Goal: Task Accomplishment & Management: Manage account settings

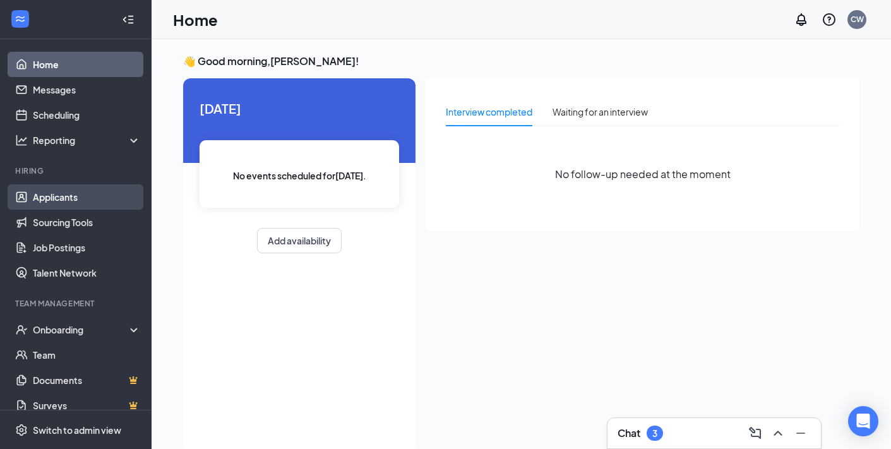
click at [56, 201] on link "Applicants" at bounding box center [87, 196] width 108 height 25
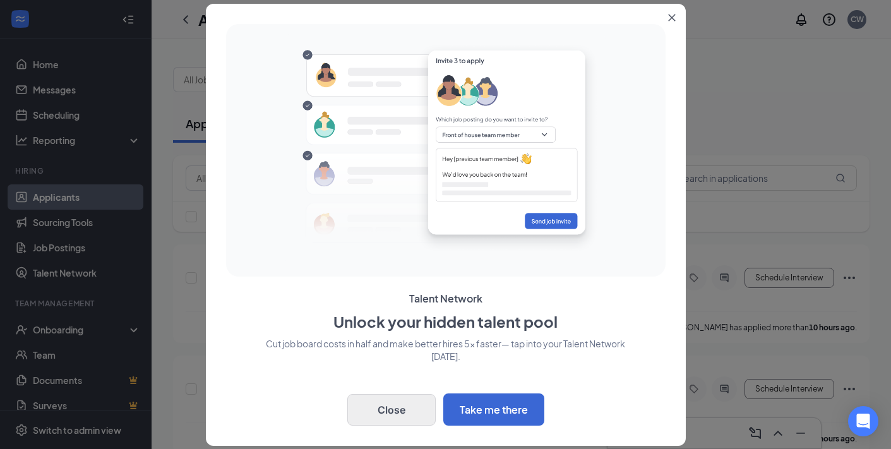
click at [382, 409] on button "Close" at bounding box center [391, 410] width 88 height 32
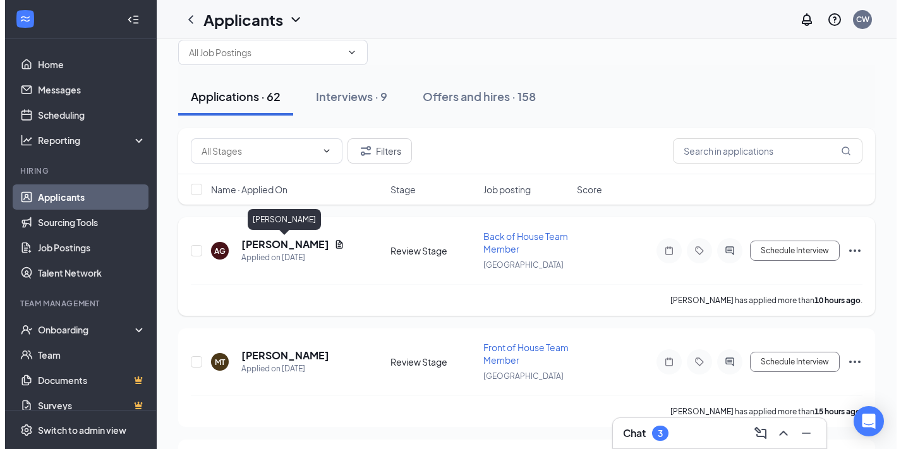
scroll to position [33, 0]
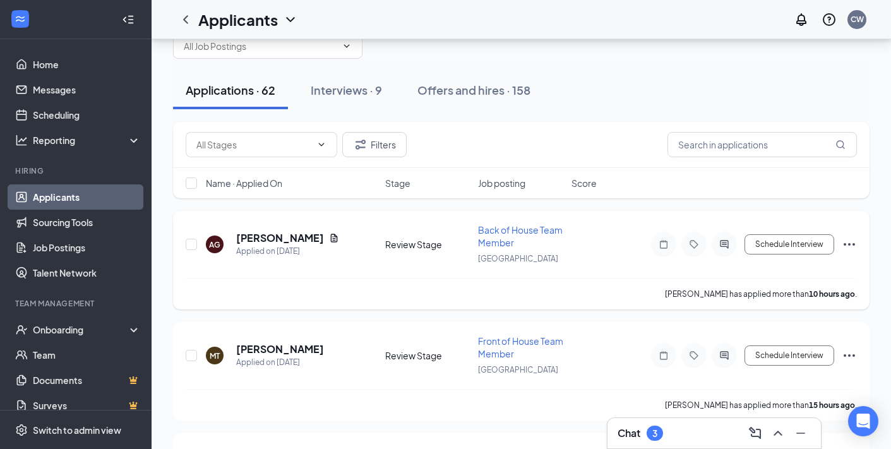
click at [279, 231] on div "AG [PERSON_NAME] Applied on [DATE] Review Stage Back of House Team Member Aberd…" at bounding box center [521, 251] width 671 height 54
click at [281, 234] on h5 "[PERSON_NAME]" at bounding box center [280, 238] width 88 height 14
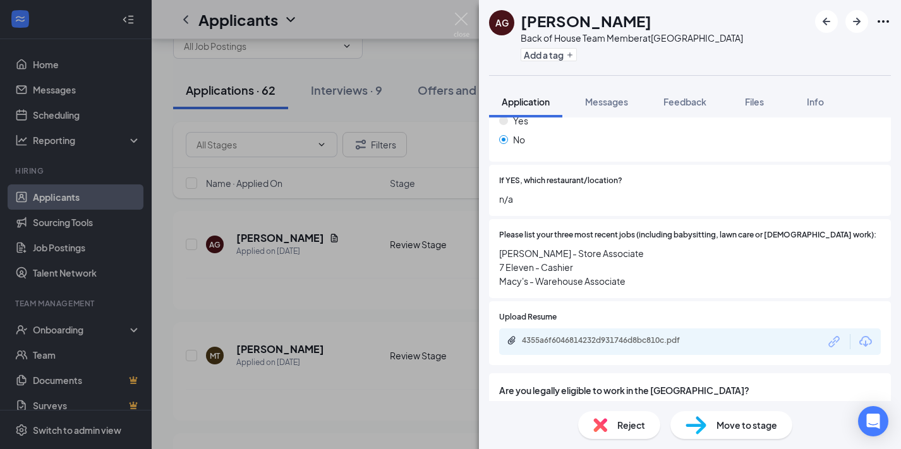
scroll to position [613, 0]
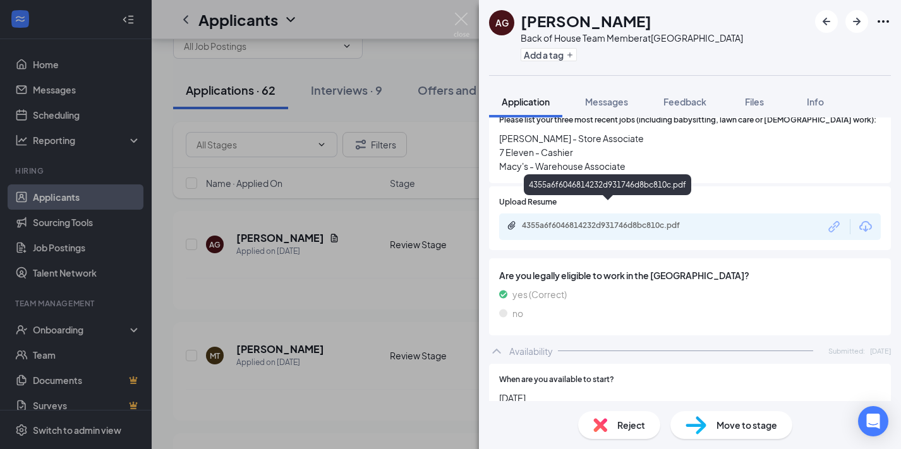
click at [529, 220] on div "4355a6f6046814232d931746d8bc810c.pdf" at bounding box center [610, 225] width 177 height 10
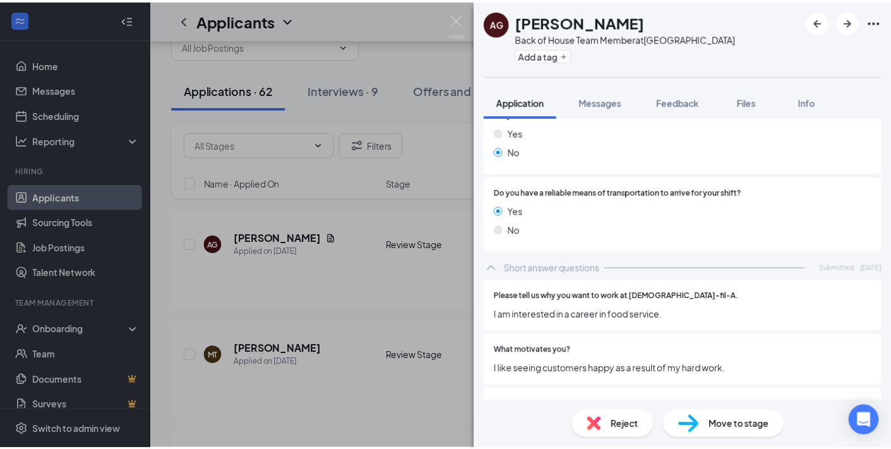
scroll to position [1282, 0]
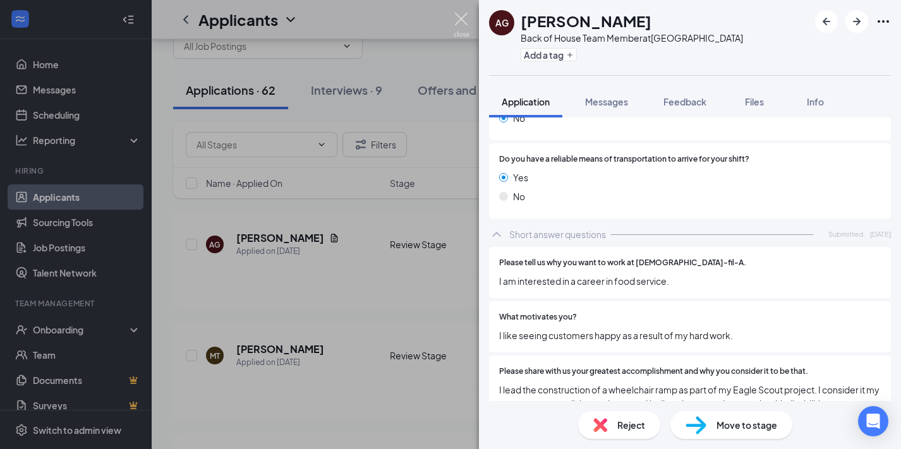
click at [462, 21] on img at bounding box center [462, 25] width 16 height 25
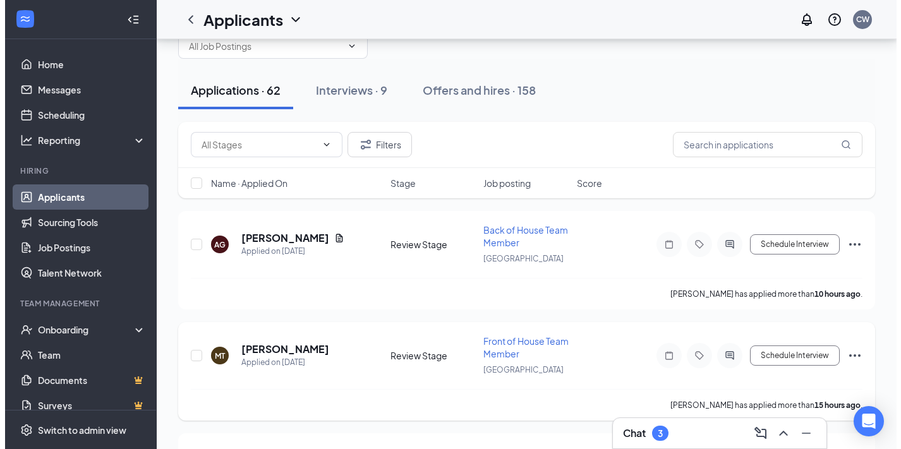
scroll to position [99, 0]
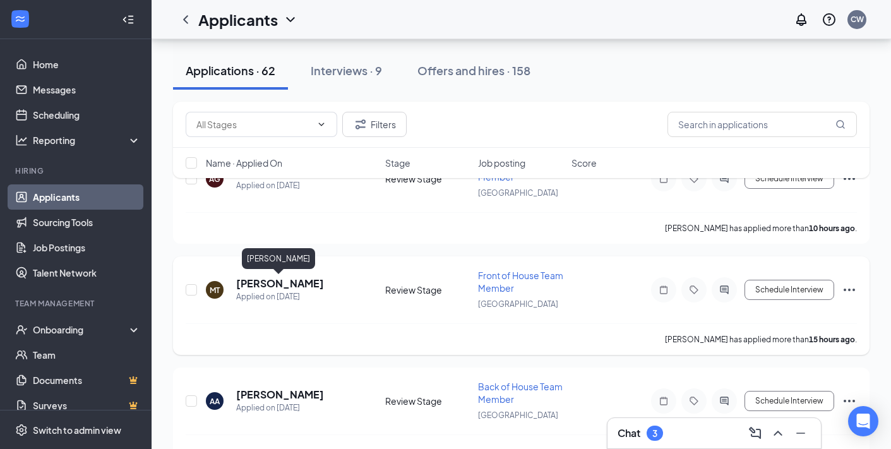
click at [268, 284] on h5 "[PERSON_NAME]" at bounding box center [280, 284] width 88 height 14
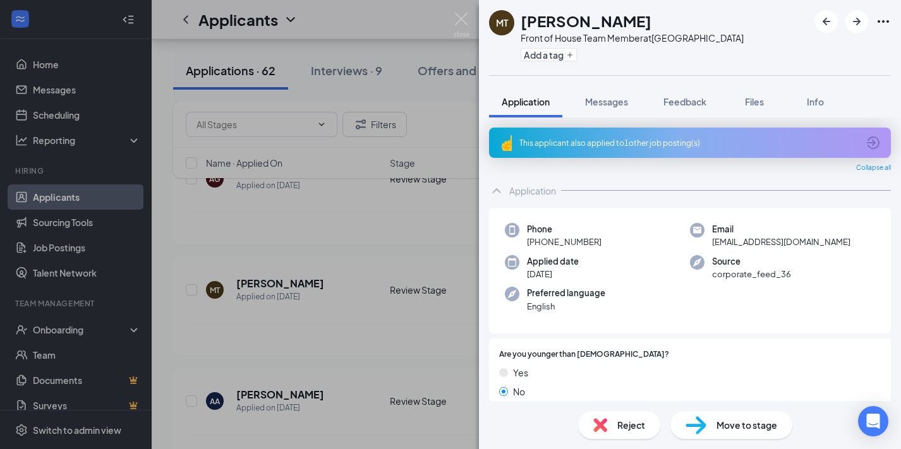
click at [617, 141] on div "This applicant also applied to 1 other job posting(s)" at bounding box center [688, 143] width 339 height 11
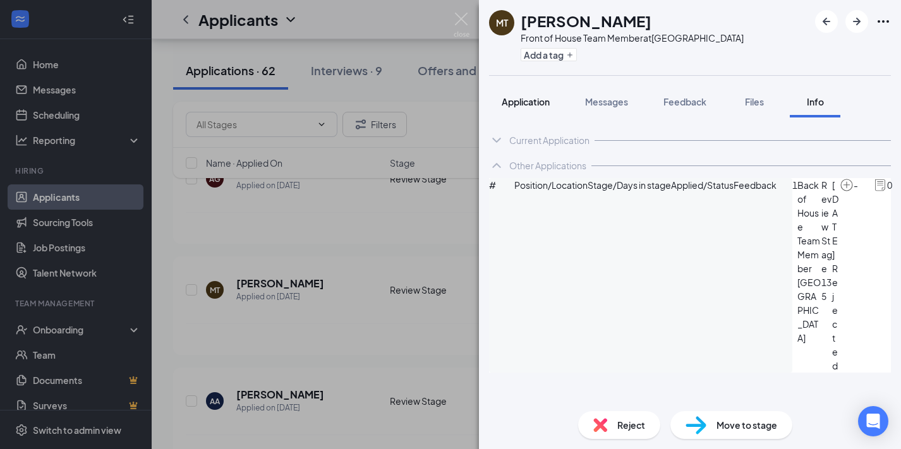
click at [533, 100] on span "Application" at bounding box center [526, 101] width 48 height 11
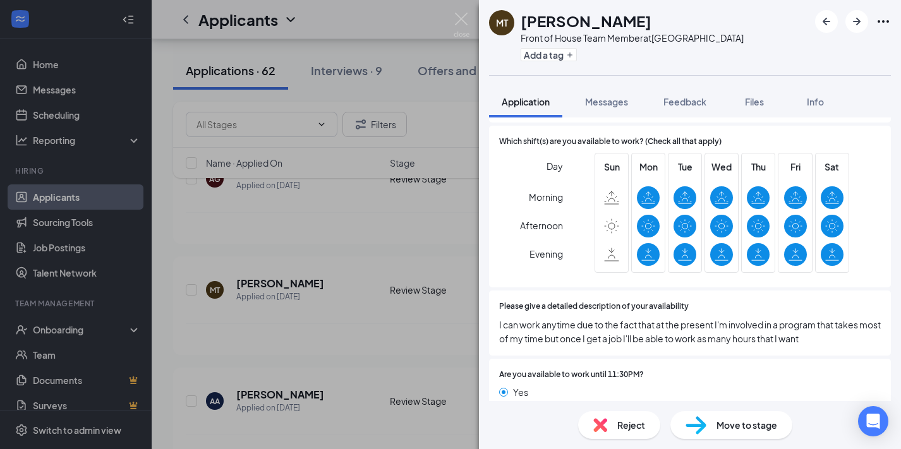
scroll to position [932, 0]
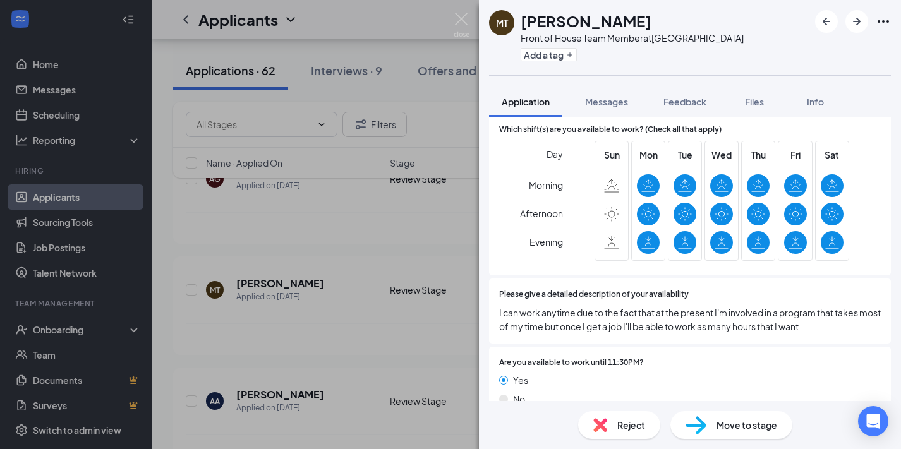
click at [613, 418] on div "Reject" at bounding box center [619, 425] width 82 height 28
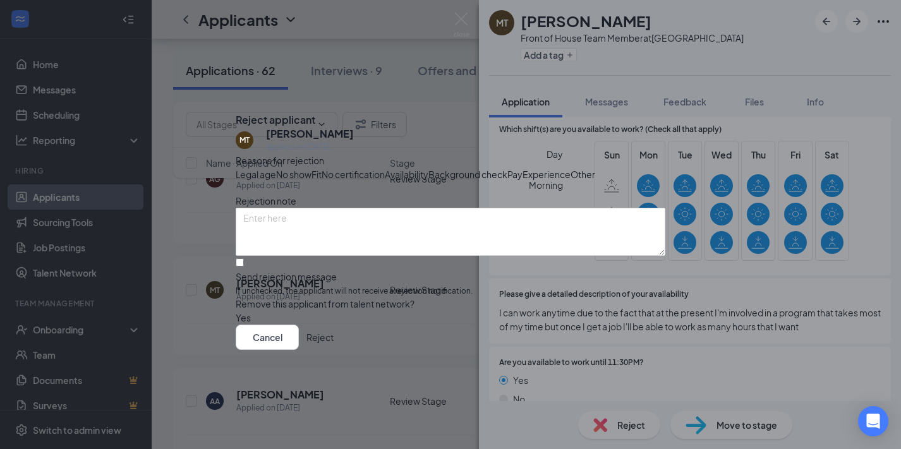
click at [334, 350] on button "Reject" at bounding box center [319, 337] width 27 height 25
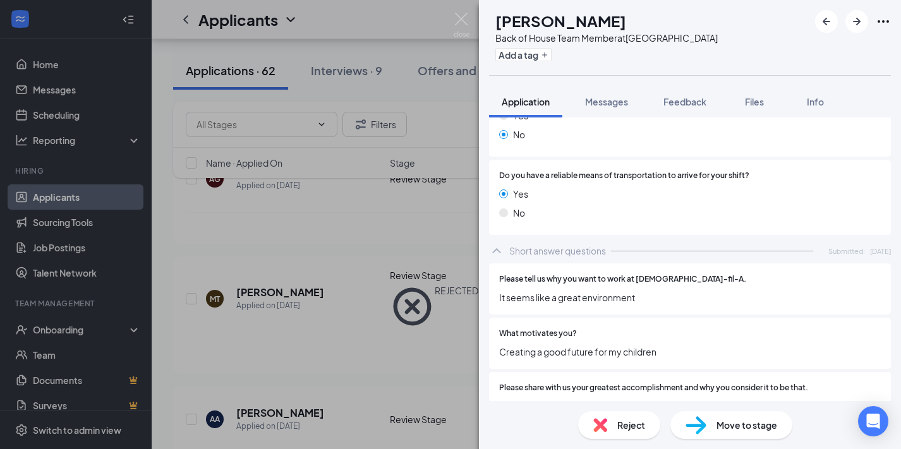
scroll to position [1151, 0]
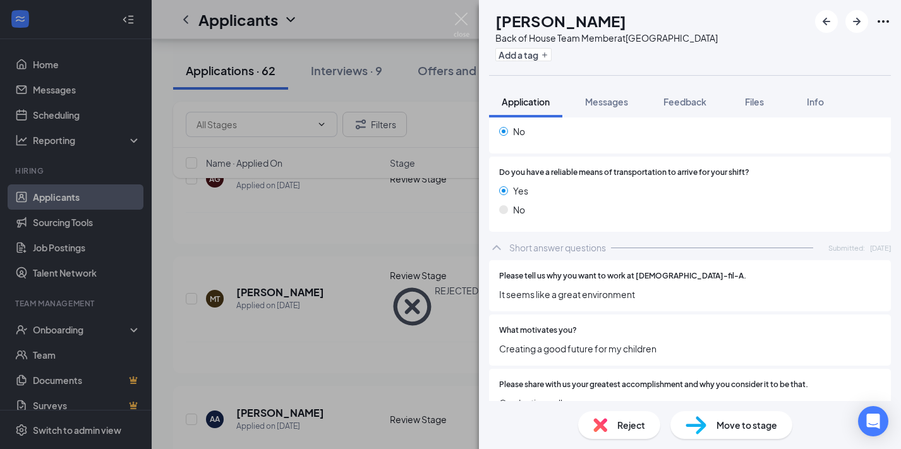
click at [628, 429] on span "Reject" at bounding box center [631, 425] width 28 height 14
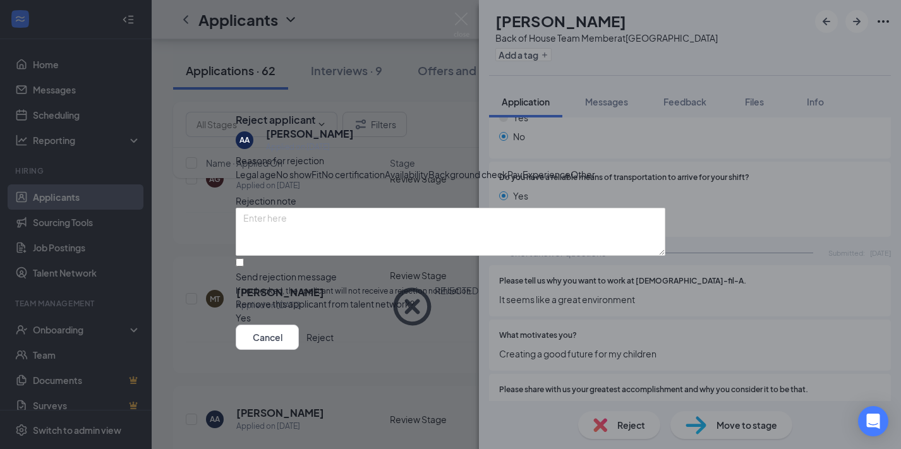
click at [236, 110] on icon "Cross" at bounding box center [236, 110] width 0 height 0
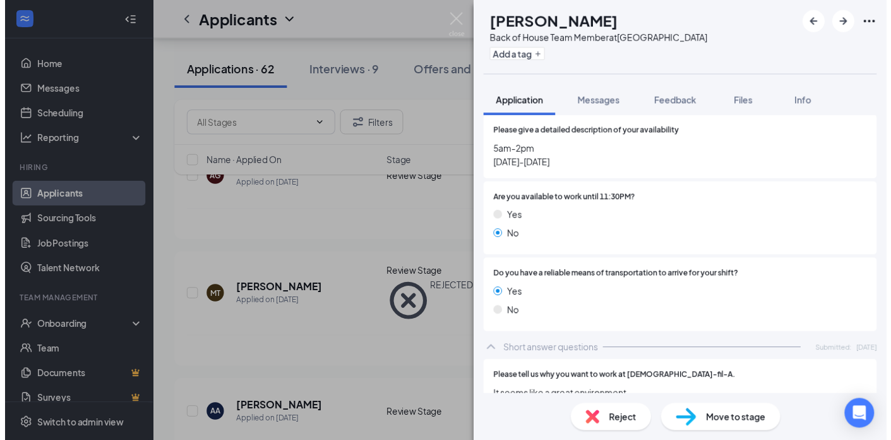
scroll to position [1151, 0]
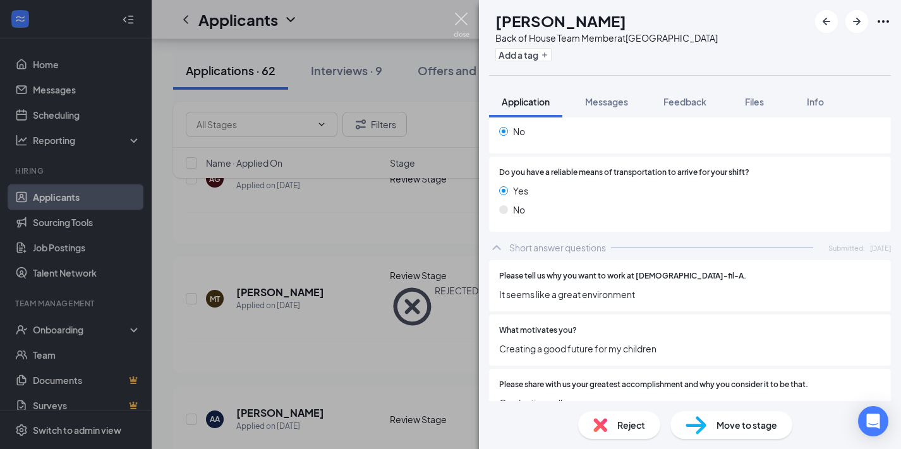
click at [460, 21] on img at bounding box center [462, 25] width 16 height 25
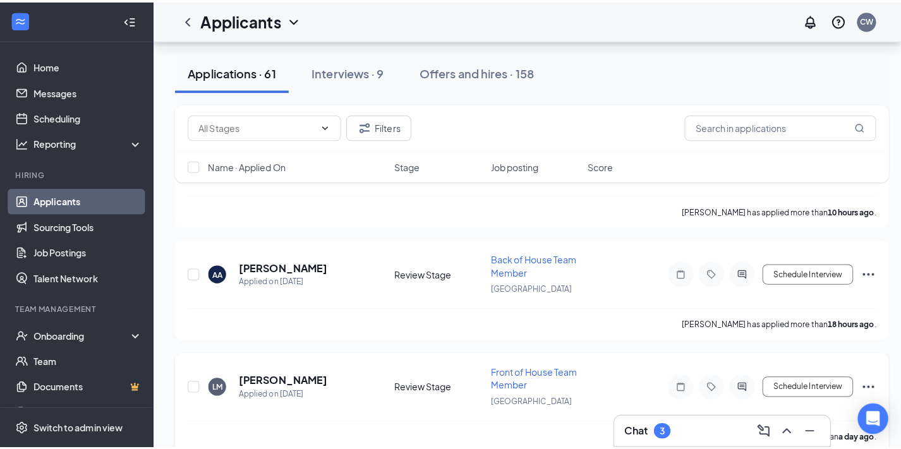
scroll to position [208, 0]
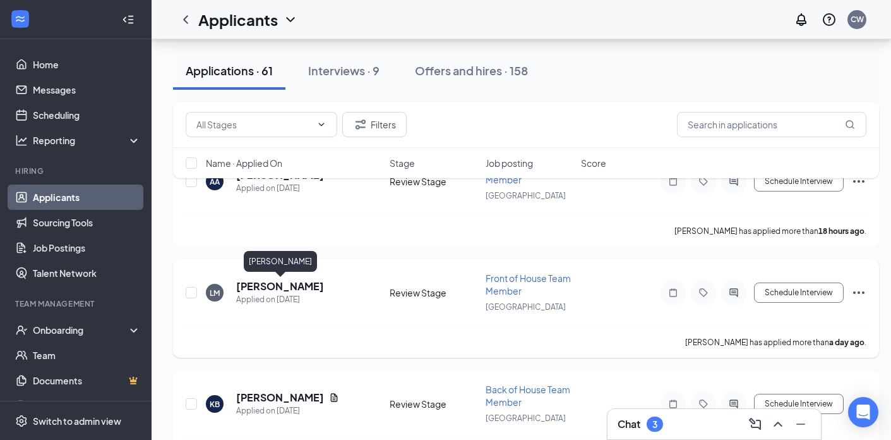
click at [268, 288] on h5 "[PERSON_NAME]" at bounding box center [280, 286] width 88 height 14
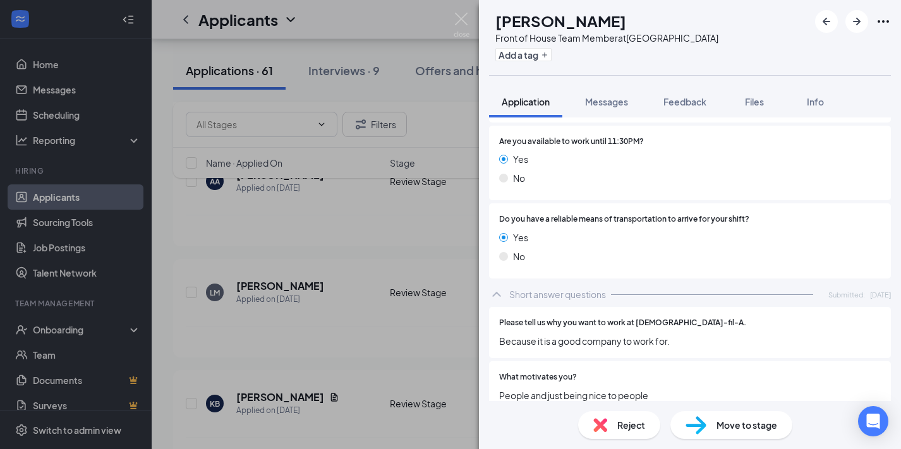
scroll to position [1151, 0]
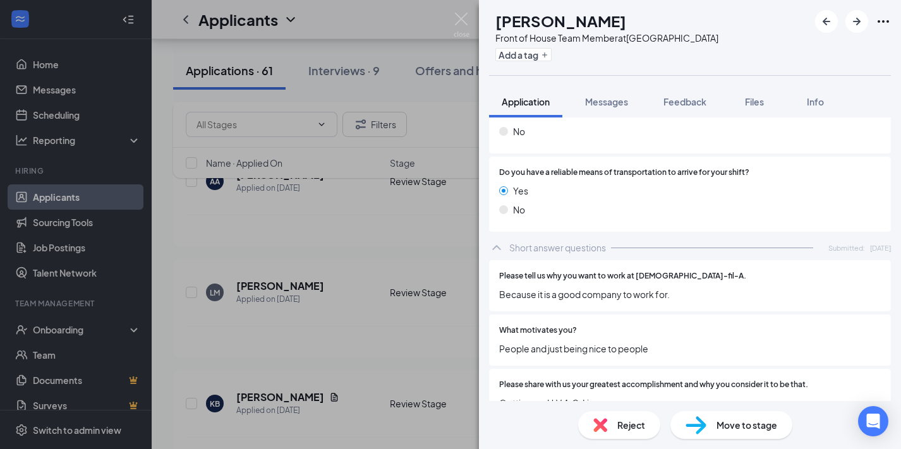
click at [616, 421] on div "Reject" at bounding box center [619, 425] width 82 height 28
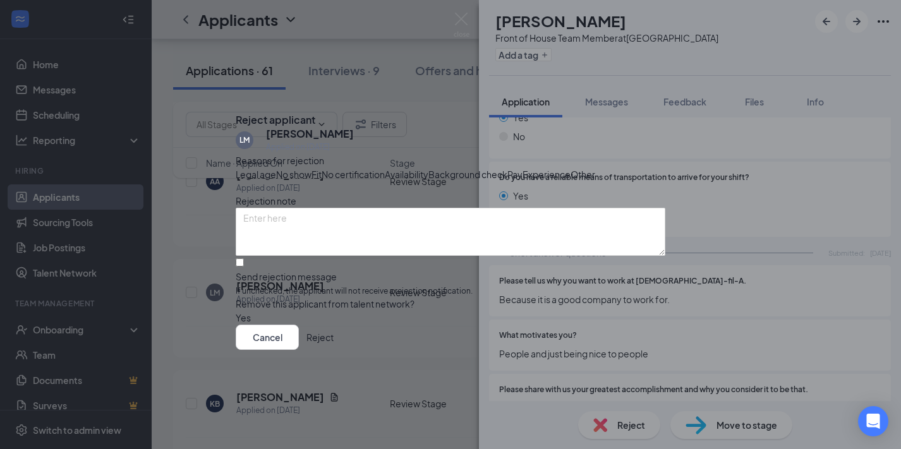
click at [334, 350] on button "Reject" at bounding box center [319, 337] width 27 height 25
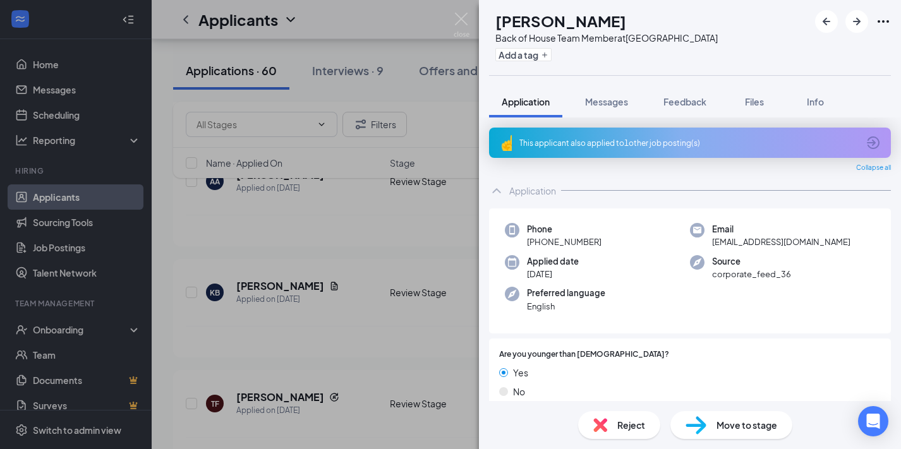
click at [632, 147] on div "This applicant also applied to 1 other job posting(s)" at bounding box center [688, 143] width 339 height 11
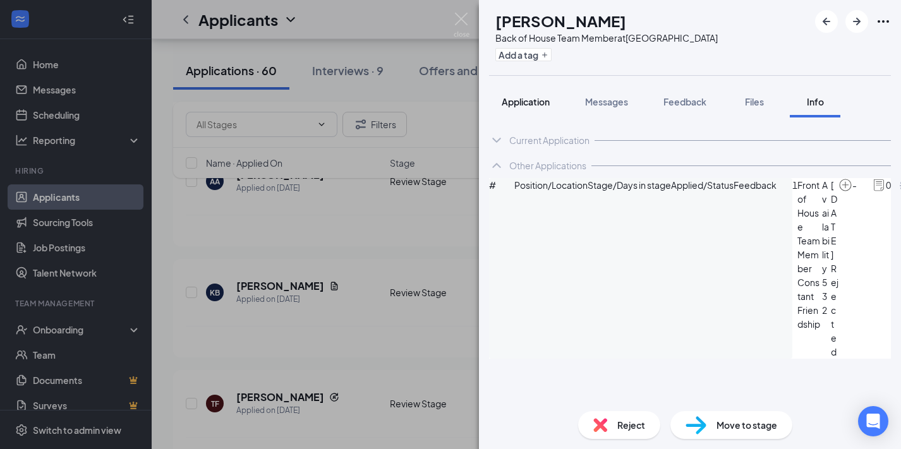
click at [521, 102] on span "Application" at bounding box center [526, 101] width 48 height 11
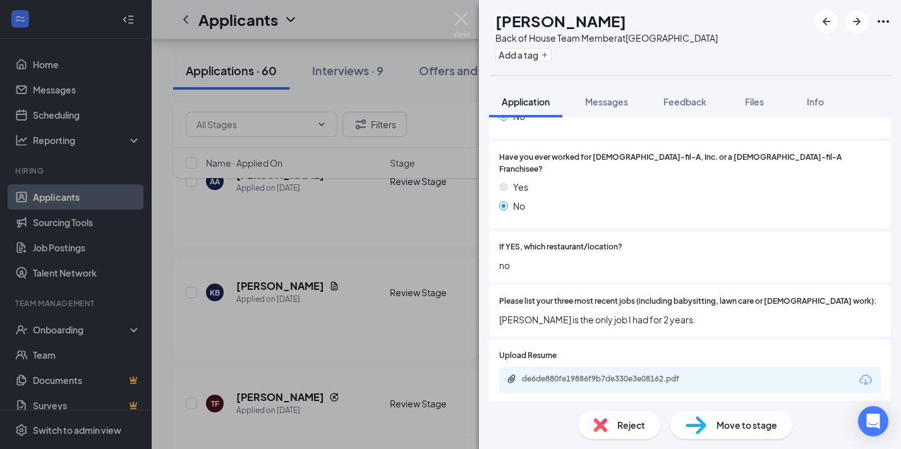
scroll to position [465, 0]
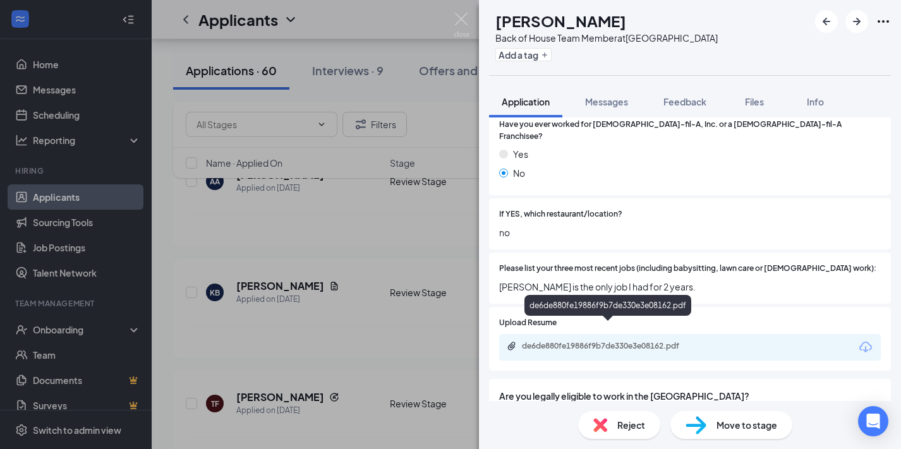
click at [602, 341] on div "de6de880fe19886f9b7de330e3e08162.pdf" at bounding box center [610, 346] width 177 height 10
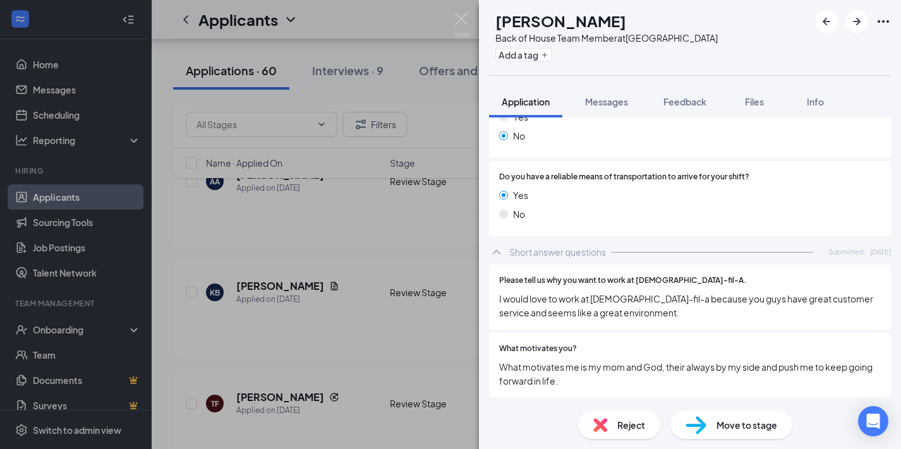
scroll to position [1282, 0]
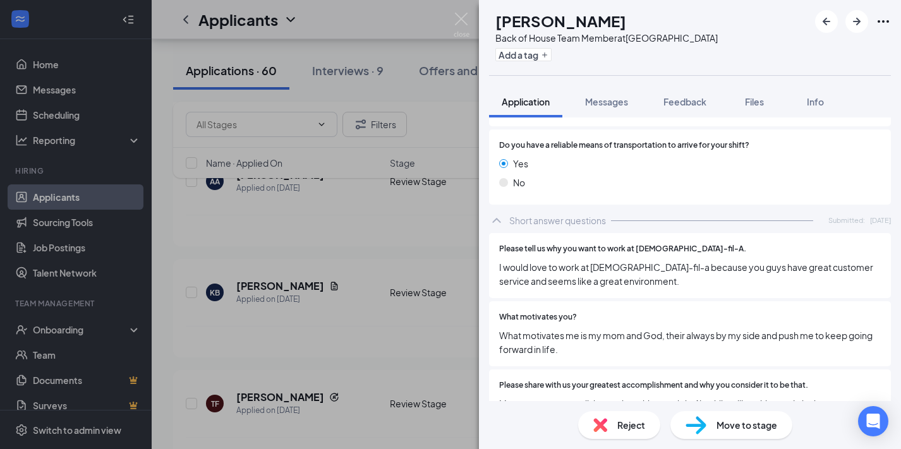
click at [606, 427] on img at bounding box center [600, 425] width 14 height 14
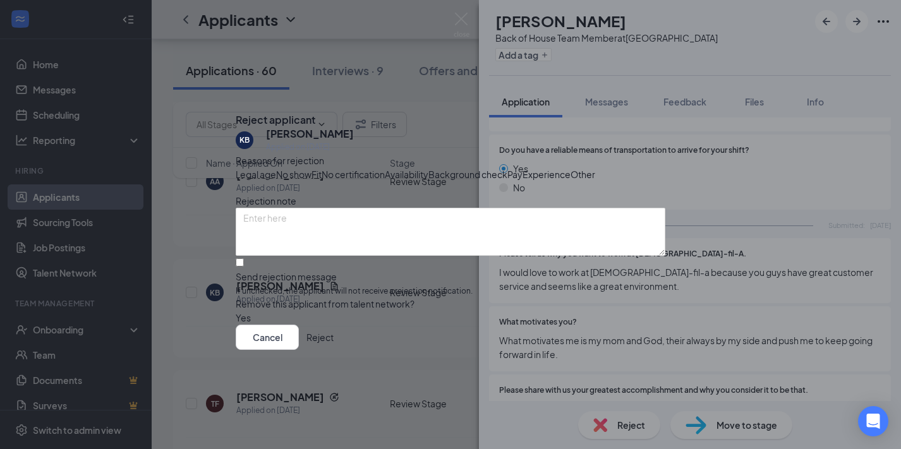
click at [550, 169] on div "Legal age No show Fit No certification Availability Background check Pay Experi…" at bounding box center [451, 174] width 430 height 14
click at [428, 167] on span "Availability" at bounding box center [407, 174] width 44 height 14
click at [334, 350] on button "Reject" at bounding box center [319, 337] width 27 height 25
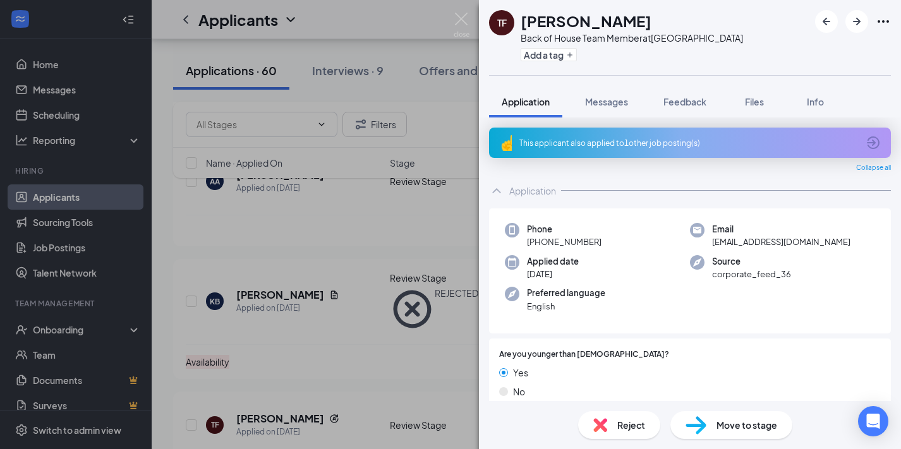
click at [665, 150] on div "This applicant also applied to 1 other job posting(s)" at bounding box center [690, 143] width 402 height 30
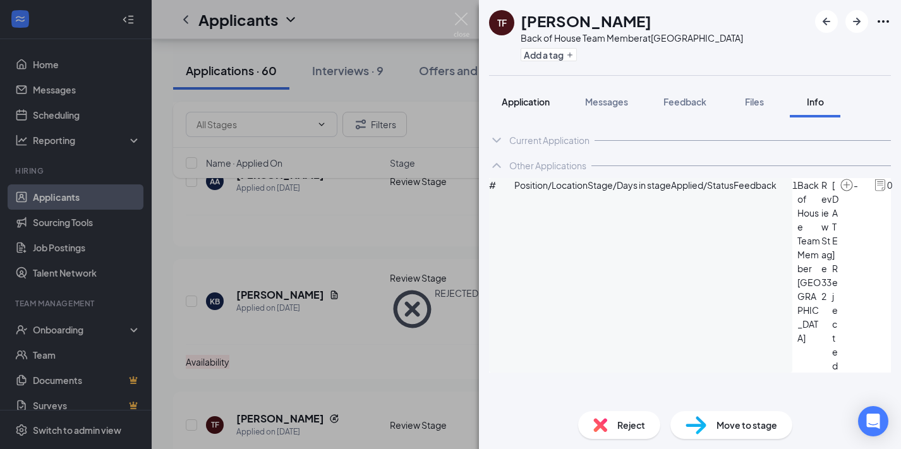
click at [533, 104] on span "Application" at bounding box center [526, 101] width 48 height 11
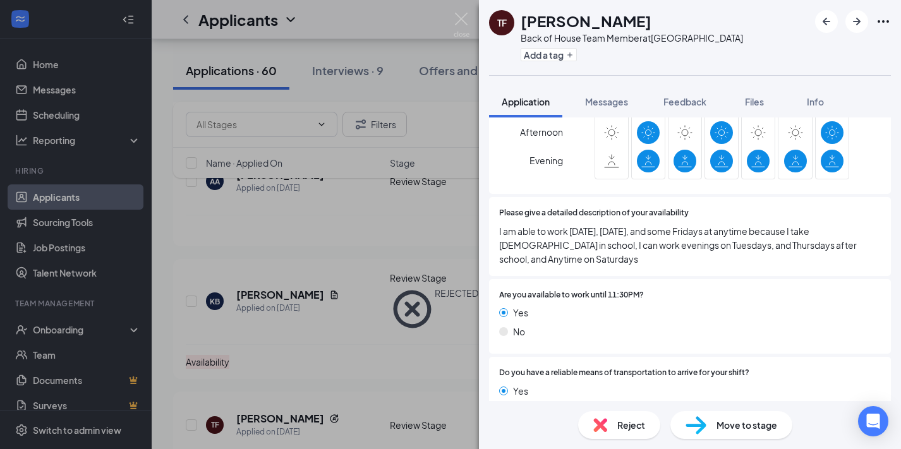
scroll to position [1035, 0]
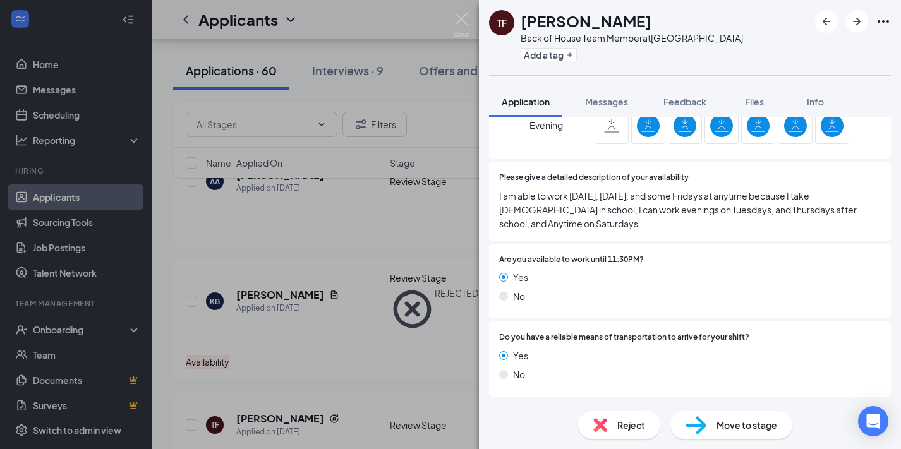
click at [730, 428] on span "Move to stage" at bounding box center [746, 425] width 61 height 14
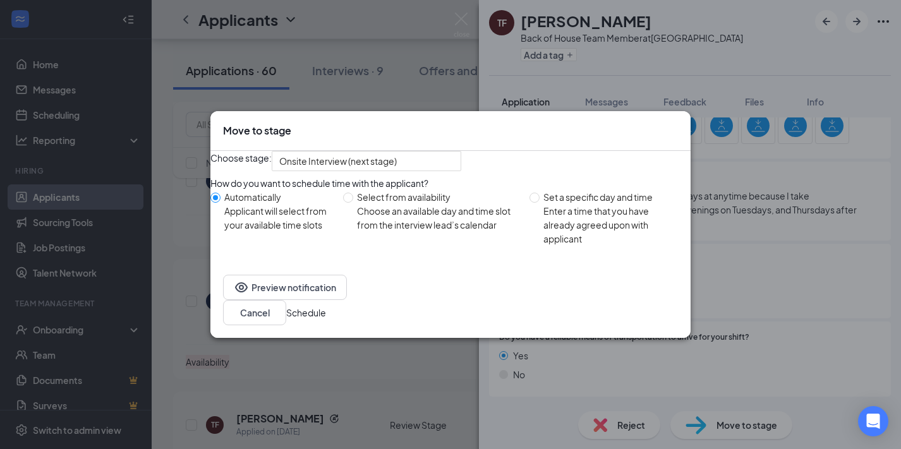
click at [326, 314] on button "Schedule" at bounding box center [306, 313] width 40 height 14
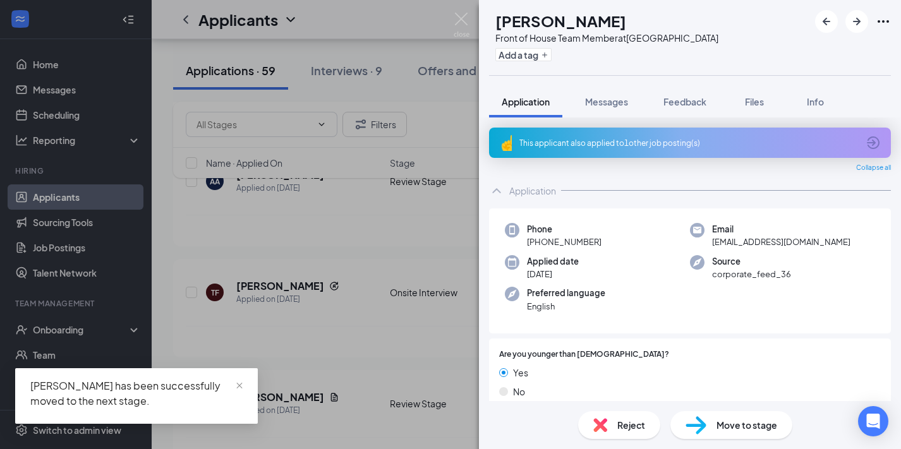
click at [565, 141] on div "This applicant also applied to 1 other job posting(s)" at bounding box center [688, 143] width 339 height 11
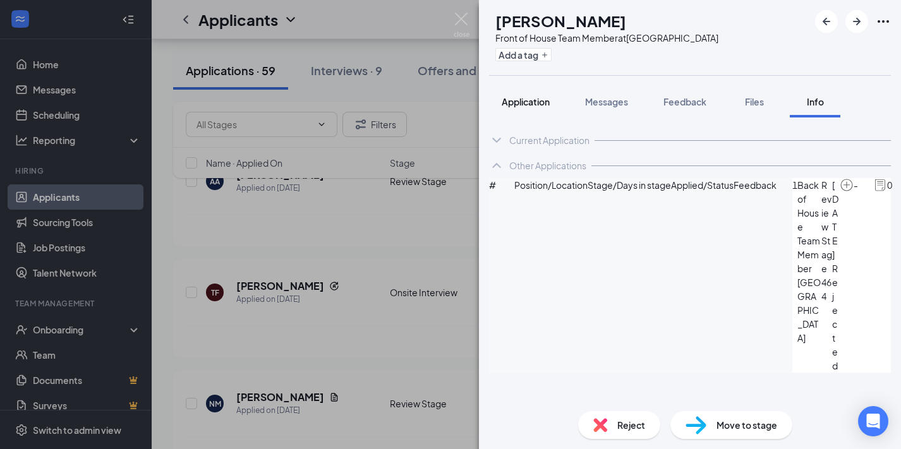
click at [542, 100] on span "Application" at bounding box center [526, 101] width 48 height 11
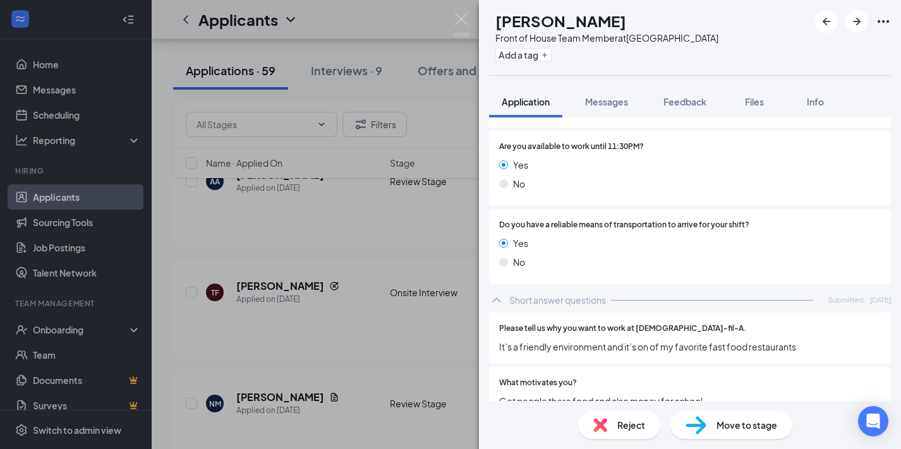
scroll to position [1268, 0]
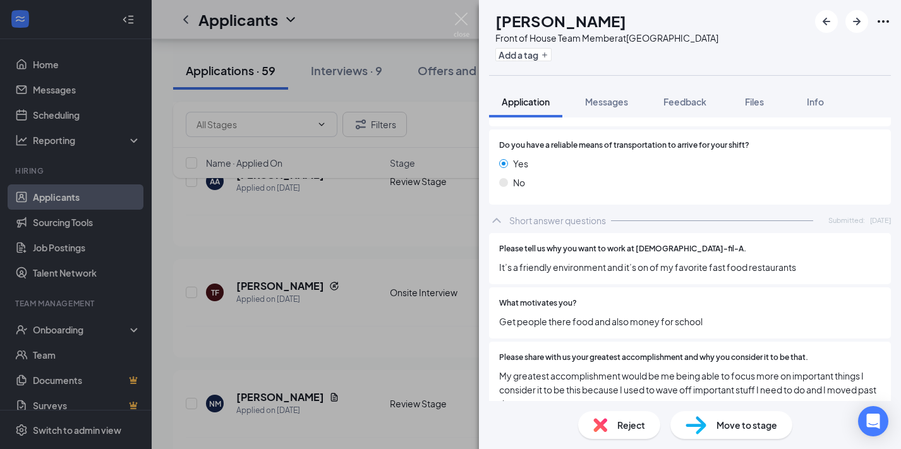
click at [617, 420] on span "Reject" at bounding box center [631, 425] width 28 height 14
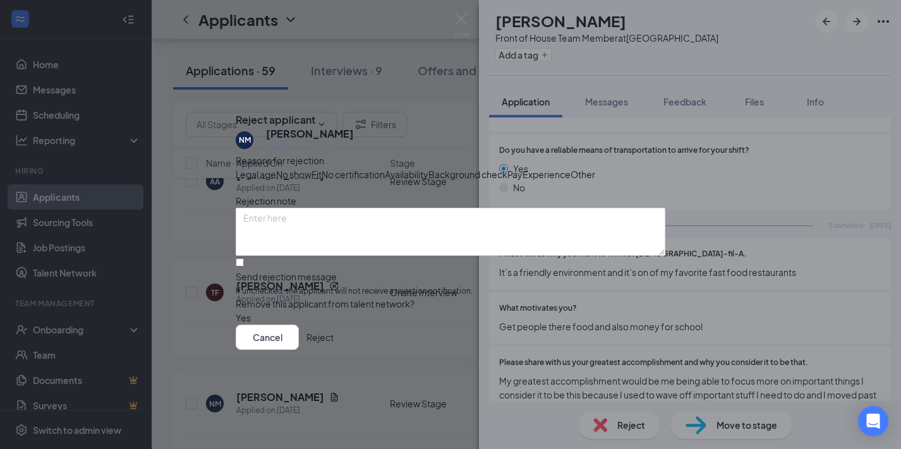
click at [334, 350] on button "Reject" at bounding box center [319, 337] width 27 height 25
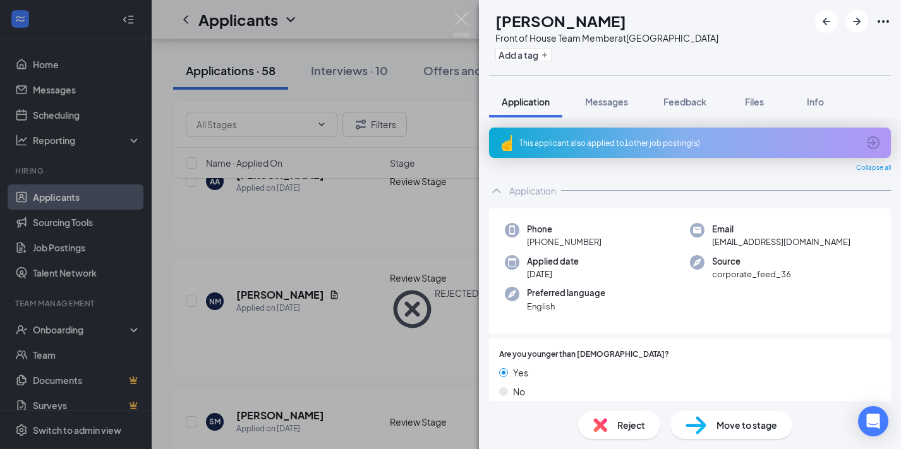
click at [653, 143] on div "This applicant also applied to 1 other job posting(s)" at bounding box center [688, 143] width 339 height 11
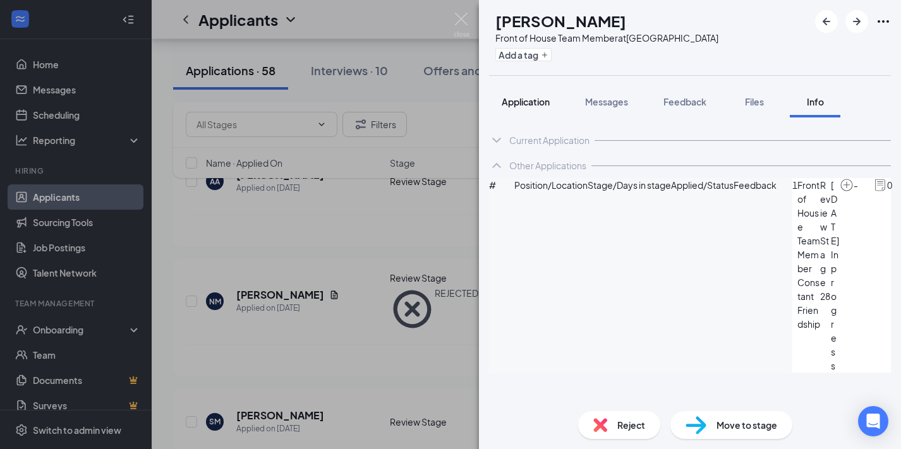
click at [522, 102] on span "Application" at bounding box center [526, 101] width 48 height 11
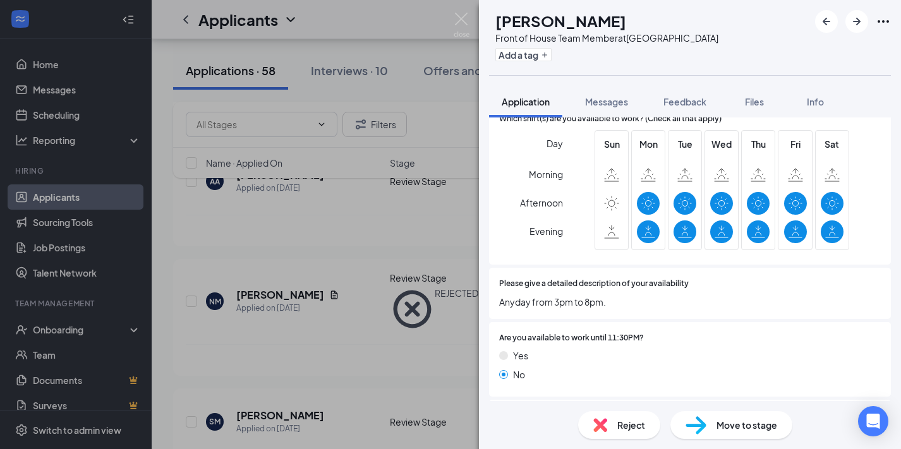
scroll to position [937, 0]
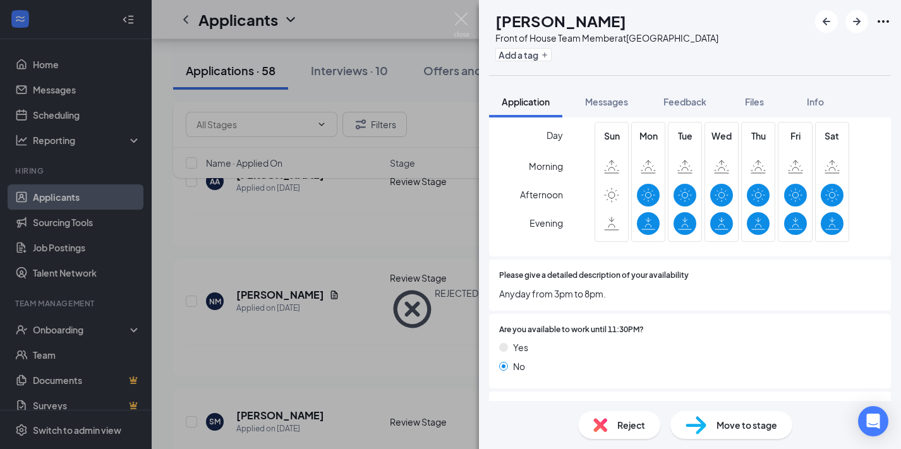
click at [617, 424] on span "Reject" at bounding box center [631, 425] width 28 height 14
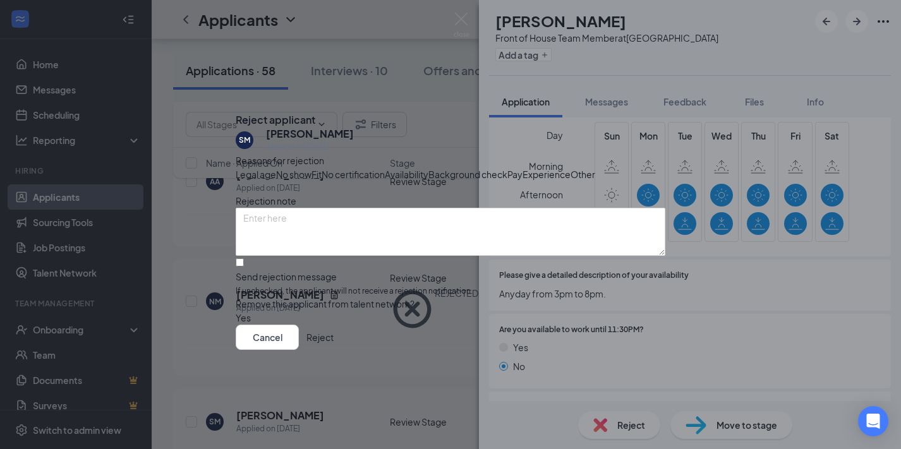
click at [428, 167] on span "Availability" at bounding box center [407, 174] width 44 height 14
click at [334, 350] on button "Reject" at bounding box center [319, 337] width 27 height 25
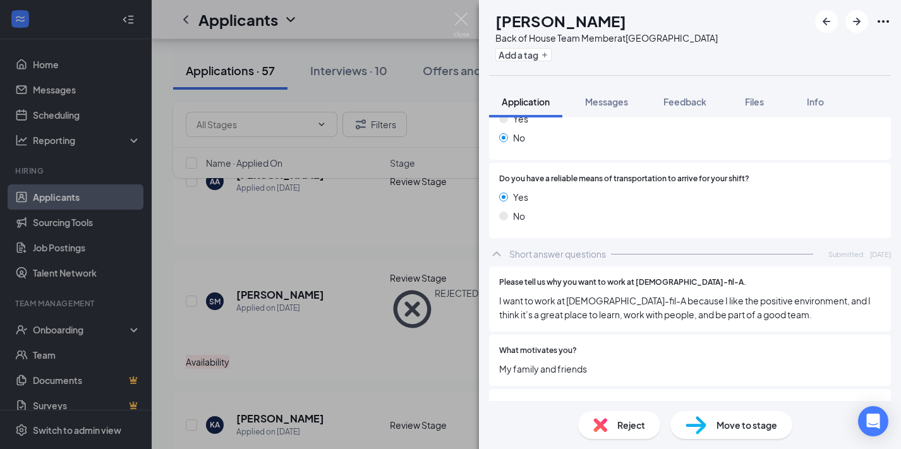
scroll to position [1151, 0]
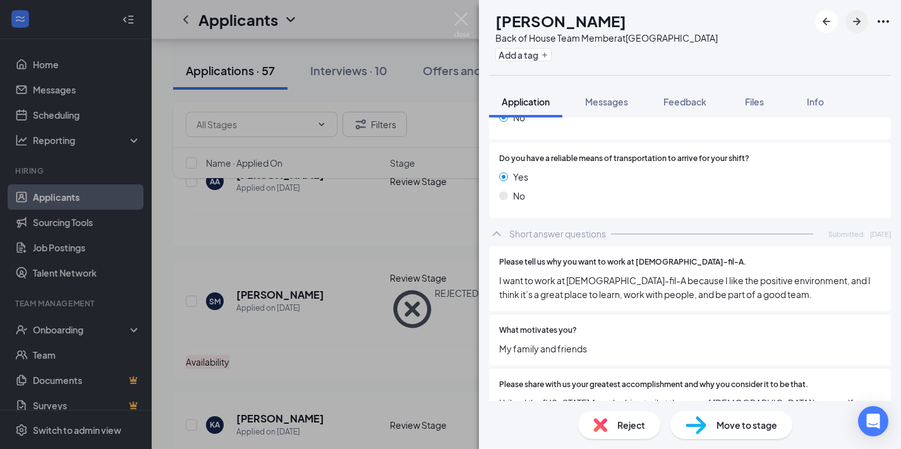
click at [852, 29] on button "button" at bounding box center [856, 21] width 23 height 23
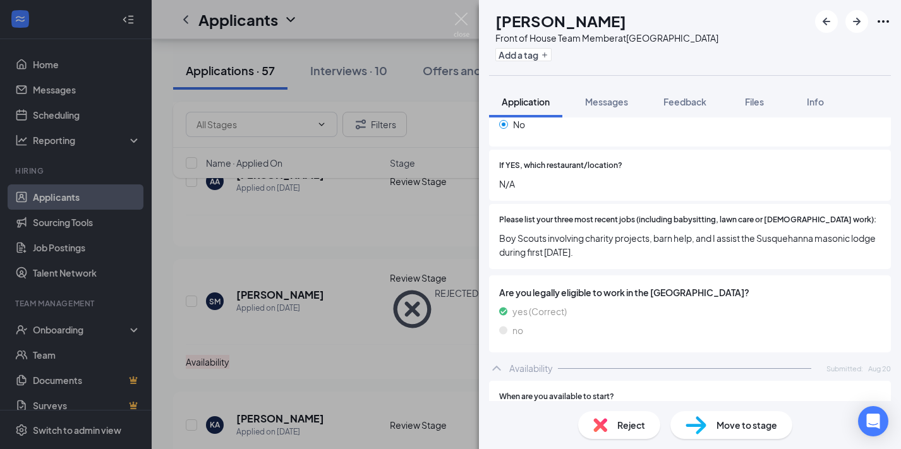
scroll to position [538, 0]
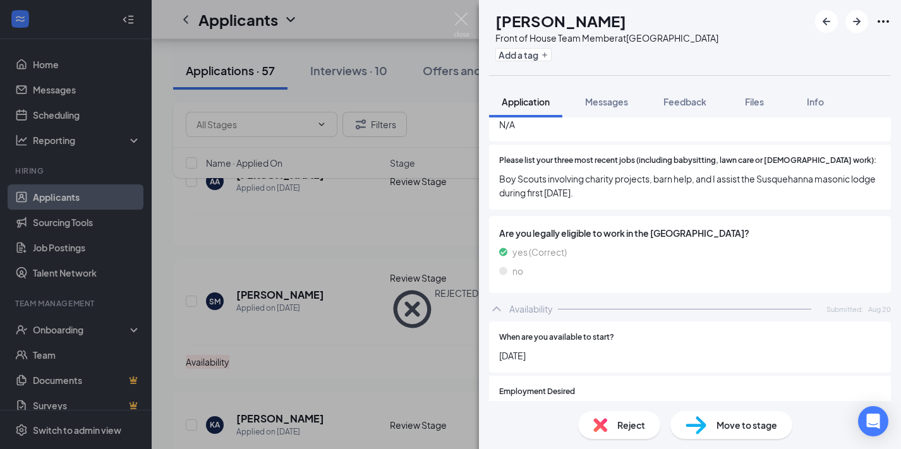
click at [855, 23] on icon "ArrowRight" at bounding box center [856, 21] width 15 height 15
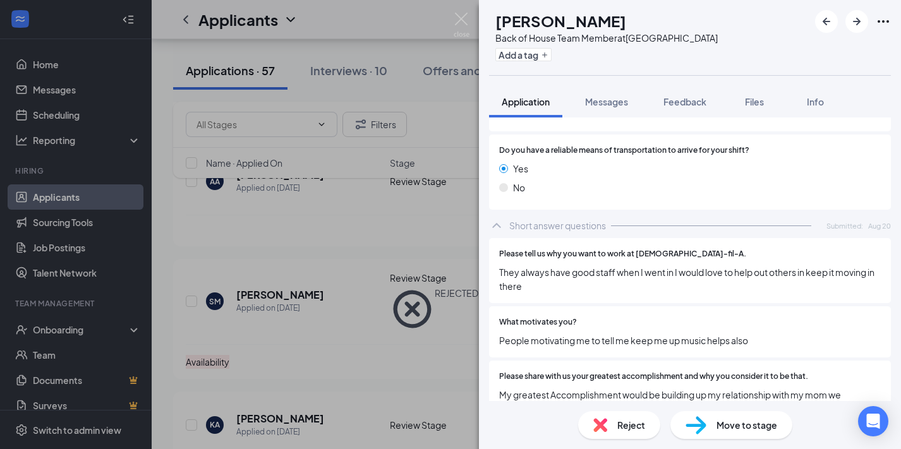
scroll to position [1179, 0]
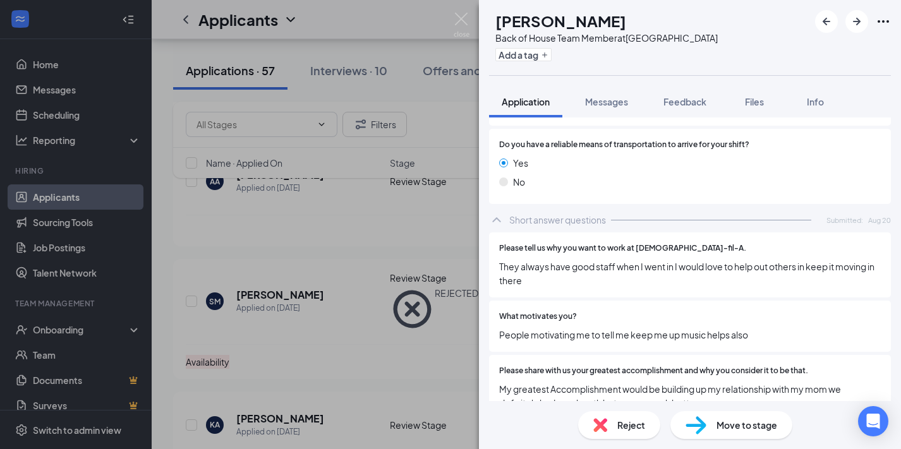
click at [618, 430] on span "Reject" at bounding box center [631, 425] width 28 height 14
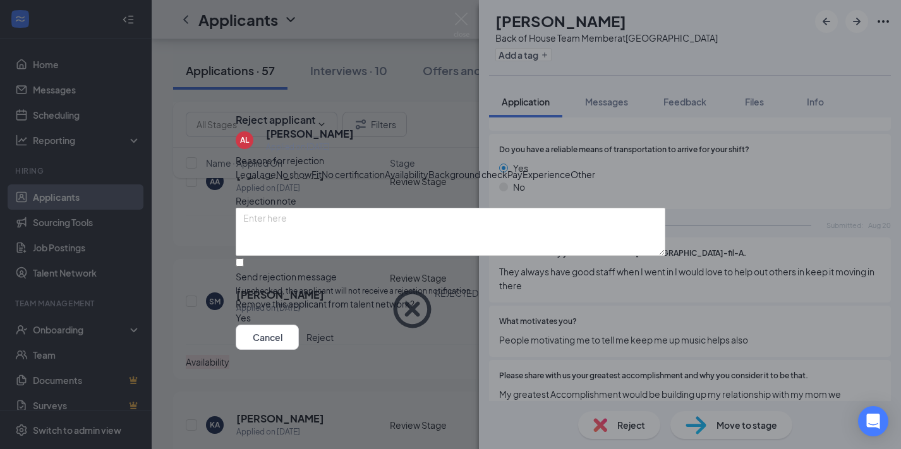
click at [276, 167] on span "Legal age" at bounding box center [256, 174] width 40 height 14
click at [334, 350] on button "Reject" at bounding box center [319, 337] width 27 height 25
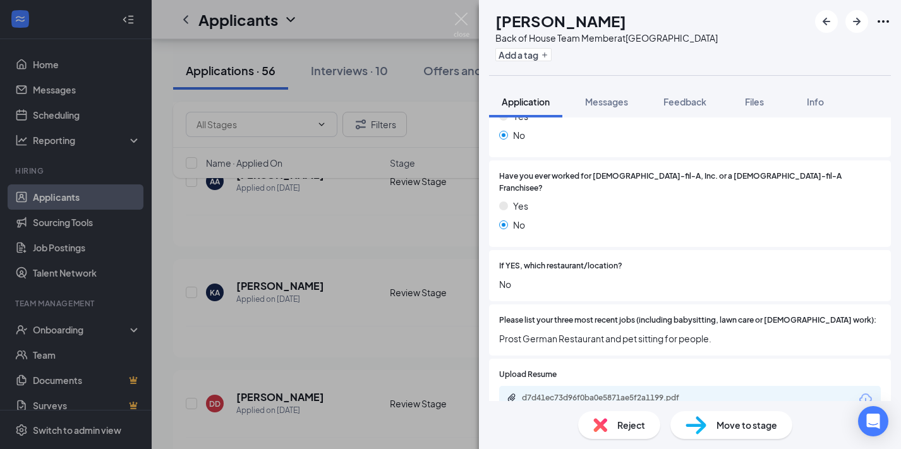
scroll to position [400, 0]
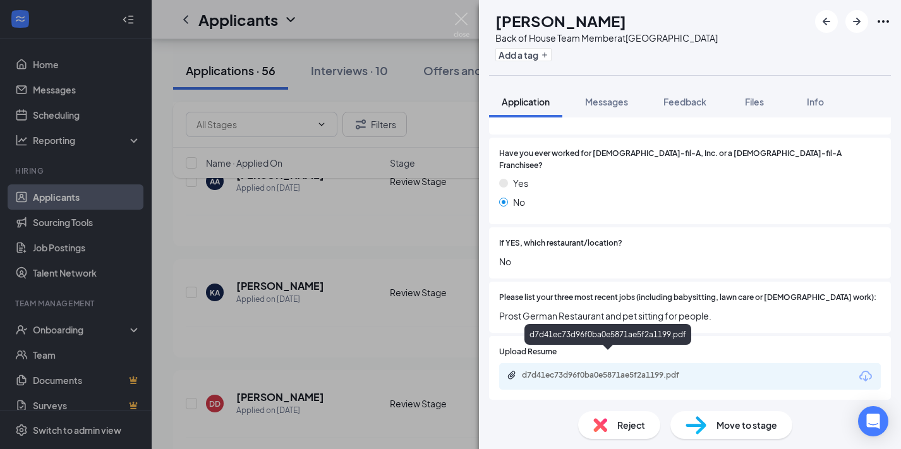
click at [587, 370] on div "d7d41ec73d96f0ba0e5871ae5f2a1199.pdf" at bounding box center [610, 375] width 177 height 10
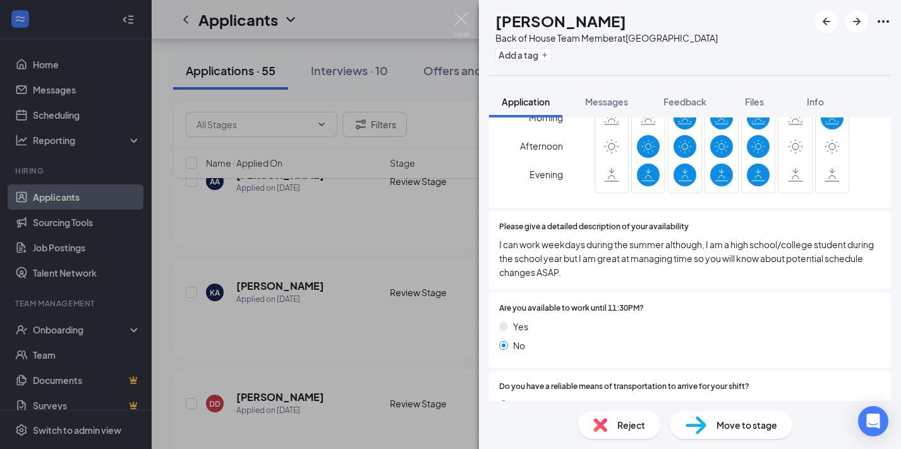
scroll to position [907, 0]
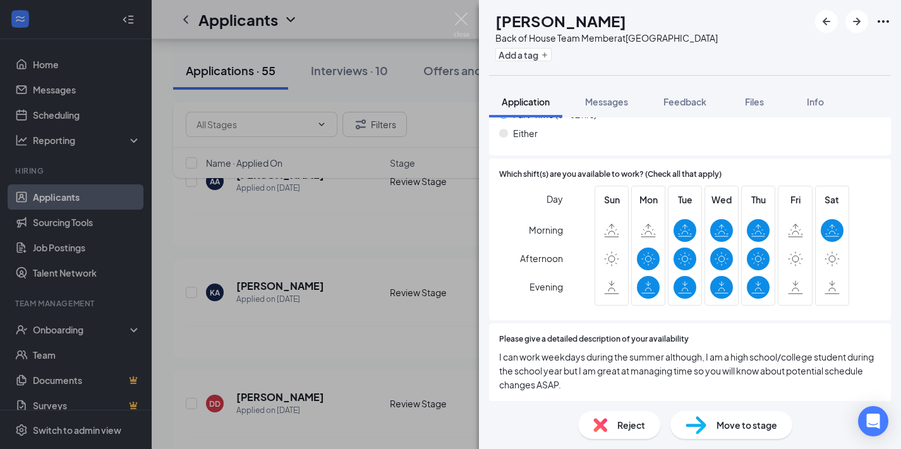
click at [723, 429] on span "Move to stage" at bounding box center [746, 425] width 61 height 14
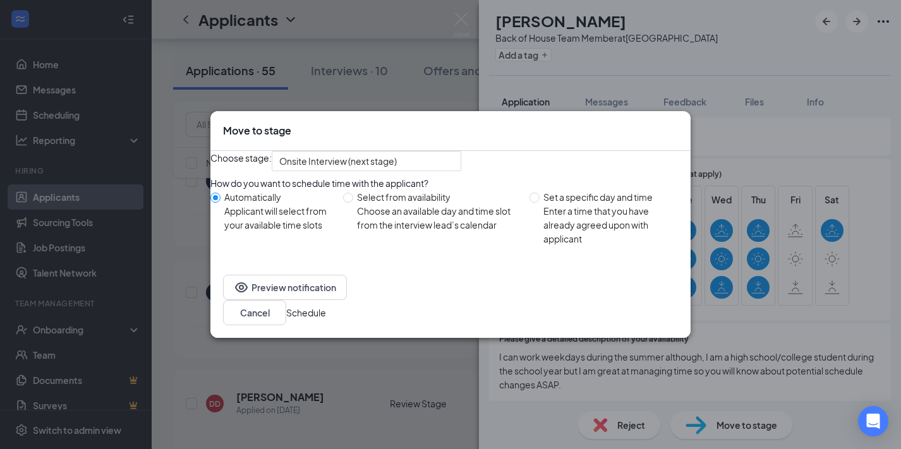
click at [682, 128] on icon "Cross" at bounding box center [686, 132] width 8 height 8
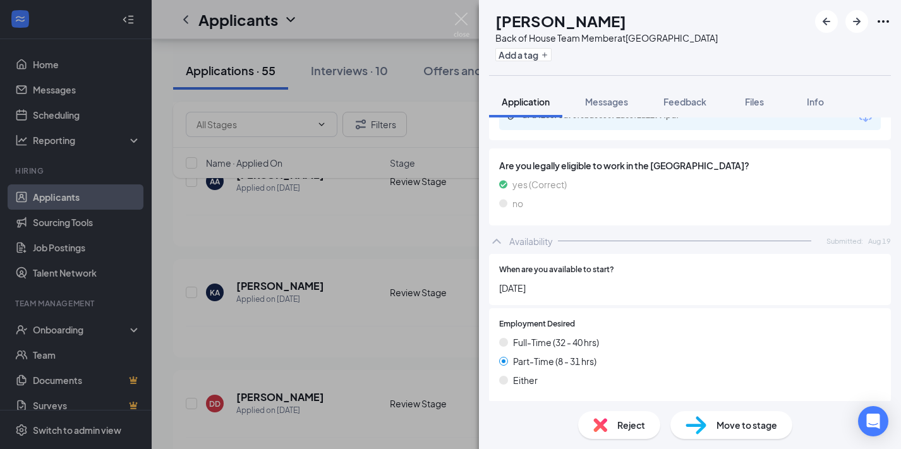
scroll to position [0, 0]
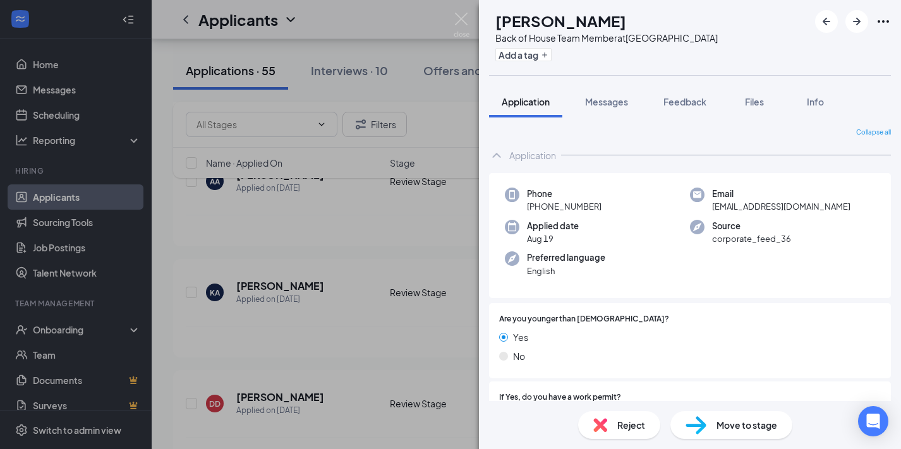
click at [726, 411] on div "Reject Move to stage" at bounding box center [690, 425] width 422 height 48
click at [728, 420] on span "Move to stage" at bounding box center [746, 425] width 61 height 14
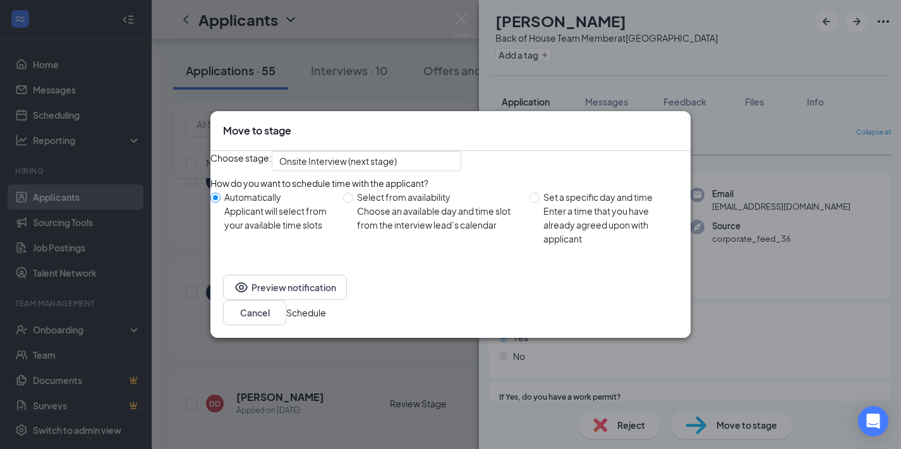
click at [326, 311] on button "Schedule" at bounding box center [306, 313] width 40 height 14
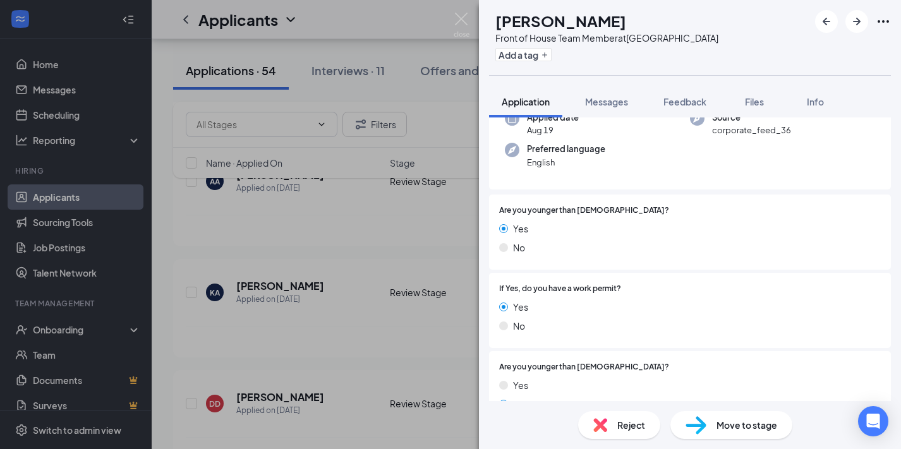
scroll to position [138, 0]
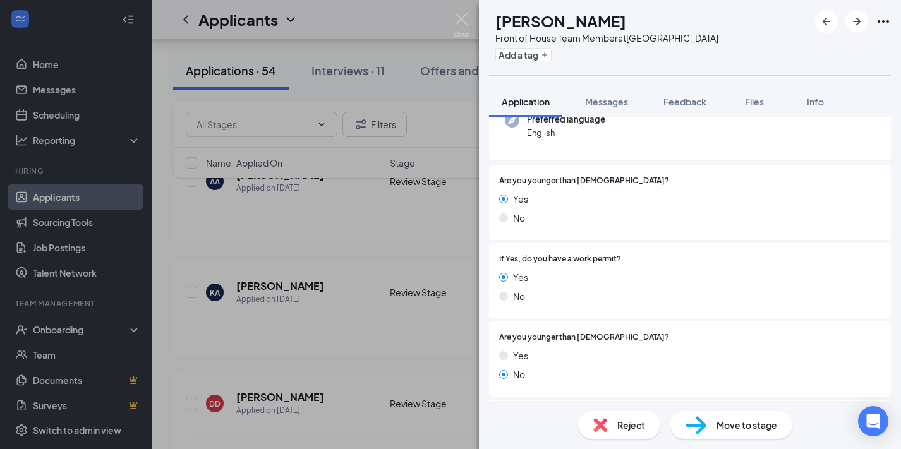
click at [745, 419] on span "Move to stage" at bounding box center [746, 425] width 61 height 14
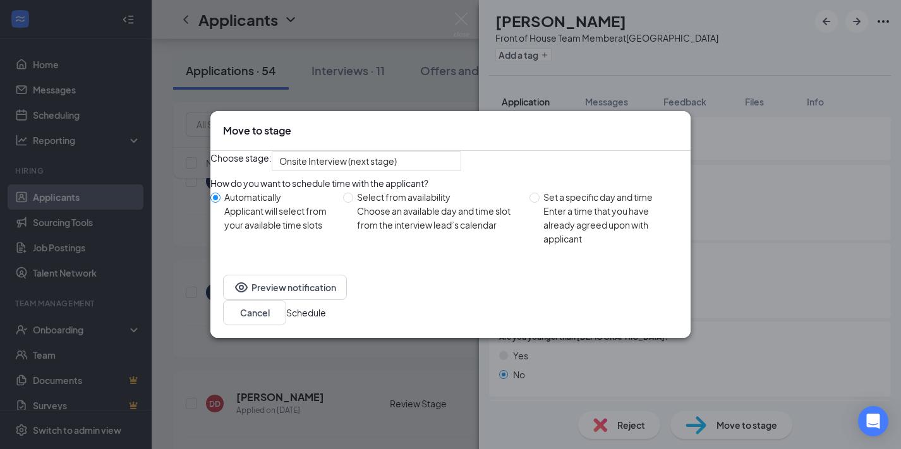
click at [326, 320] on button "Schedule" at bounding box center [306, 313] width 40 height 14
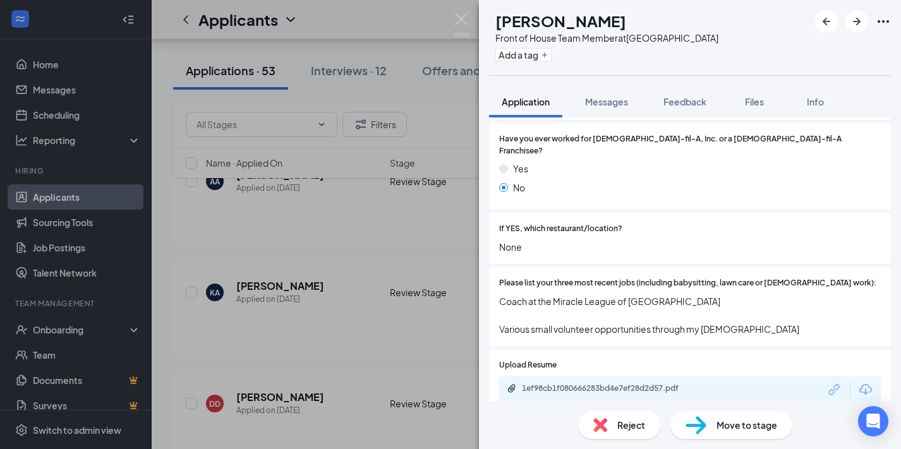
scroll to position [418, 0]
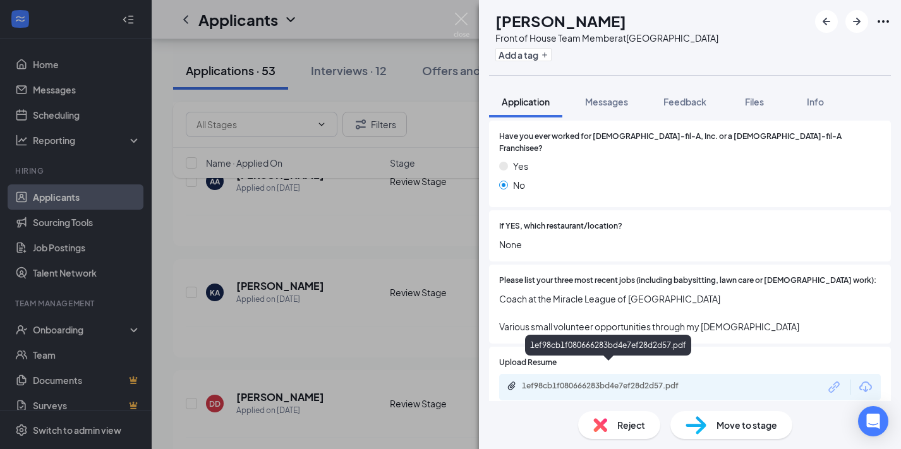
click at [611, 381] on div "1ef98cb1f080666283bd4e7ef28d2d57.pdf" at bounding box center [610, 386] width 177 height 10
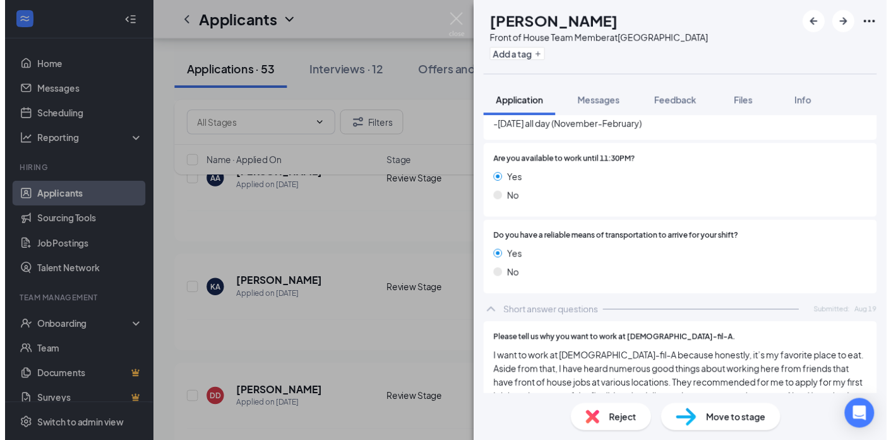
scroll to position [1335, 0]
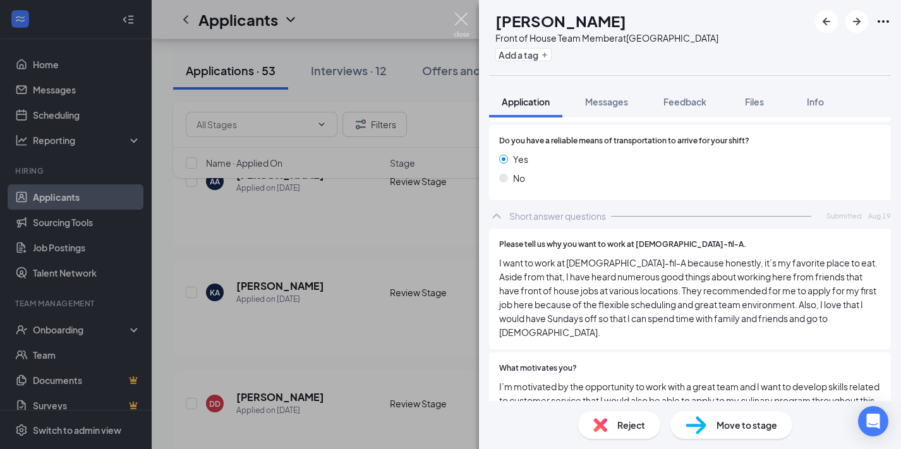
click at [460, 21] on img at bounding box center [462, 25] width 16 height 25
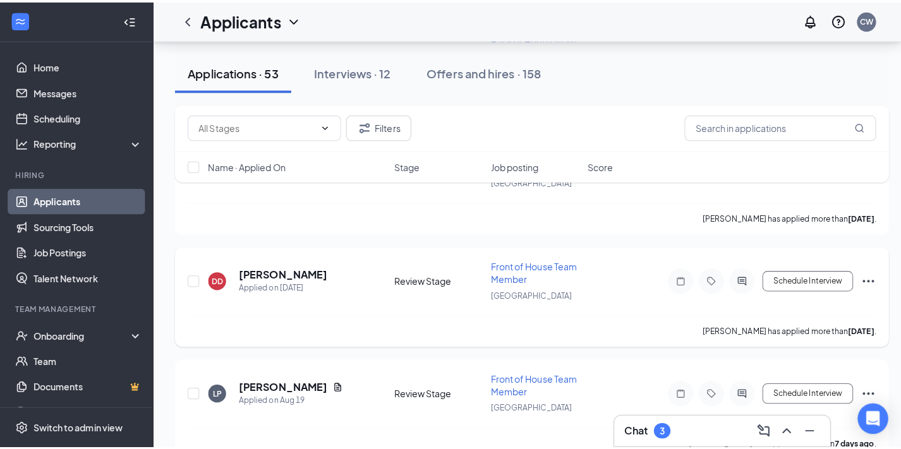
scroll to position [475, 0]
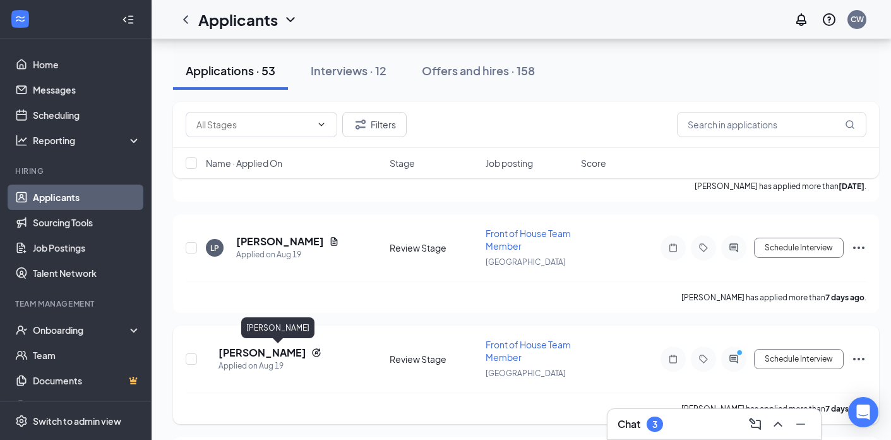
click at [298, 349] on h5 "[PERSON_NAME]" at bounding box center [263, 353] width 88 height 14
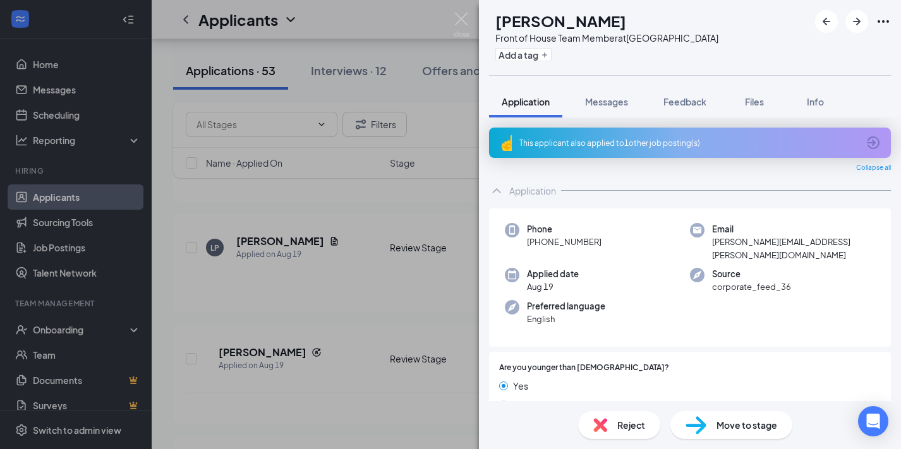
click at [668, 145] on div "This applicant also applied to 1 other job posting(s)" at bounding box center [688, 143] width 339 height 11
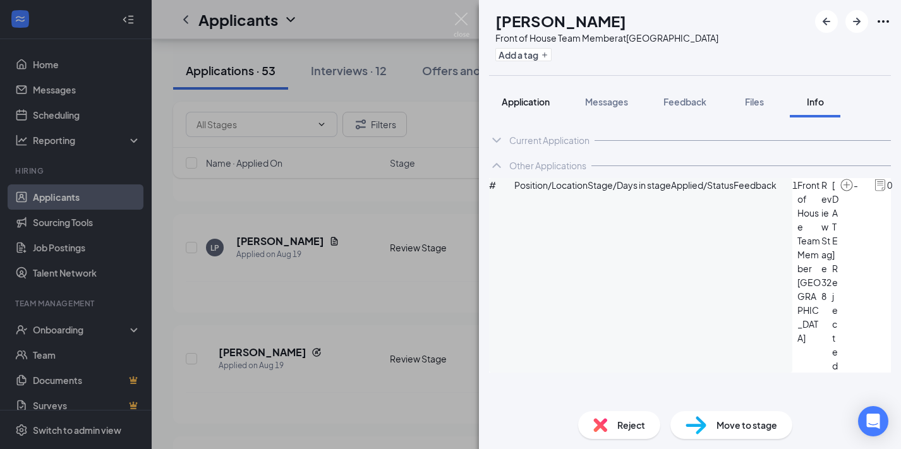
click at [541, 102] on span "Application" at bounding box center [526, 101] width 48 height 11
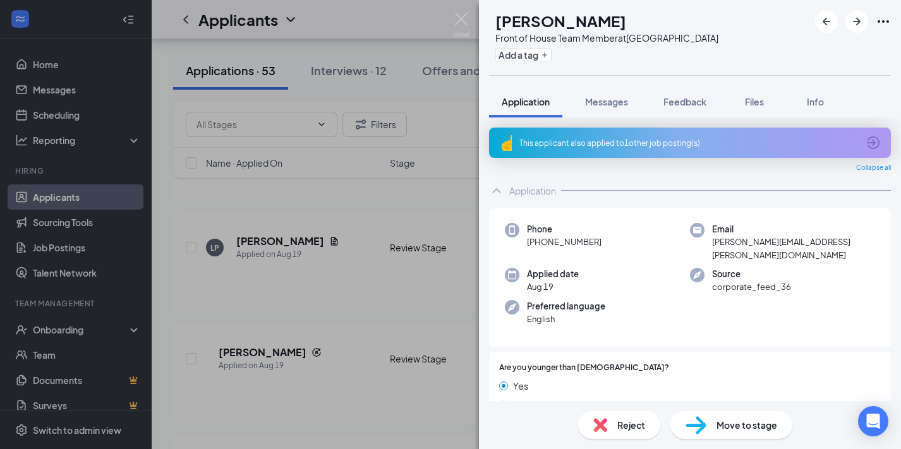
click at [866, 140] on icon "ArrowCircle" at bounding box center [872, 142] width 15 height 15
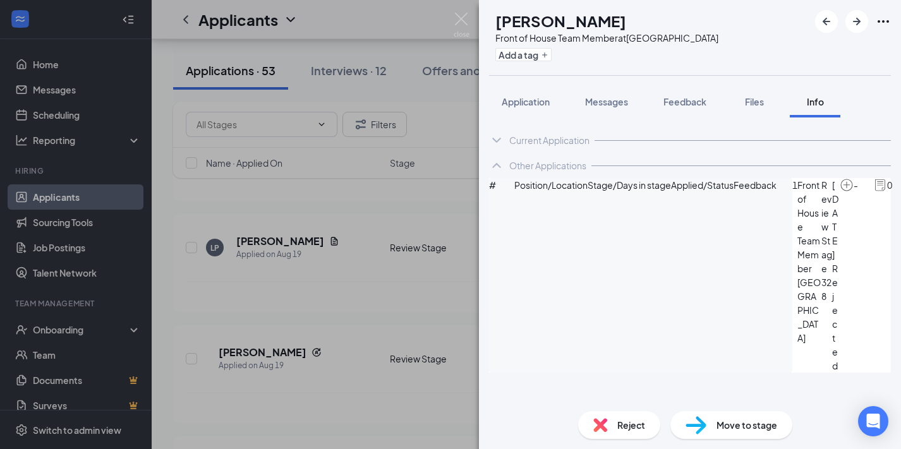
click at [900, 193] on icon "ArrowCircle" at bounding box center [907, 185] width 15 height 15
click at [527, 105] on span "Application" at bounding box center [526, 101] width 48 height 11
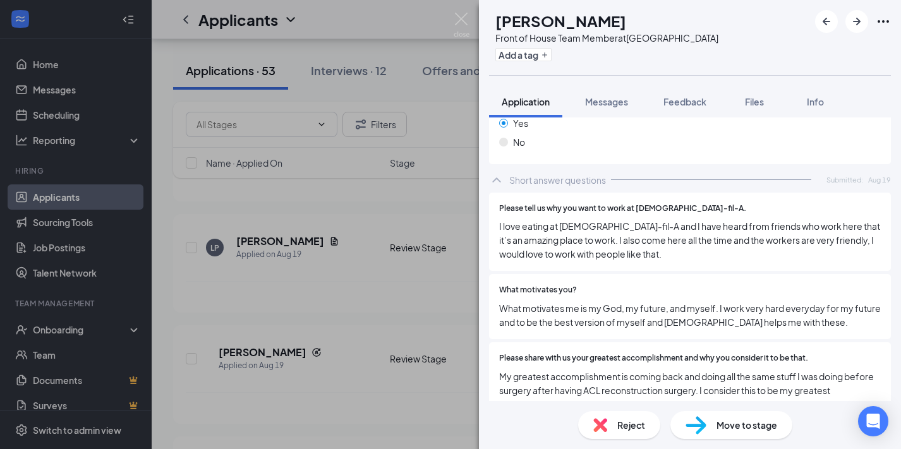
scroll to position [1284, 0]
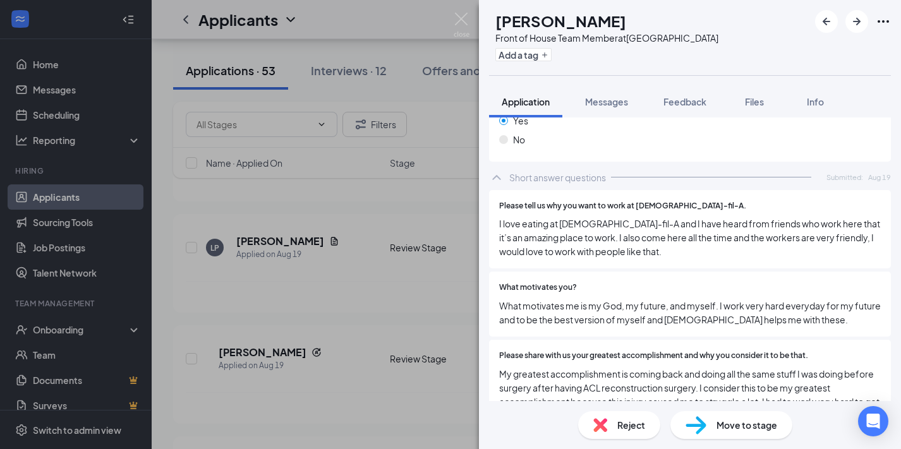
click at [728, 429] on span "Move to stage" at bounding box center [746, 425] width 61 height 14
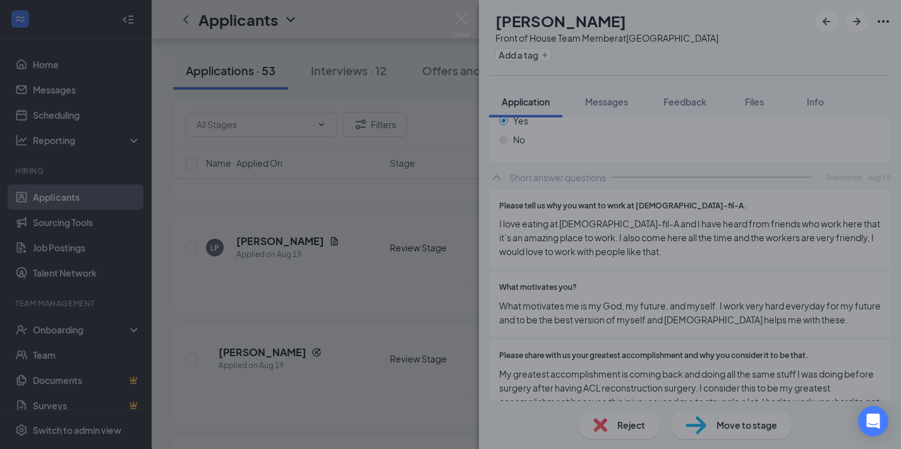
scroll to position [1279, 0]
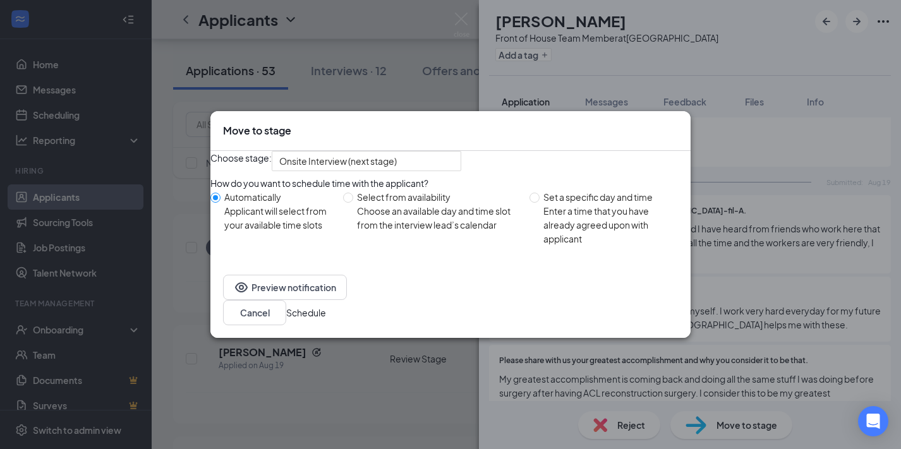
click at [326, 320] on button "Schedule" at bounding box center [306, 313] width 40 height 14
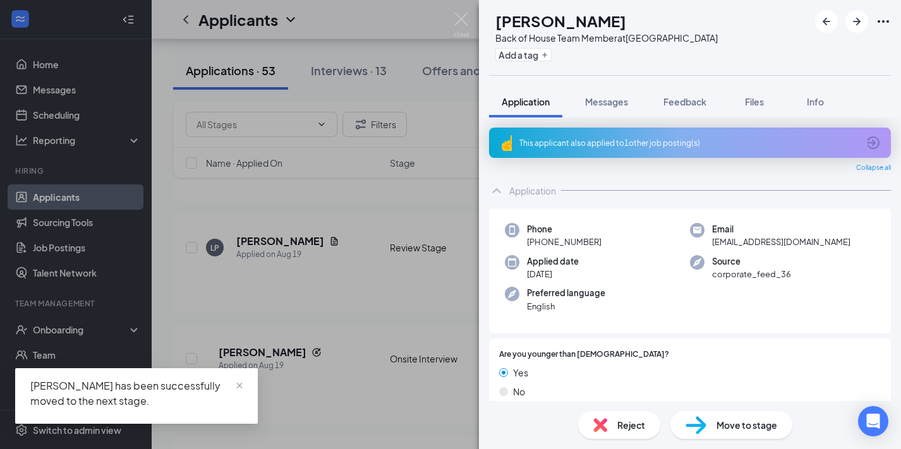
click at [584, 155] on div "This applicant also applied to 1 other job posting(s)" at bounding box center [690, 143] width 402 height 30
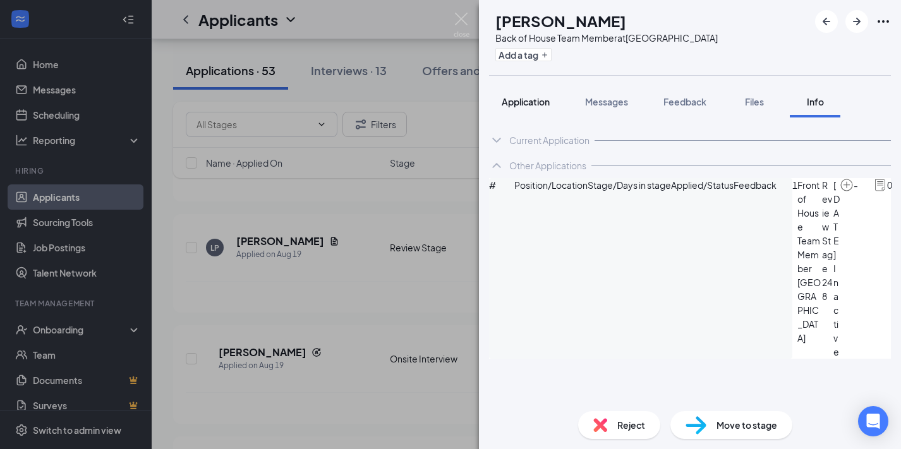
click at [529, 97] on span "Application" at bounding box center [526, 101] width 48 height 11
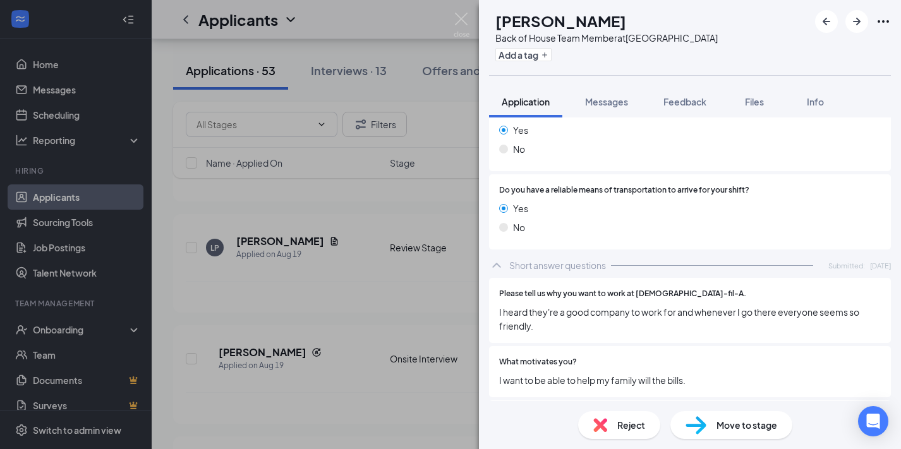
scroll to position [1186, 0]
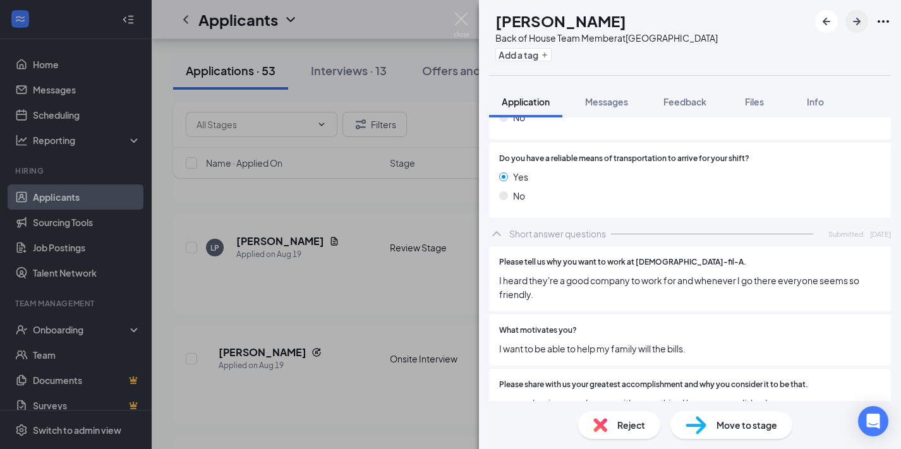
click at [850, 20] on icon "ArrowRight" at bounding box center [856, 21] width 15 height 15
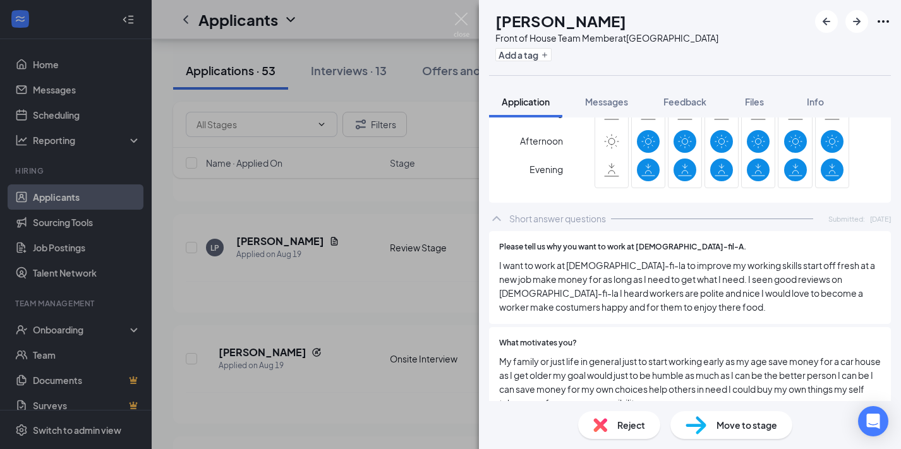
scroll to position [1248, 0]
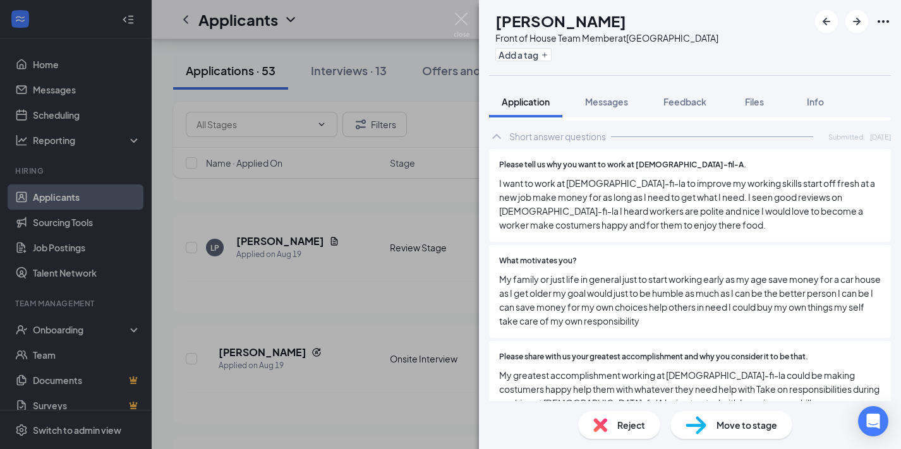
click at [858, 16] on icon "ArrowRight" at bounding box center [856, 21] width 15 height 15
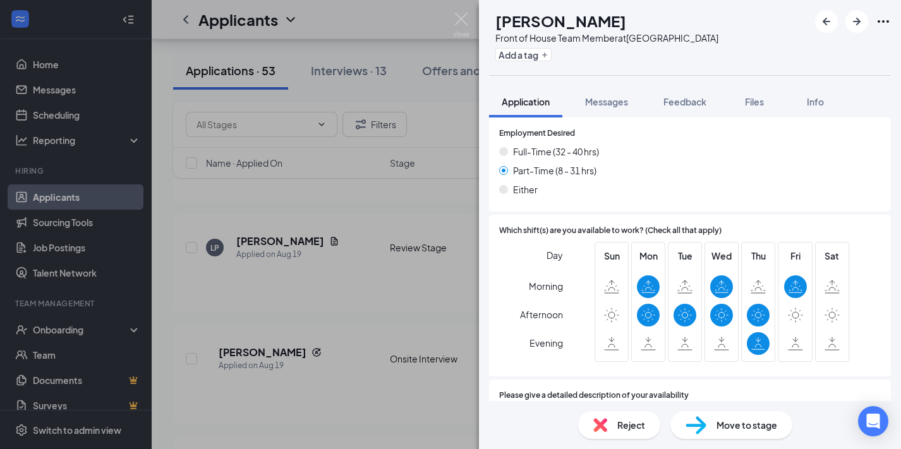
scroll to position [850, 0]
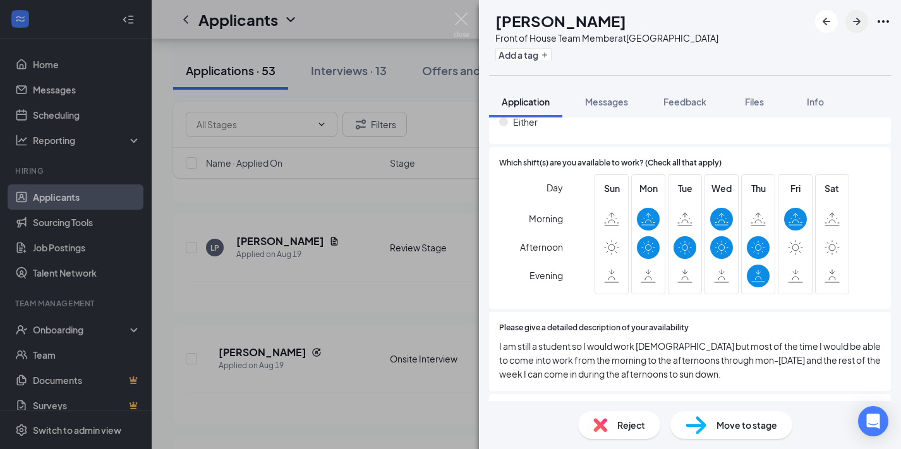
click at [854, 30] on button "button" at bounding box center [856, 21] width 23 height 23
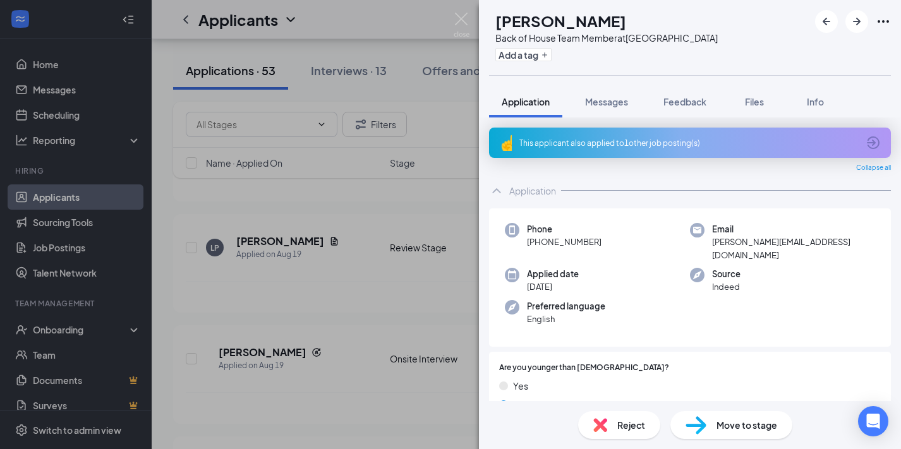
click at [613, 142] on div "This applicant also applied to 1 other job posting(s)" at bounding box center [688, 143] width 339 height 11
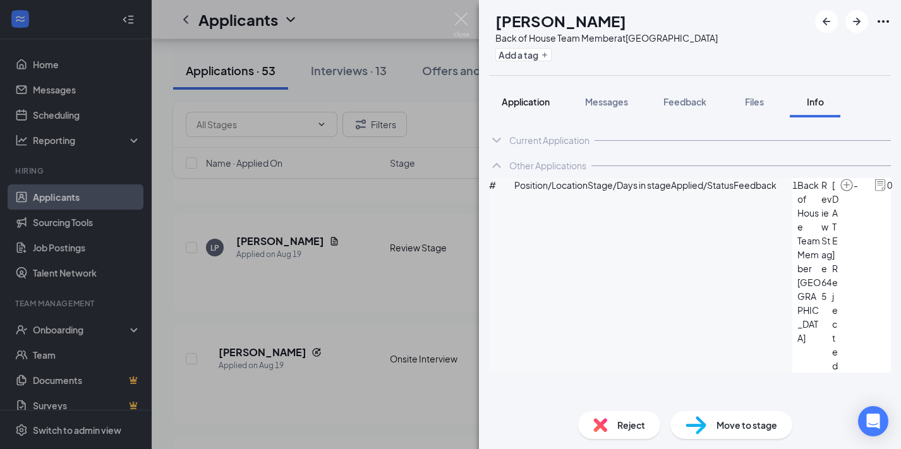
click at [527, 102] on span "Application" at bounding box center [526, 101] width 48 height 11
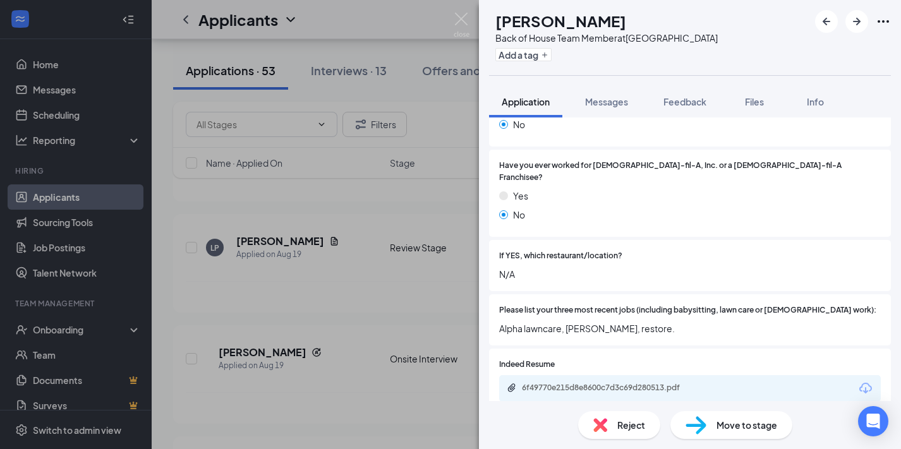
scroll to position [447, 0]
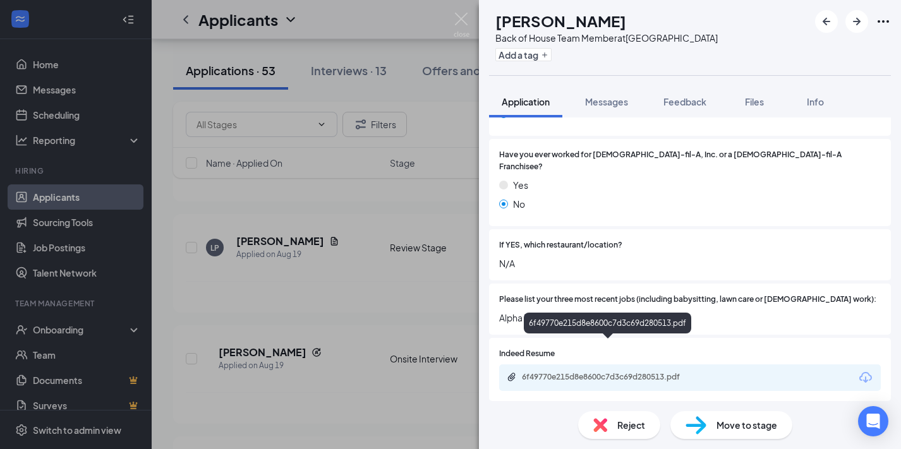
click at [611, 372] on div "6f49770e215d8e8600c7d3c69d280513.pdf" at bounding box center [610, 377] width 177 height 10
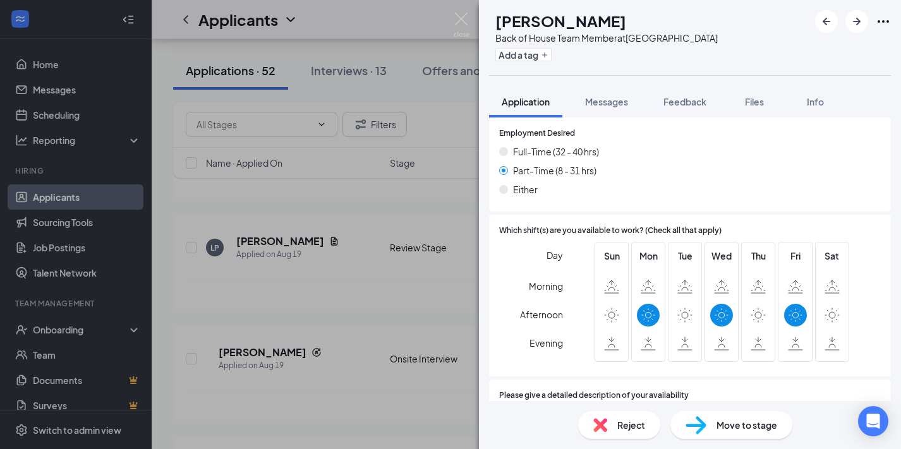
click at [596, 430] on img at bounding box center [600, 425] width 14 height 14
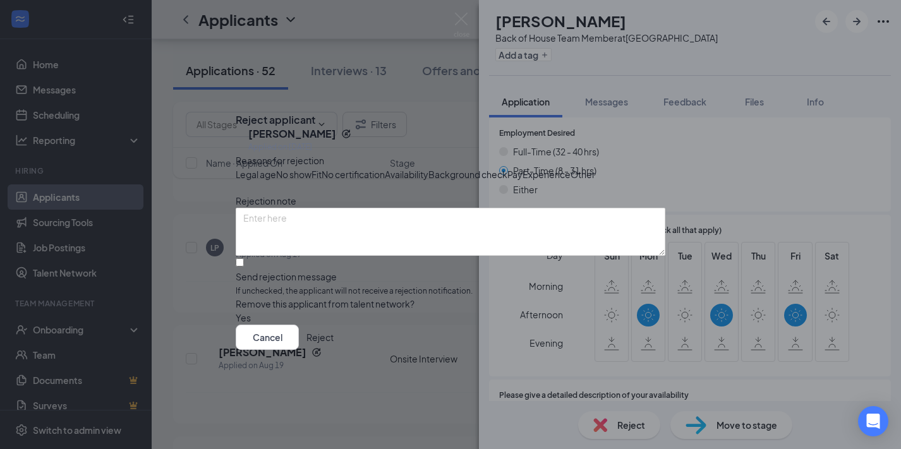
click at [428, 167] on span "Availability" at bounding box center [407, 174] width 44 height 14
click at [334, 350] on button "Reject" at bounding box center [319, 337] width 27 height 25
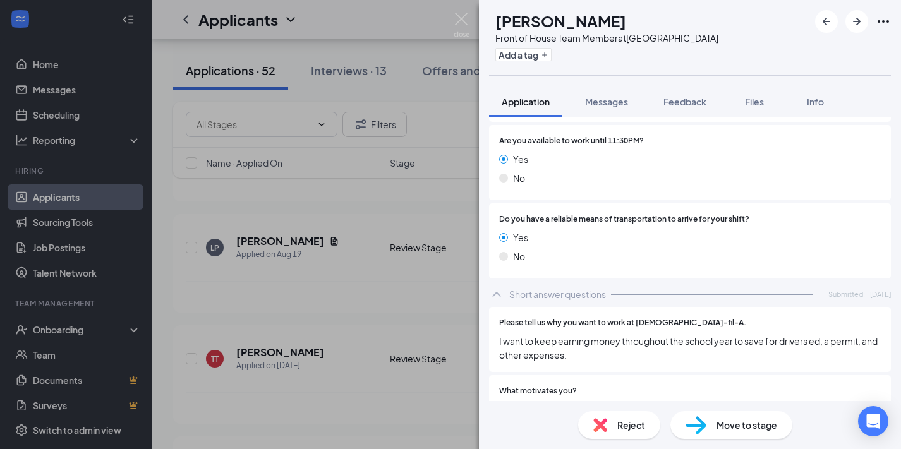
scroll to position [1330, 0]
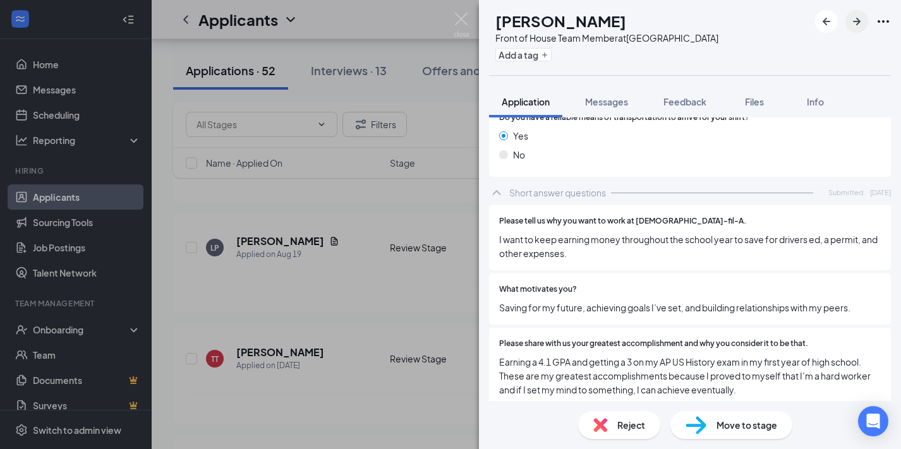
click at [853, 28] on icon "ArrowRight" at bounding box center [856, 21] width 15 height 15
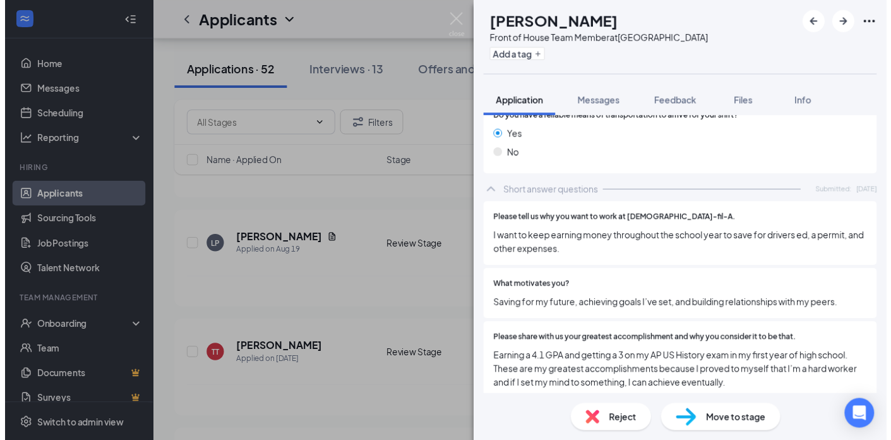
scroll to position [1325, 0]
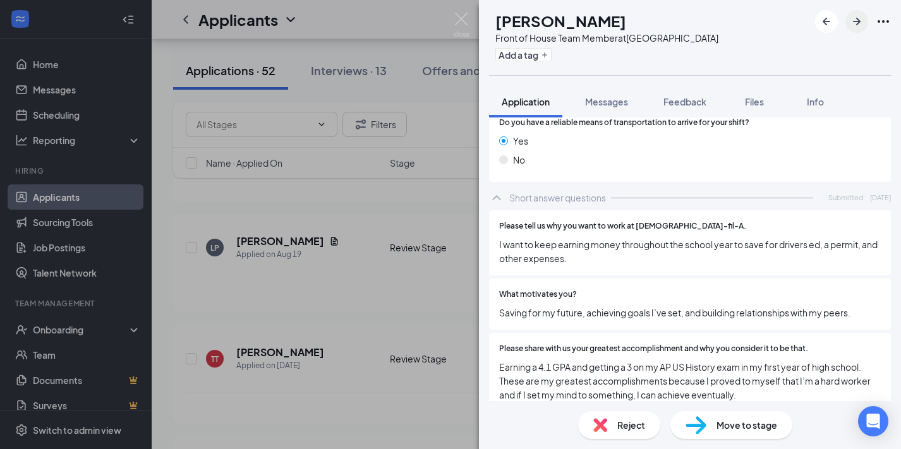
click at [857, 25] on icon "ArrowRight" at bounding box center [857, 22] width 8 height 8
click at [462, 20] on img at bounding box center [462, 25] width 16 height 25
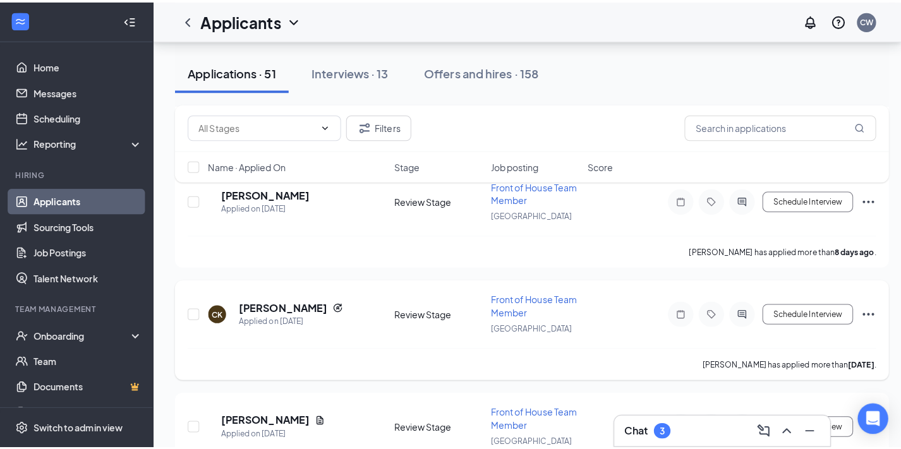
scroll to position [869, 0]
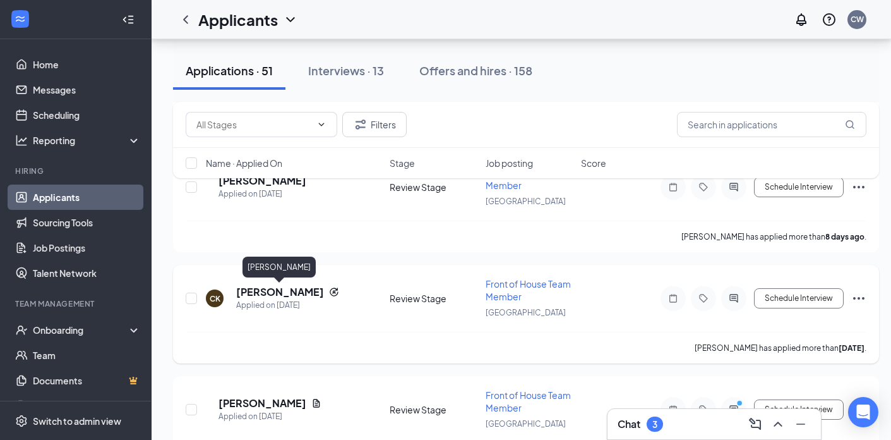
click at [290, 289] on h5 "[PERSON_NAME]" at bounding box center [280, 292] width 88 height 14
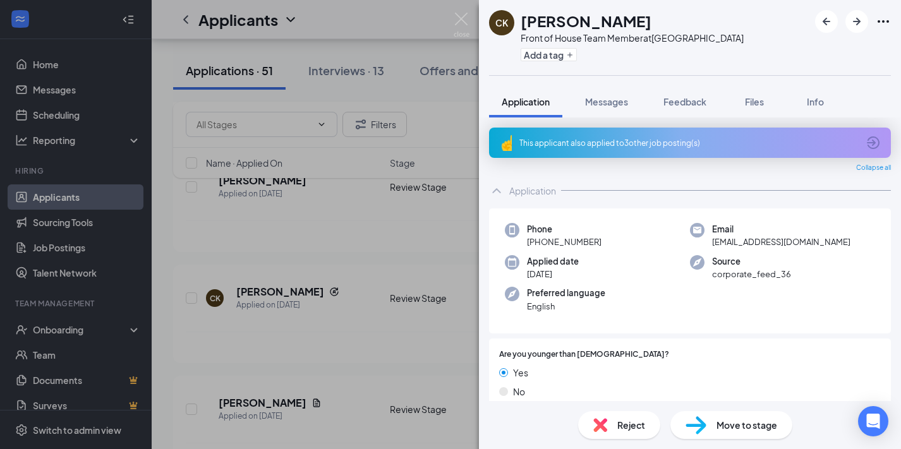
click at [574, 140] on div "This applicant also applied to 3 other job posting(s)" at bounding box center [688, 143] width 339 height 11
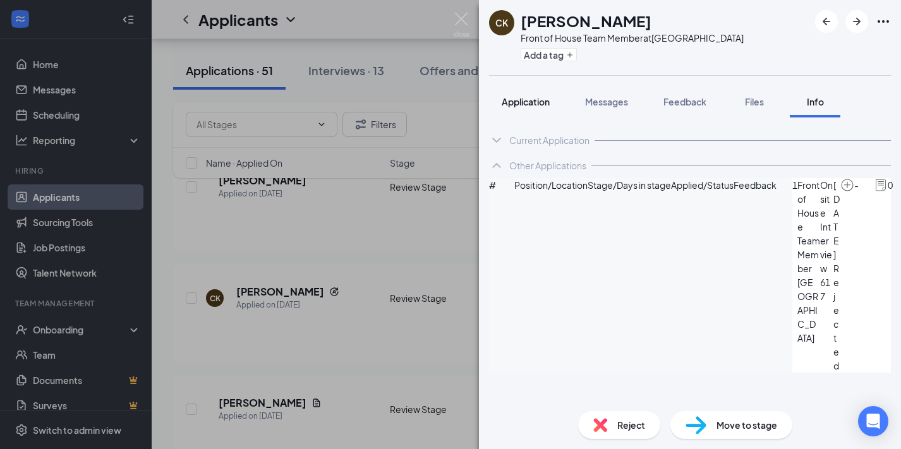
click at [519, 97] on span "Application" at bounding box center [526, 101] width 48 height 11
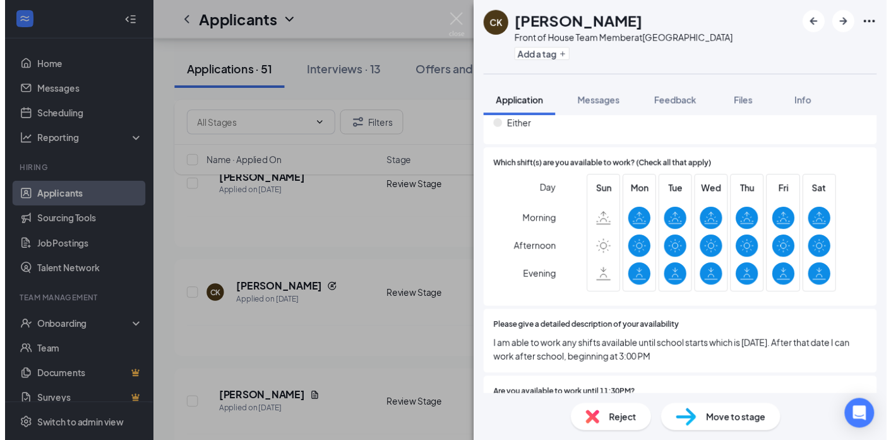
scroll to position [1004, 0]
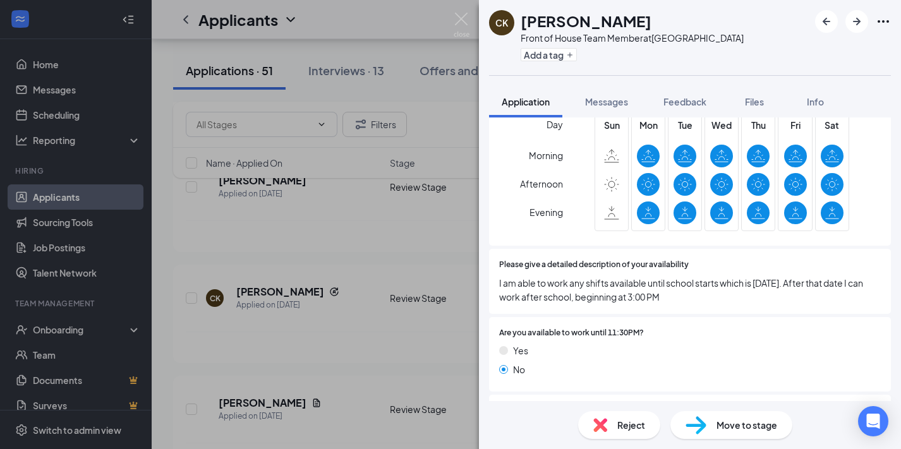
click at [623, 422] on span "Reject" at bounding box center [631, 425] width 28 height 14
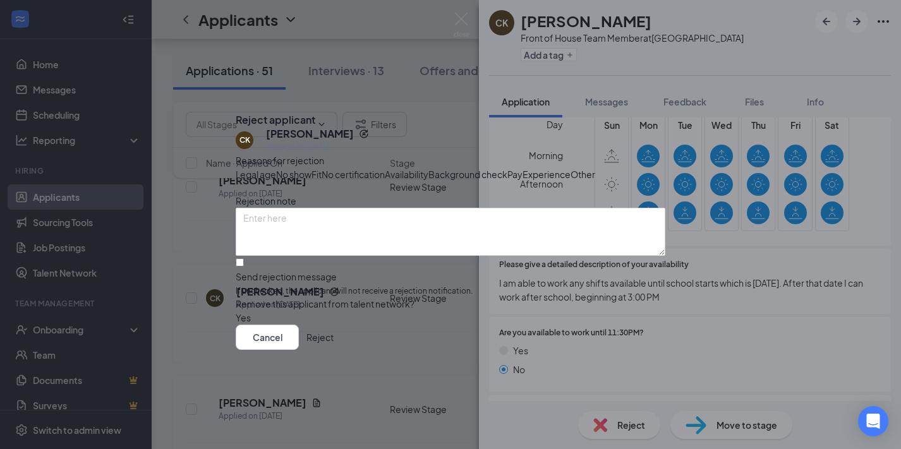
click at [334, 350] on button "Reject" at bounding box center [319, 337] width 27 height 25
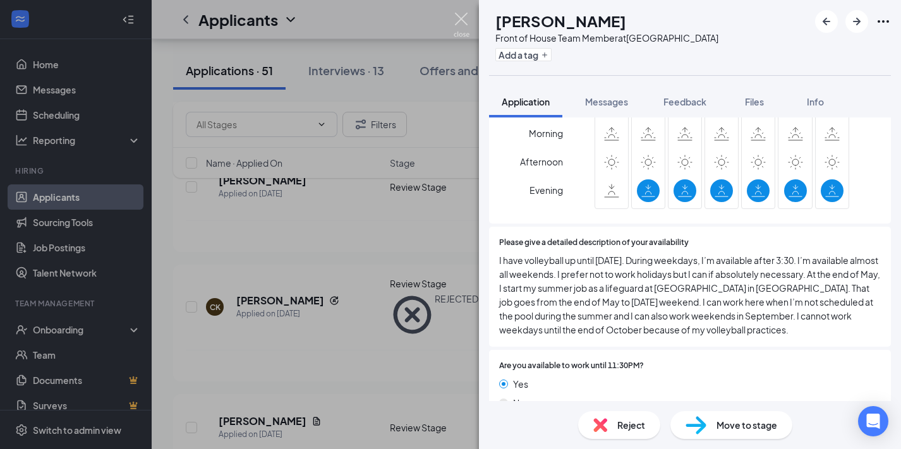
click at [463, 18] on img at bounding box center [462, 25] width 16 height 25
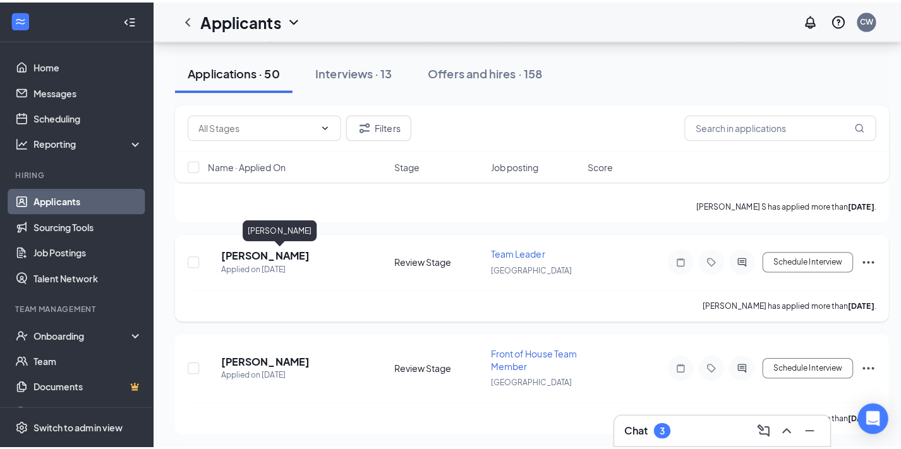
scroll to position [1040, 0]
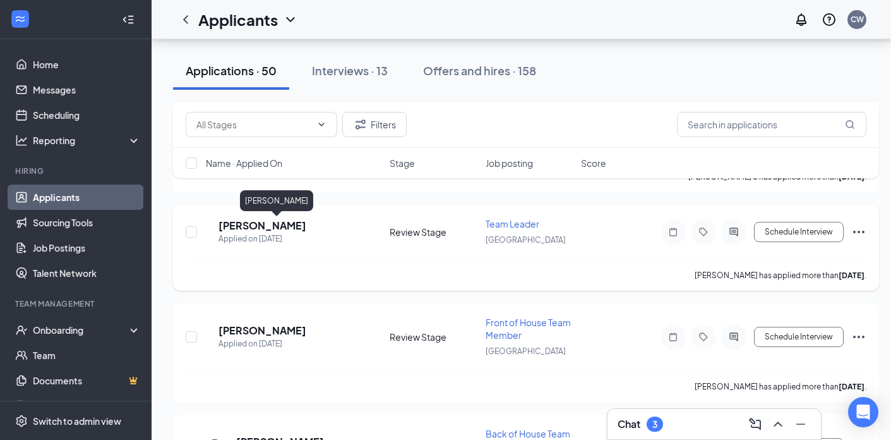
click at [264, 226] on h5 "[PERSON_NAME]" at bounding box center [263, 226] width 88 height 14
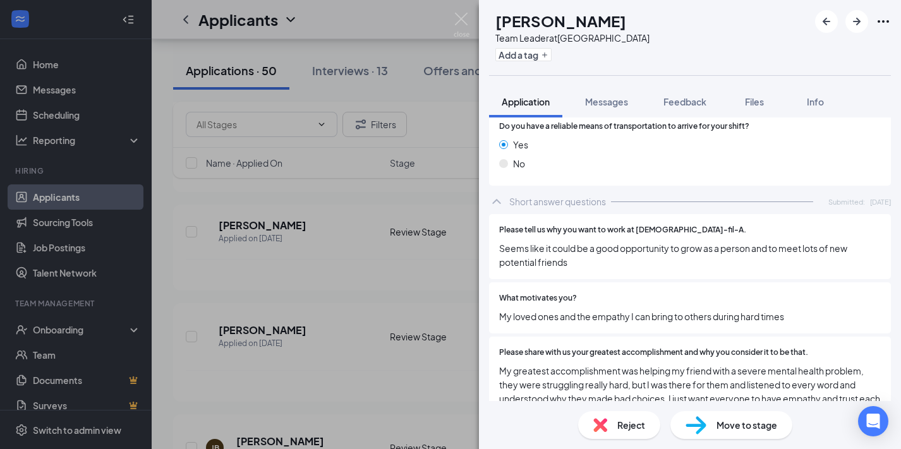
scroll to position [1193, 0]
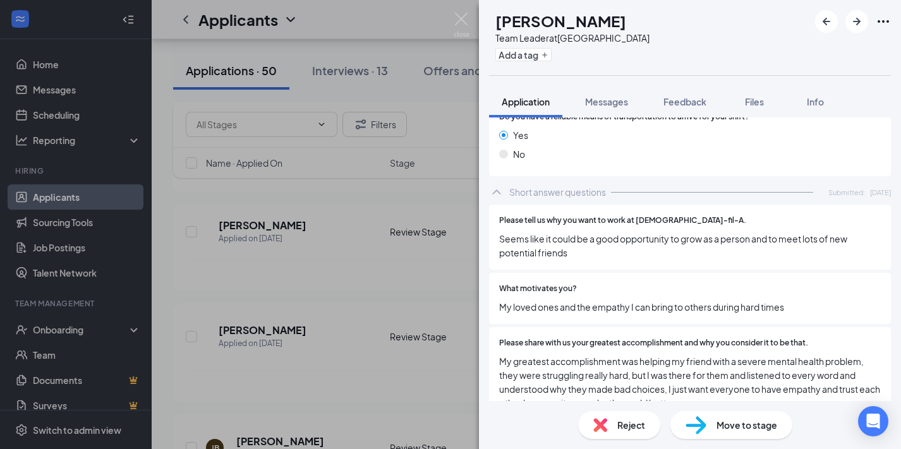
click at [617, 418] on div "Reject" at bounding box center [619, 425] width 82 height 28
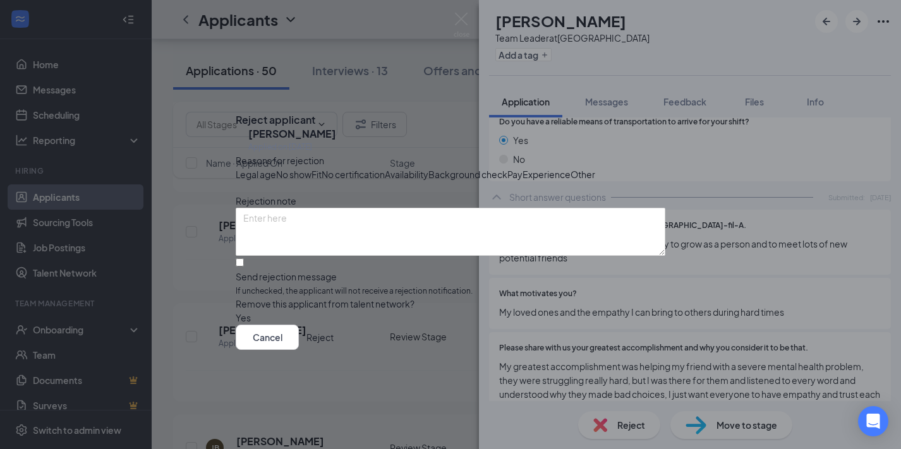
click at [334, 350] on button "Reject" at bounding box center [319, 337] width 27 height 25
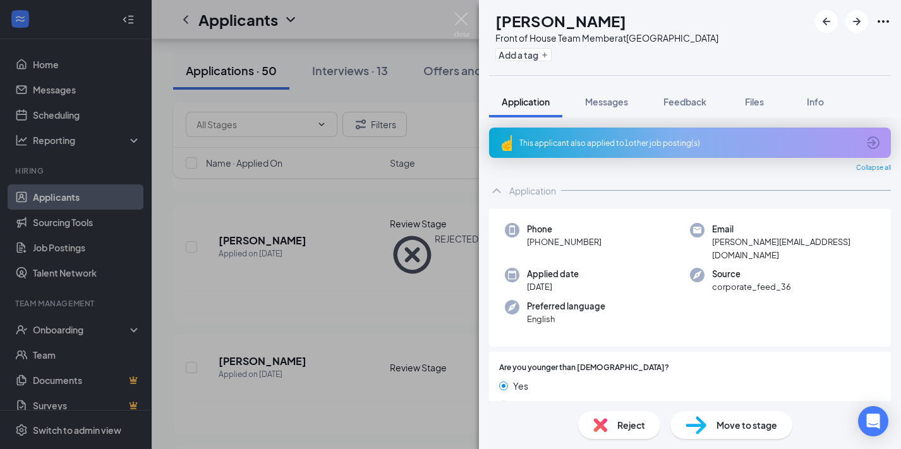
click at [651, 148] on div "This applicant also applied to 1 other job posting(s)" at bounding box center [690, 143] width 402 height 30
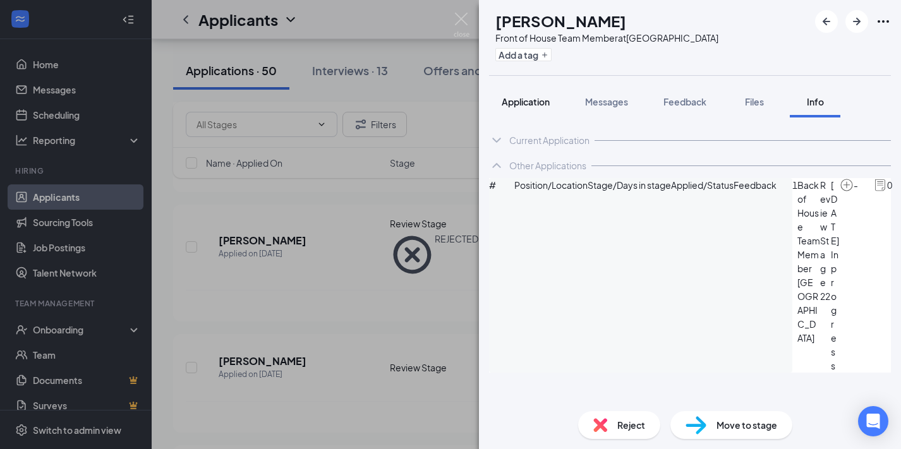
click at [536, 104] on span "Application" at bounding box center [526, 101] width 48 height 11
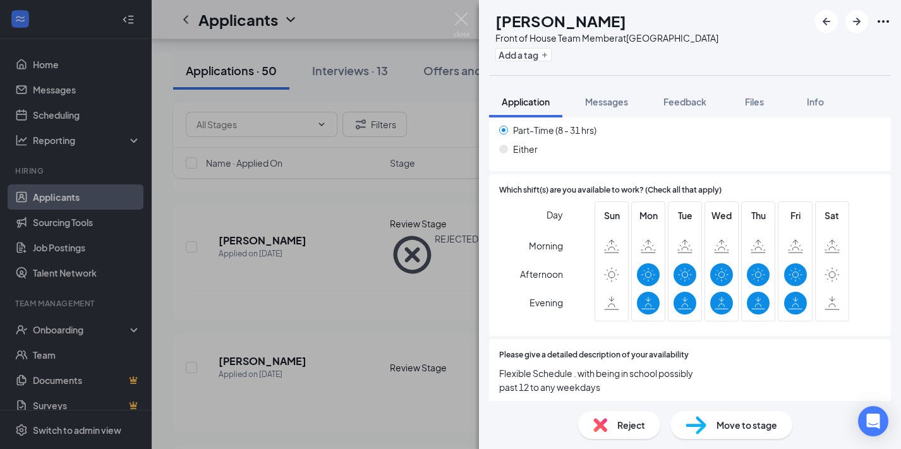
scroll to position [912, 0]
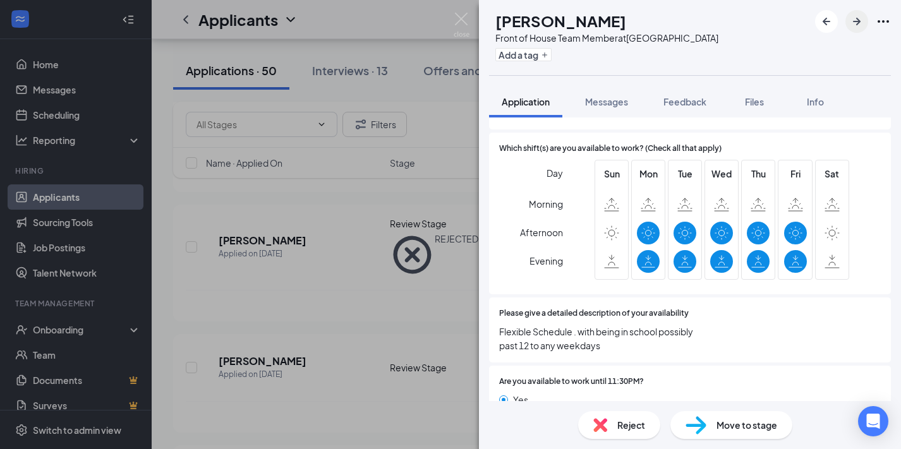
click at [859, 21] on icon "ArrowRight" at bounding box center [857, 22] width 8 height 8
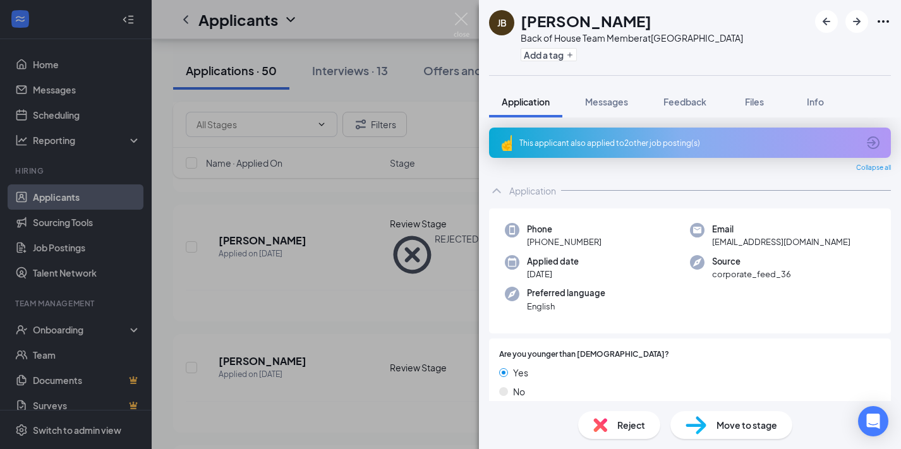
click at [666, 135] on div "This applicant also applied to 2 other job posting(s)" at bounding box center [690, 143] width 402 height 30
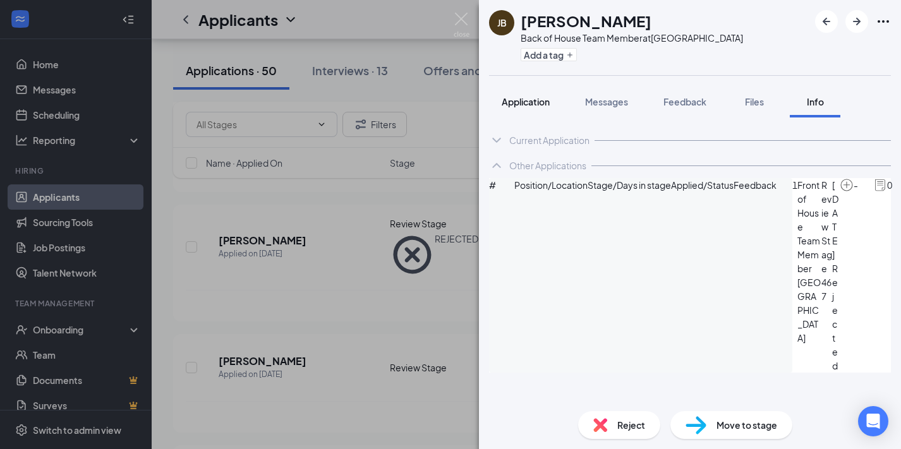
click at [515, 105] on span "Application" at bounding box center [526, 101] width 48 height 11
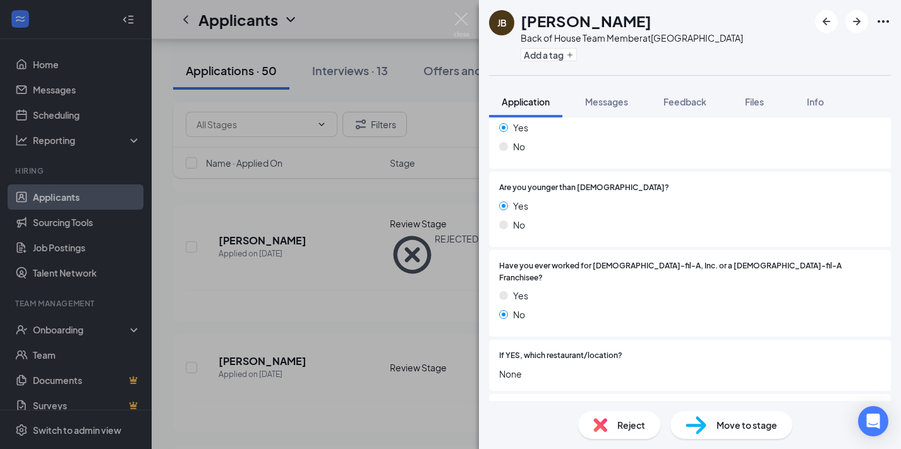
scroll to position [390, 0]
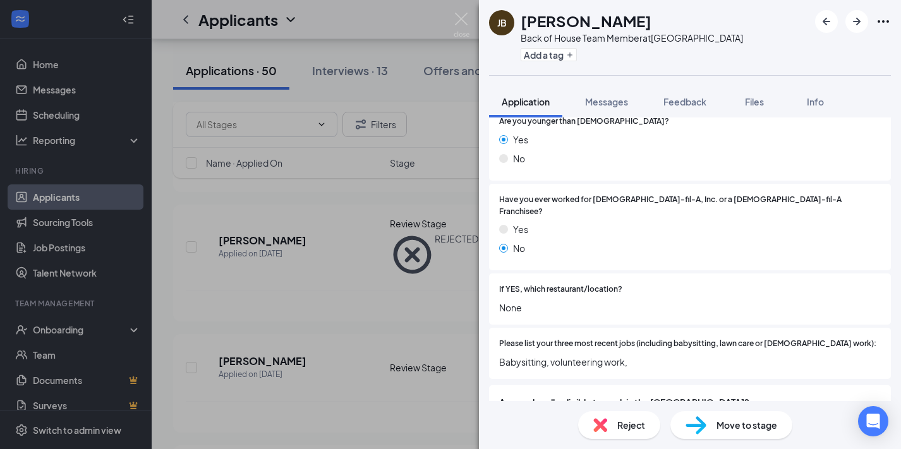
click at [634, 412] on div "Reject" at bounding box center [619, 425] width 82 height 28
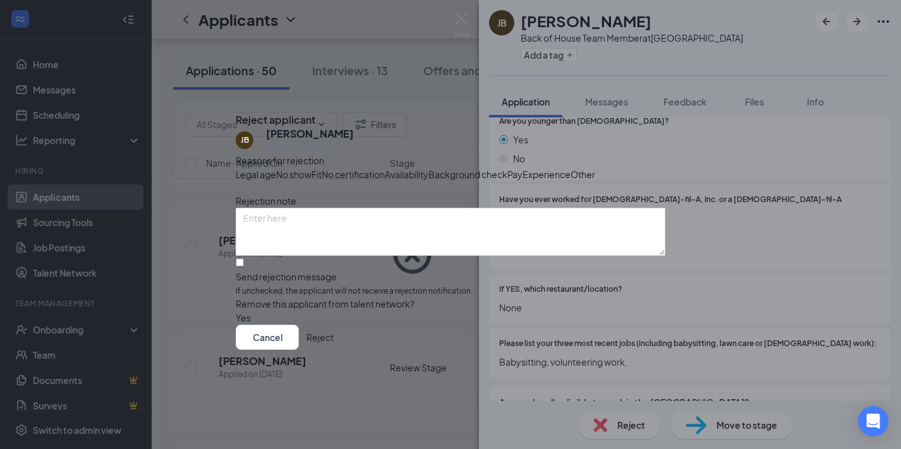
click at [276, 167] on span "Legal age" at bounding box center [256, 174] width 40 height 14
click at [334, 350] on button "Reject" at bounding box center [319, 337] width 27 height 25
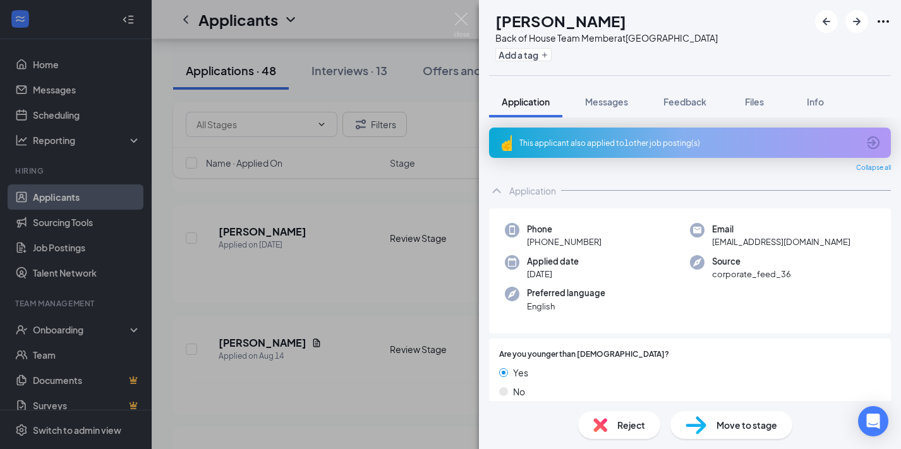
click at [596, 134] on div "This applicant also applied to 1 other job posting(s)" at bounding box center [690, 143] width 402 height 30
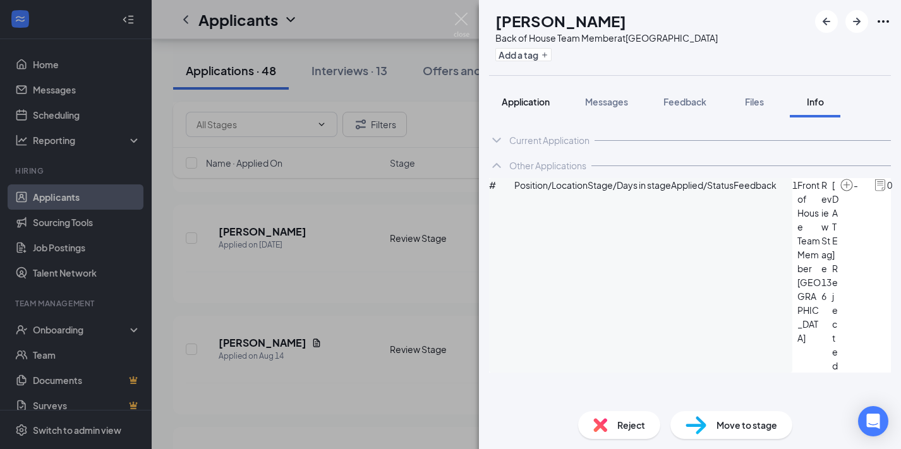
click at [532, 100] on span "Application" at bounding box center [526, 101] width 48 height 11
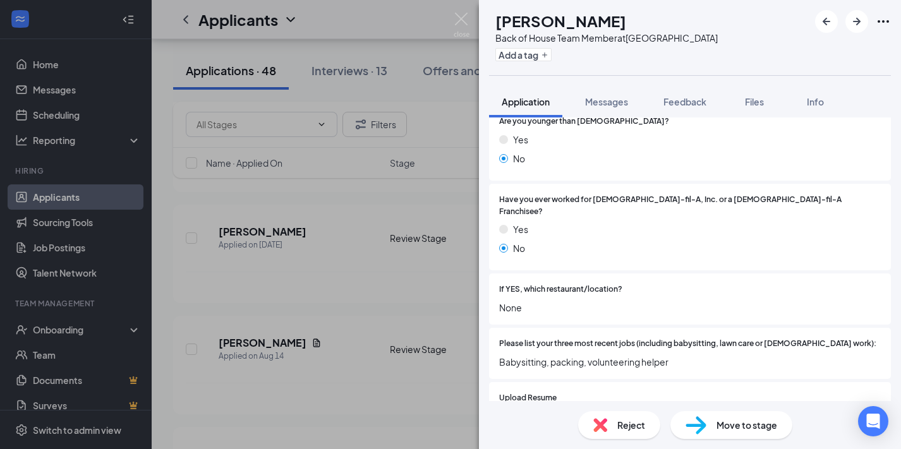
scroll to position [478, 0]
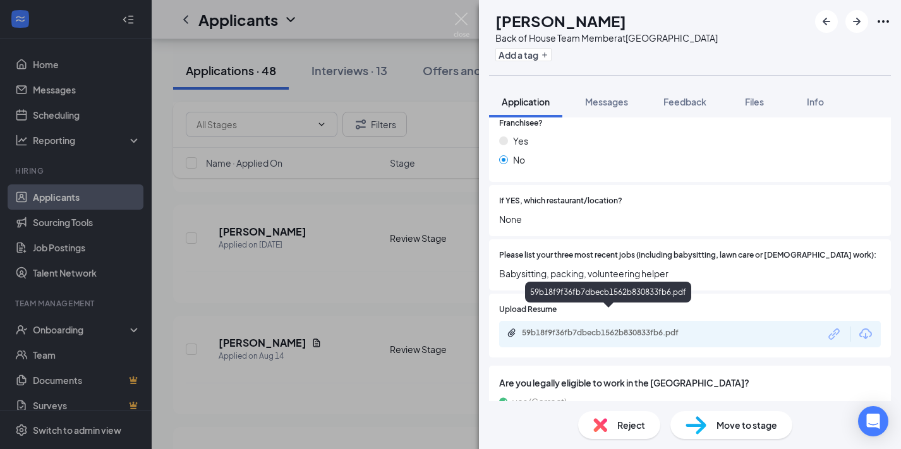
click at [639, 328] on div "59b18f9f36fb7dbecb1562b830833fb6.pdf" at bounding box center [609, 334] width 205 height 12
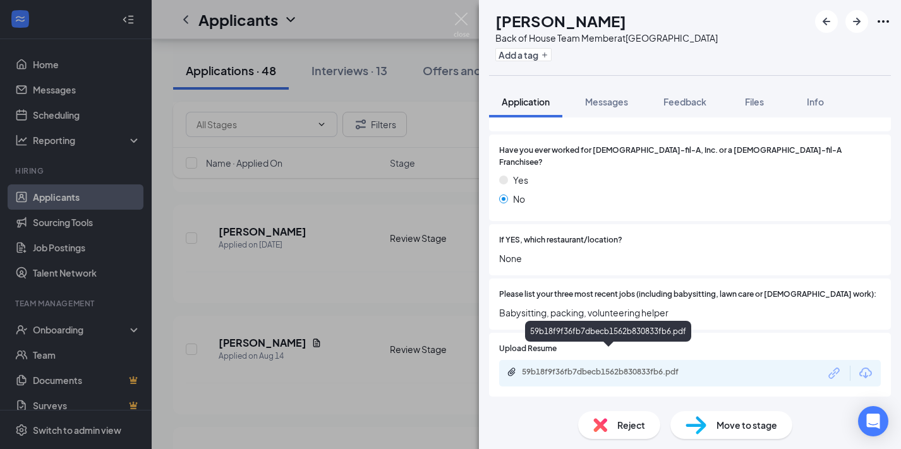
scroll to position [0, 0]
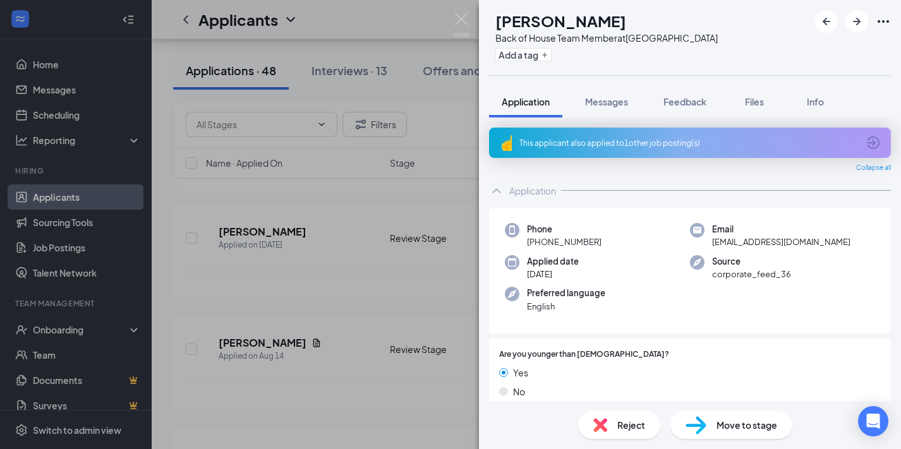
click at [781, 136] on div "This applicant also applied to 1 other job posting(s)" at bounding box center [690, 143] width 402 height 30
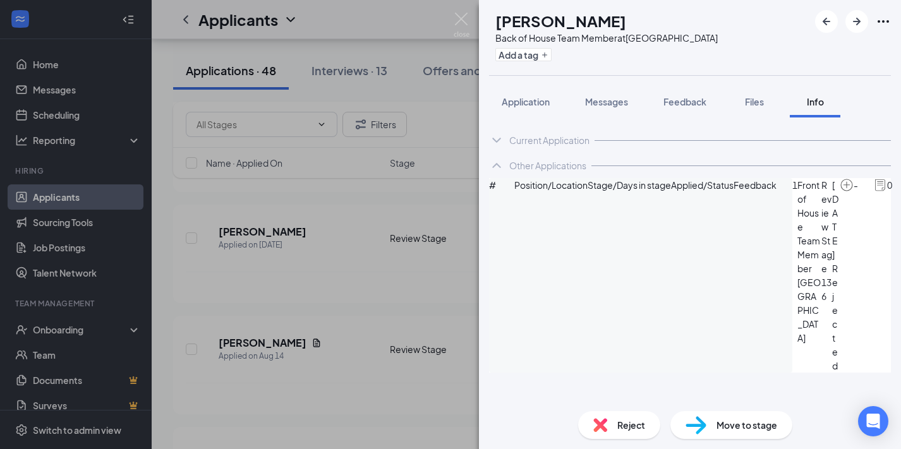
click at [900, 193] on icon "ArrowCircle" at bounding box center [907, 185] width 15 height 15
click at [526, 100] on span "Application" at bounding box center [526, 101] width 48 height 11
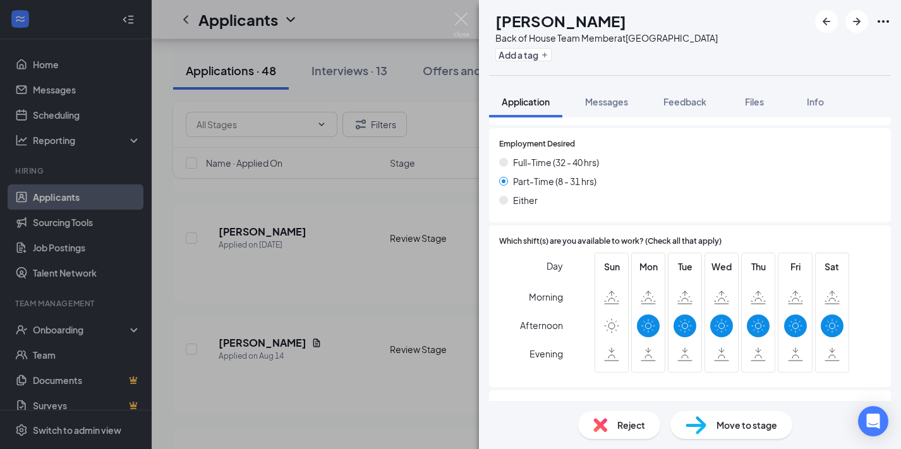
scroll to position [878, 0]
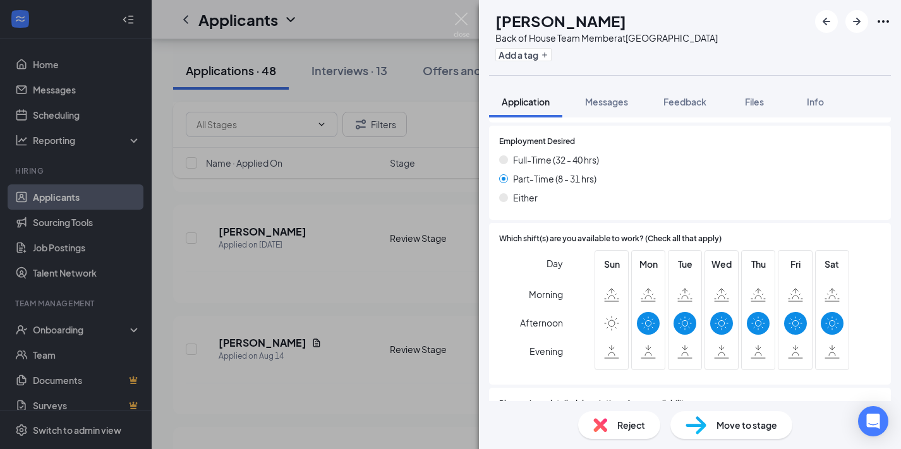
click at [733, 409] on div "Reject Move to stage" at bounding box center [690, 425] width 422 height 48
click at [737, 419] on span "Move to stage" at bounding box center [746, 425] width 61 height 14
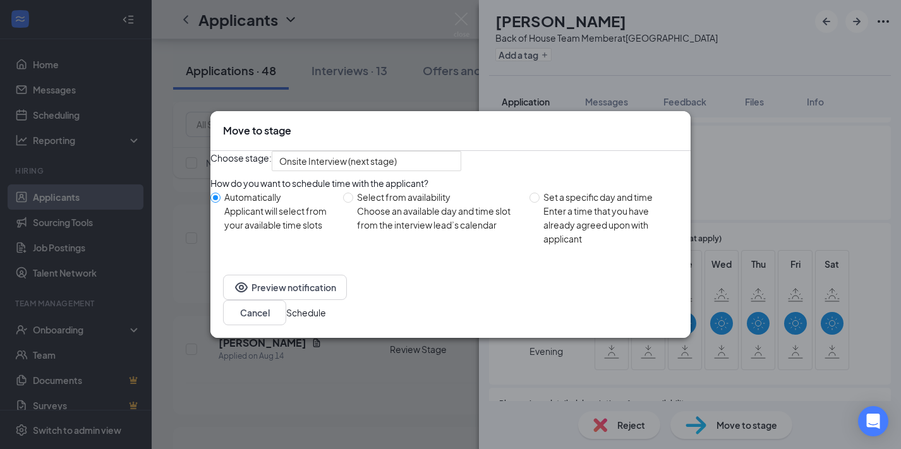
click at [326, 320] on button "Schedule" at bounding box center [306, 313] width 40 height 14
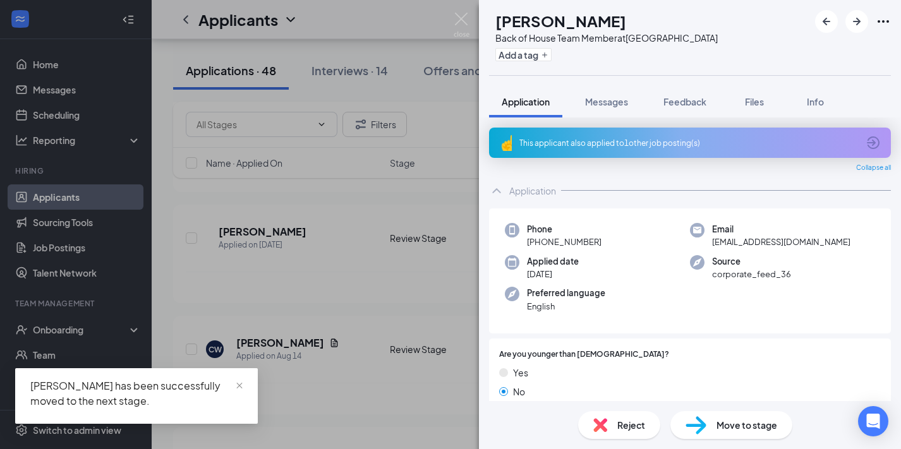
click at [620, 138] on div "This applicant also applied to 1 other job posting(s)" at bounding box center [688, 143] width 339 height 11
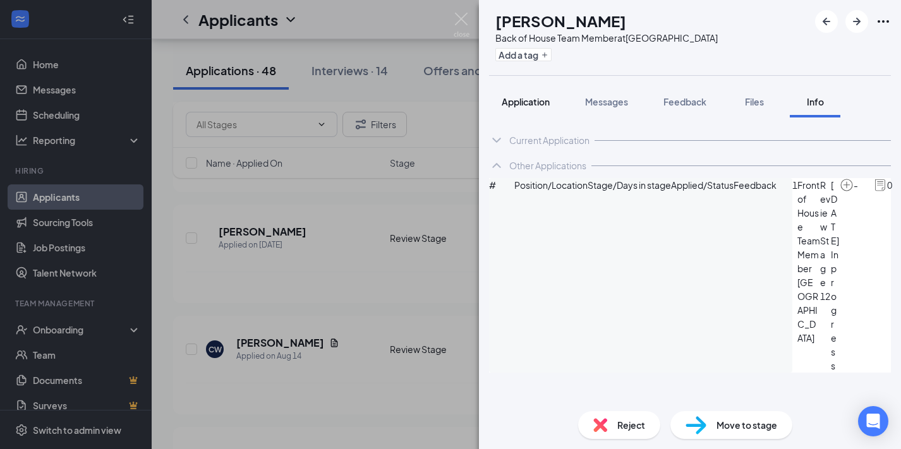
click at [543, 103] on span "Application" at bounding box center [526, 101] width 48 height 11
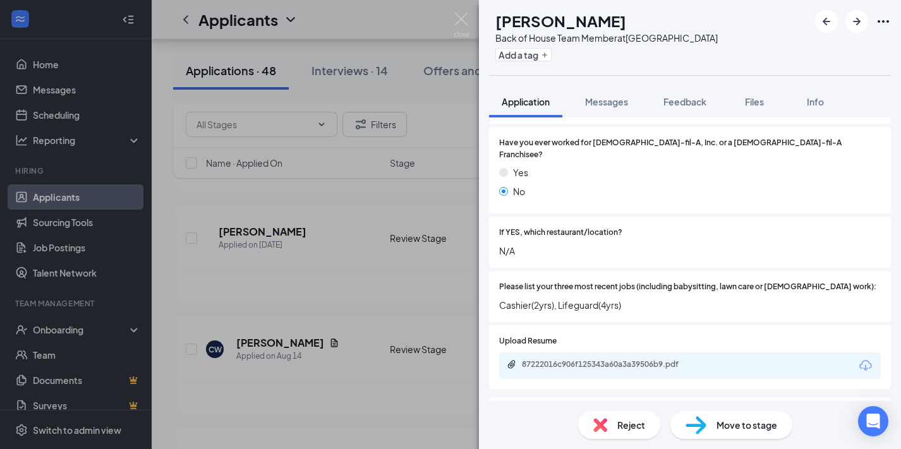
scroll to position [469, 0]
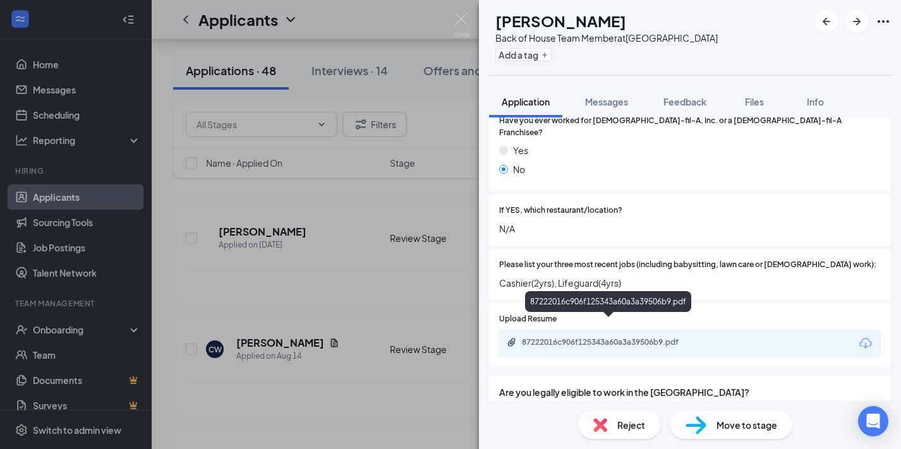
click at [629, 337] on div "87222016c906f125343a60a3a39506b9.pdf" at bounding box center [610, 342] width 177 height 10
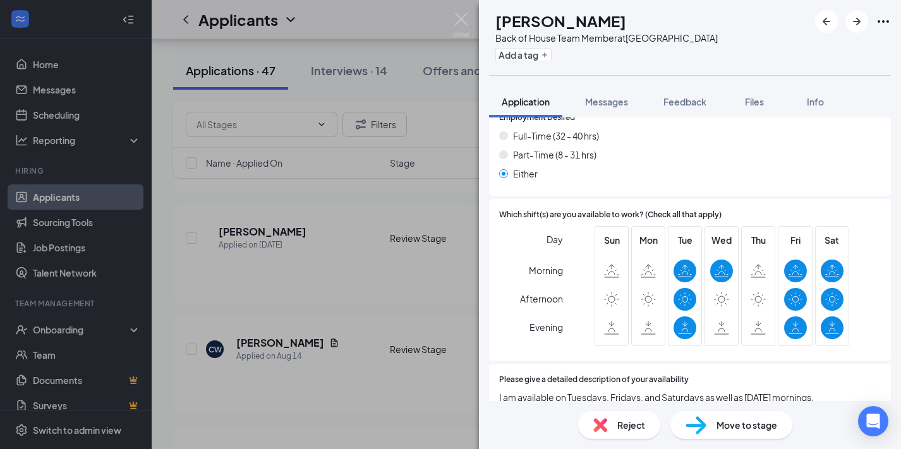
scroll to position [925, 0]
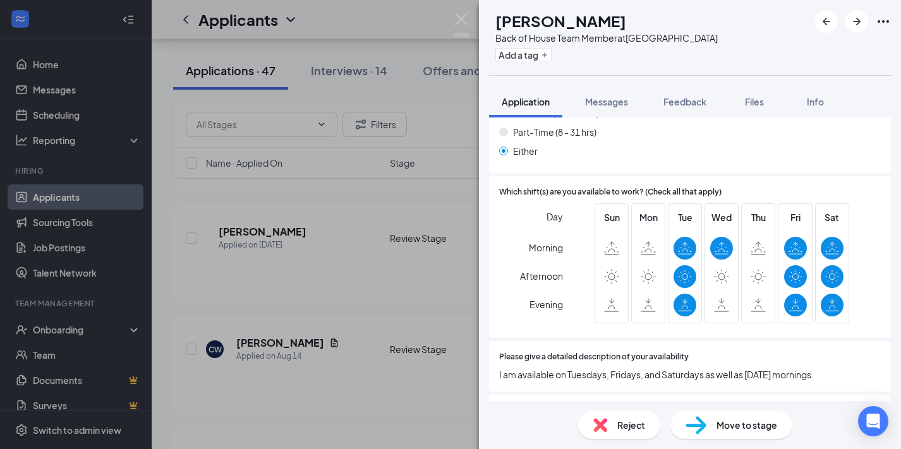
click at [617, 422] on span "Reject" at bounding box center [631, 425] width 28 height 14
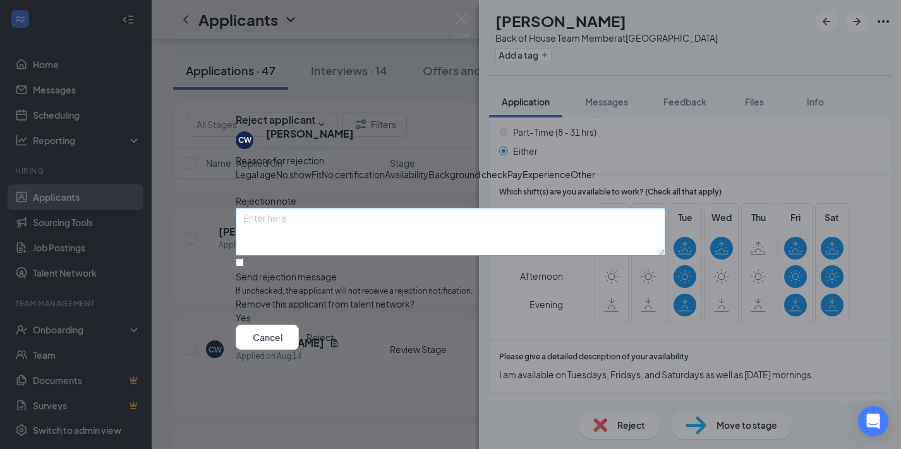
drag, startPoint x: 514, startPoint y: 163, endPoint x: 558, endPoint y: 239, distance: 88.0
click at [428, 167] on span "Availability" at bounding box center [407, 174] width 44 height 14
click at [334, 350] on button "Reject" at bounding box center [319, 337] width 27 height 25
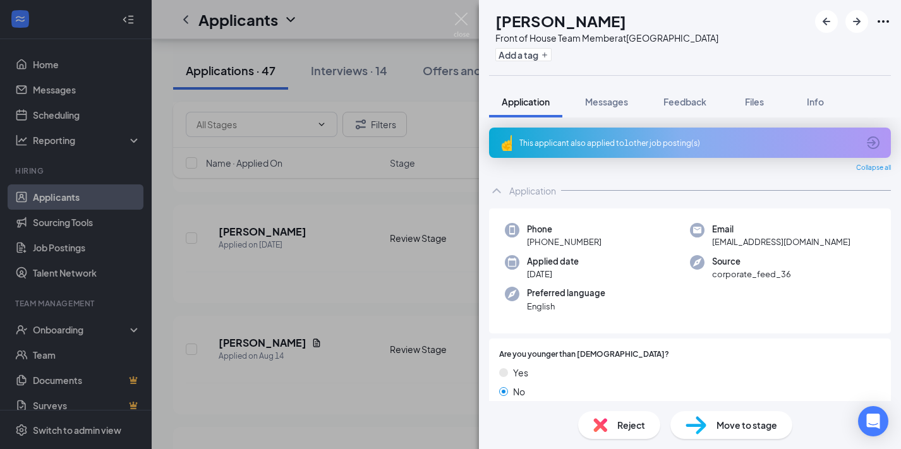
click at [613, 432] on div "Reject" at bounding box center [619, 425] width 82 height 28
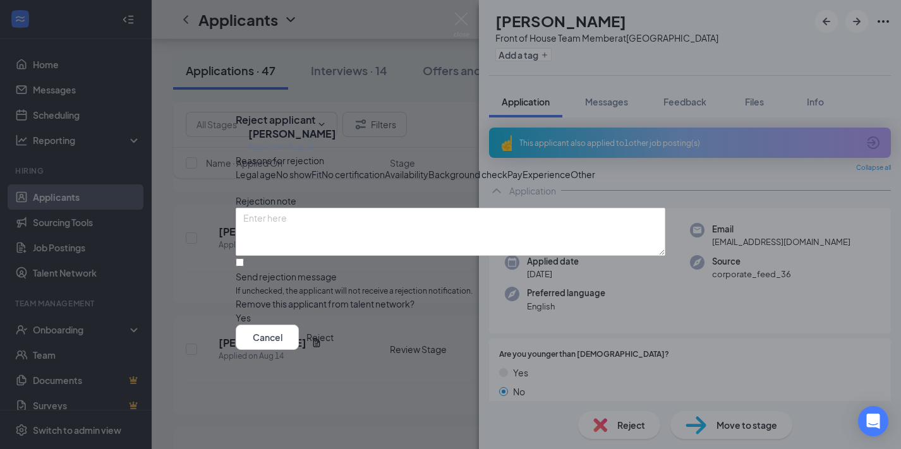
click at [428, 167] on span "Availability" at bounding box center [407, 174] width 44 height 14
click at [334, 350] on button "Reject" at bounding box center [319, 337] width 27 height 25
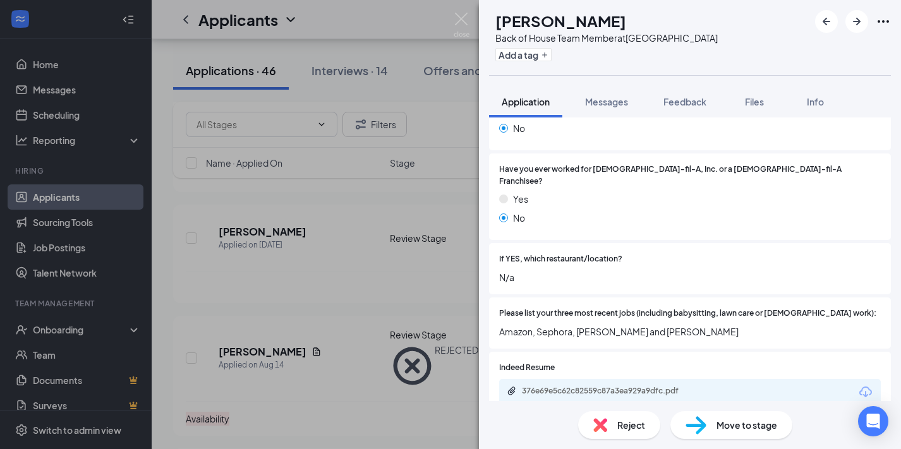
scroll to position [397, 0]
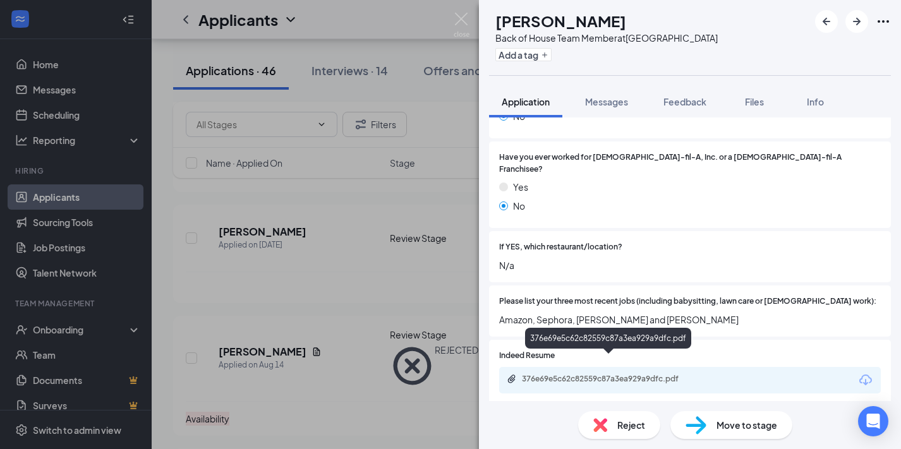
click at [614, 374] on div "376e69e5c62c82559c87a3ea929a9dfc.pdf" at bounding box center [610, 379] width 177 height 10
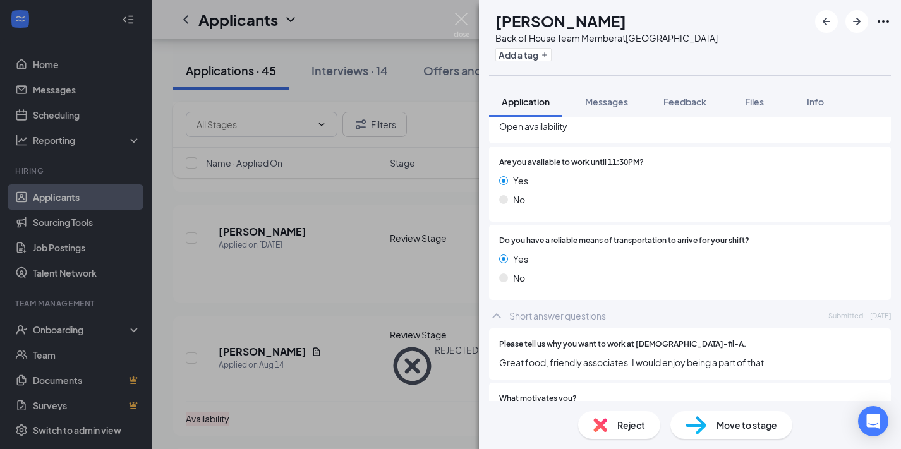
scroll to position [1205, 0]
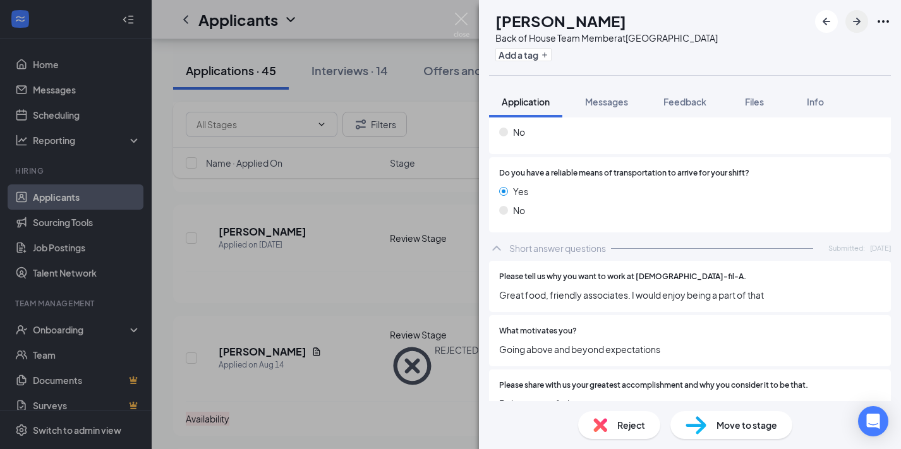
click at [858, 27] on icon "ArrowRight" at bounding box center [856, 21] width 15 height 15
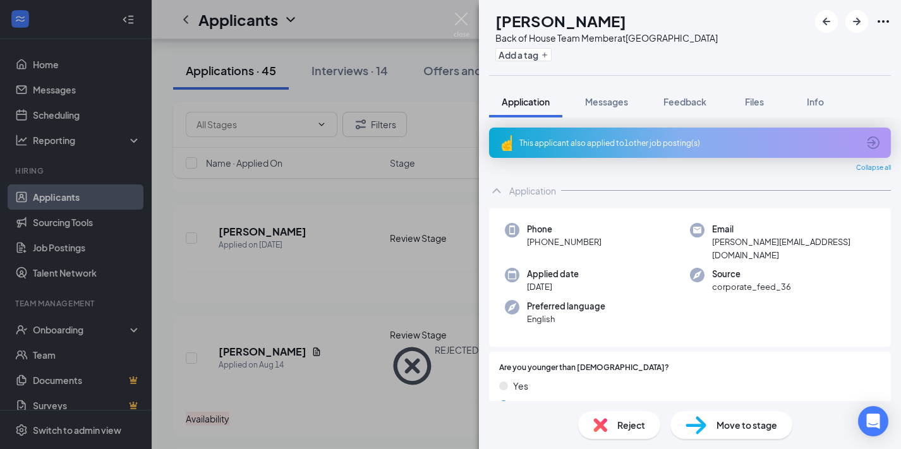
click at [610, 146] on div "This applicant also applied to 1 other job posting(s)" at bounding box center [688, 143] width 339 height 11
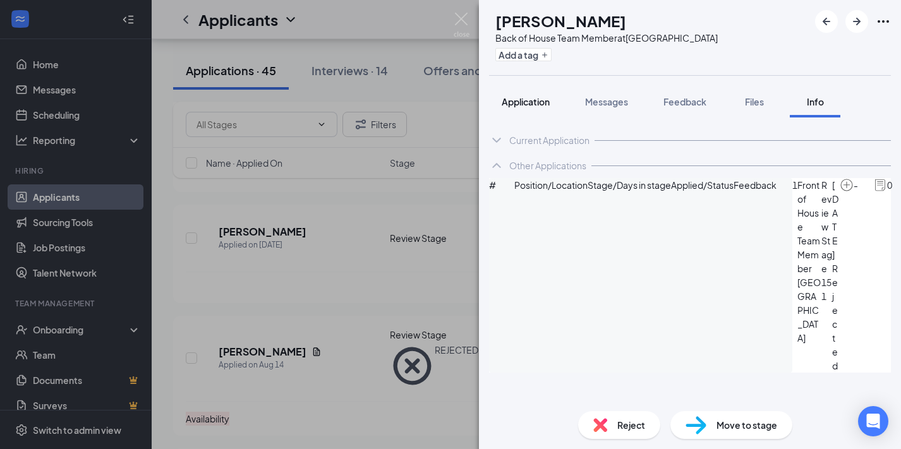
click at [531, 92] on button "Application" at bounding box center [525, 102] width 73 height 32
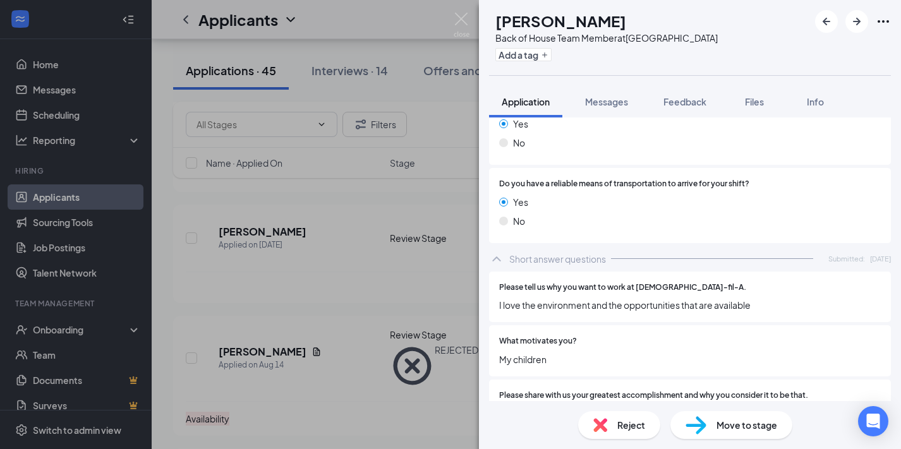
scroll to position [1200, 0]
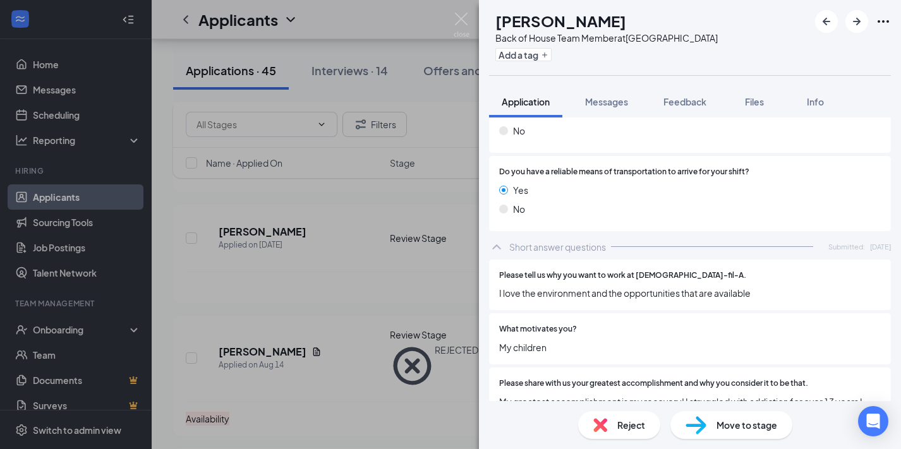
click at [623, 429] on span "Reject" at bounding box center [631, 425] width 28 height 14
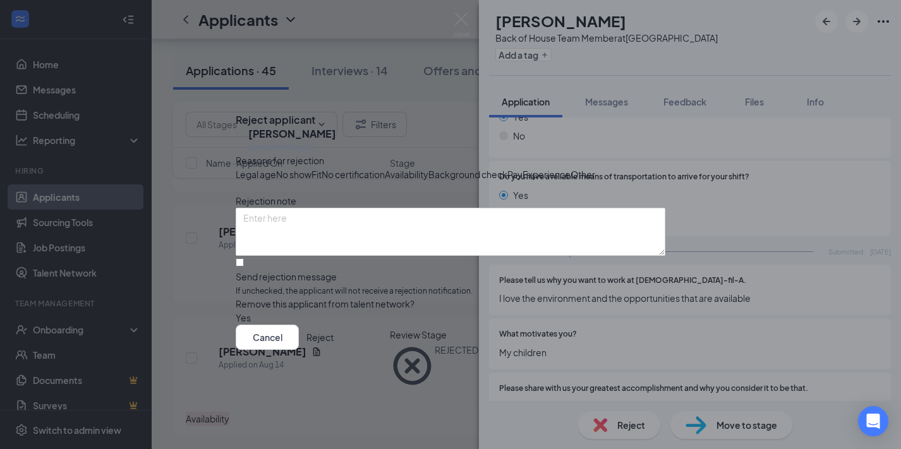
click at [334, 350] on button "Reject" at bounding box center [319, 337] width 27 height 25
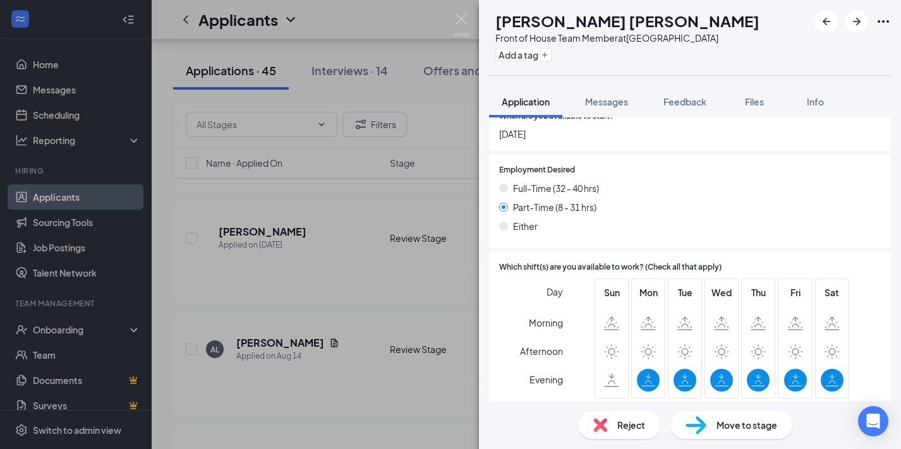
scroll to position [680, 0]
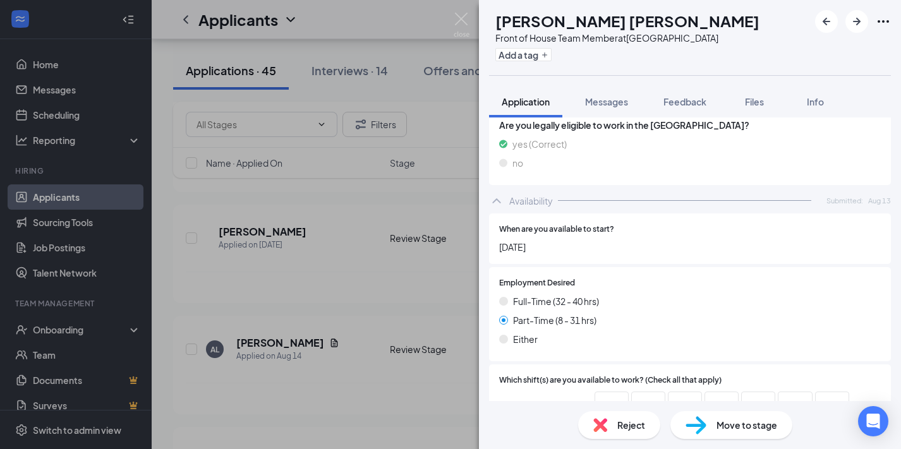
click at [722, 424] on span "Move to stage" at bounding box center [746, 425] width 61 height 14
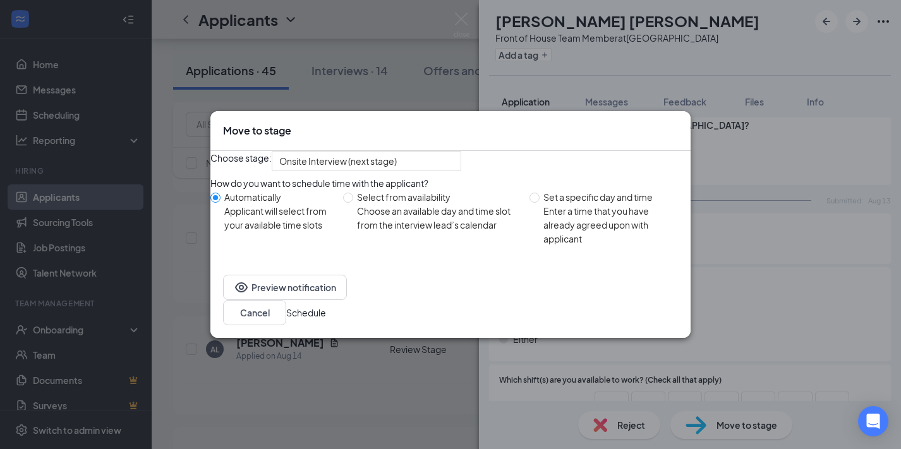
click at [326, 319] on button "Schedule" at bounding box center [306, 313] width 40 height 14
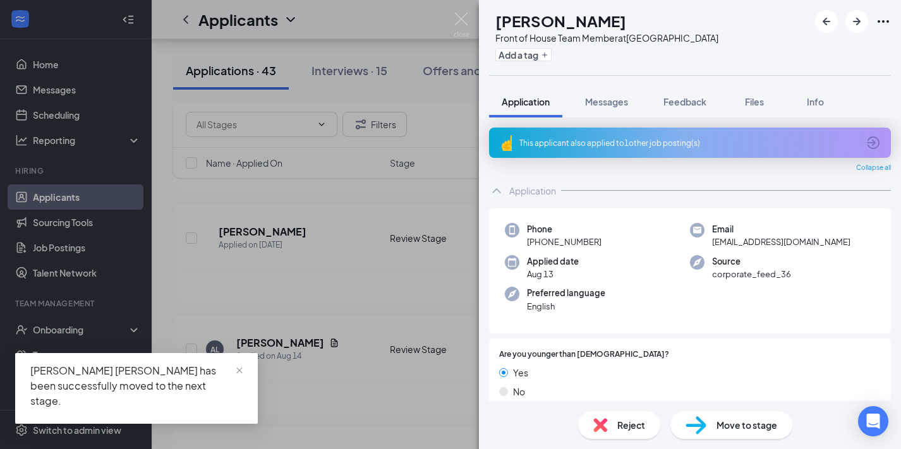
click at [620, 142] on div "This applicant also applied to 1 other job posting(s)" at bounding box center [688, 143] width 339 height 11
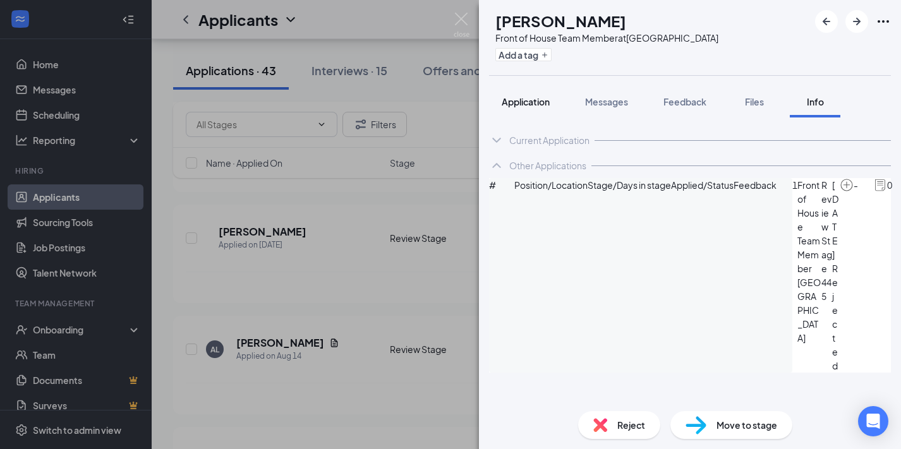
click at [529, 103] on span "Application" at bounding box center [526, 101] width 48 height 11
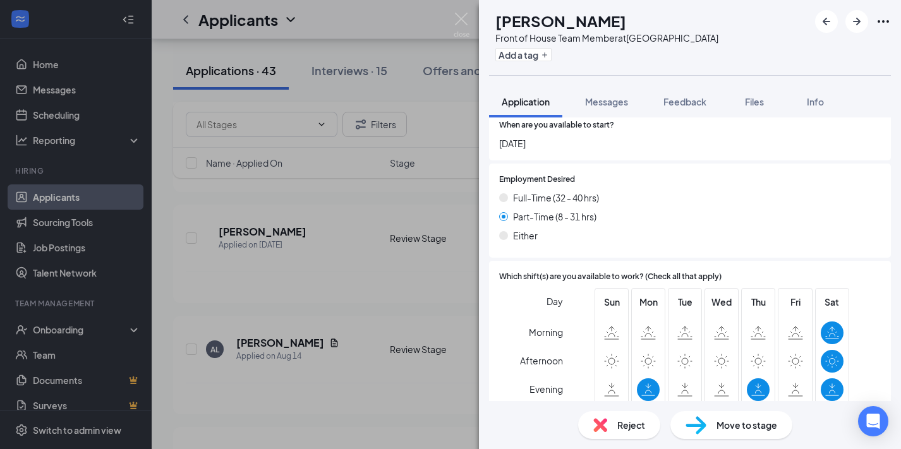
scroll to position [810, 0]
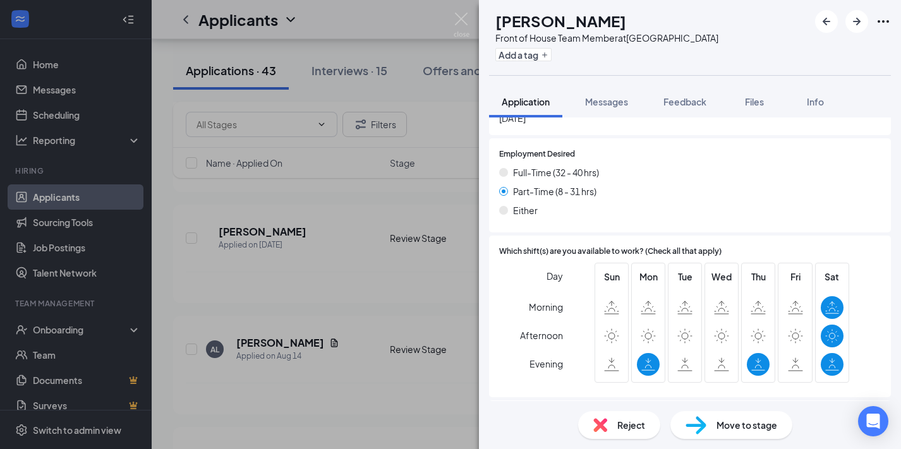
click at [622, 415] on div "Reject" at bounding box center [619, 425] width 82 height 28
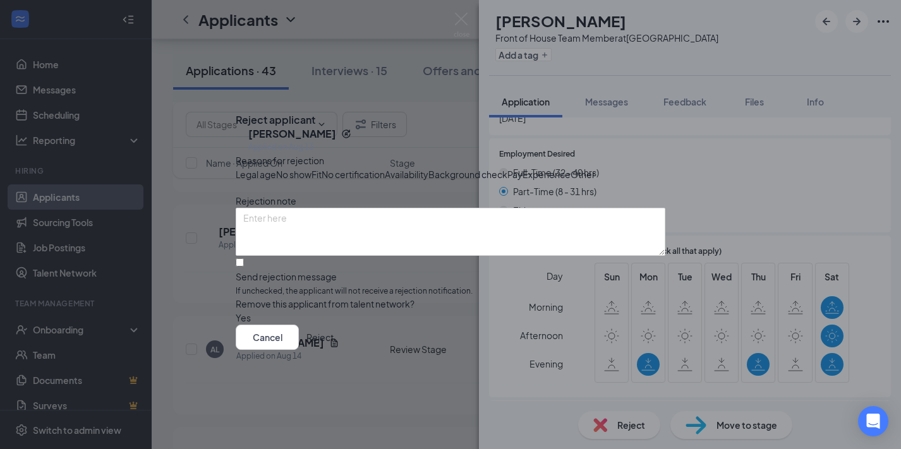
click at [276, 167] on span "Legal age" at bounding box center [256, 174] width 40 height 14
click at [334, 350] on button "Reject" at bounding box center [319, 337] width 27 height 25
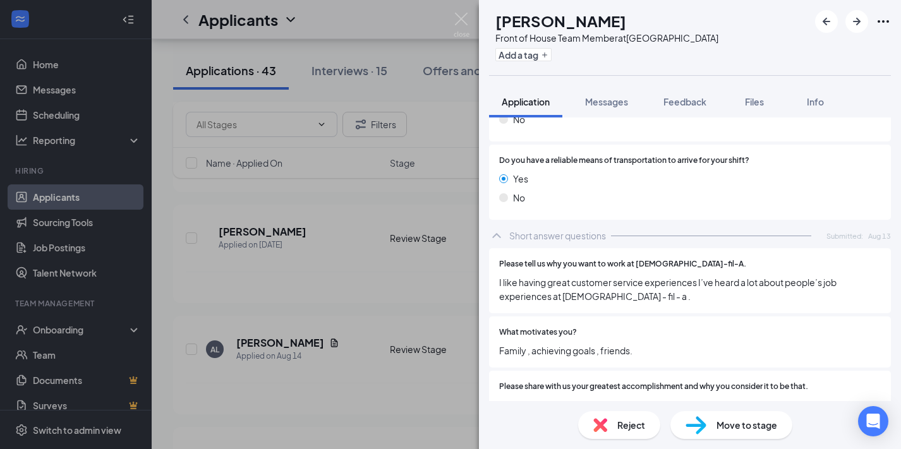
scroll to position [1165, 0]
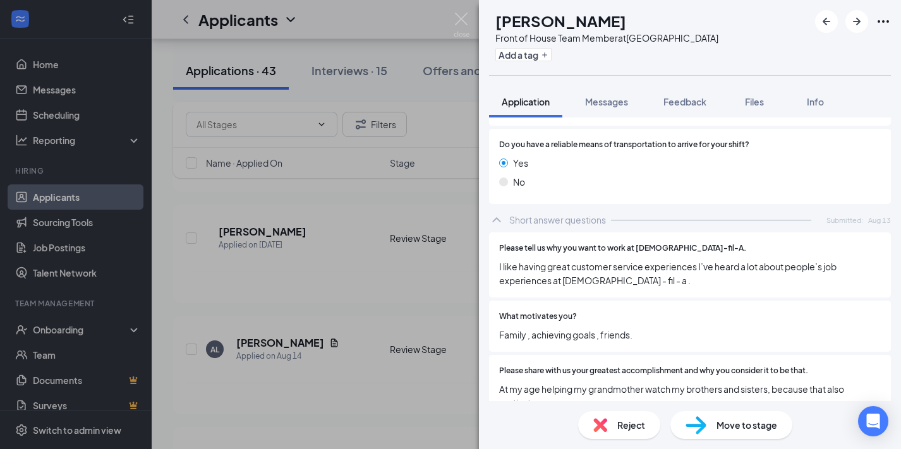
click at [628, 416] on div "Reject" at bounding box center [619, 425] width 82 height 28
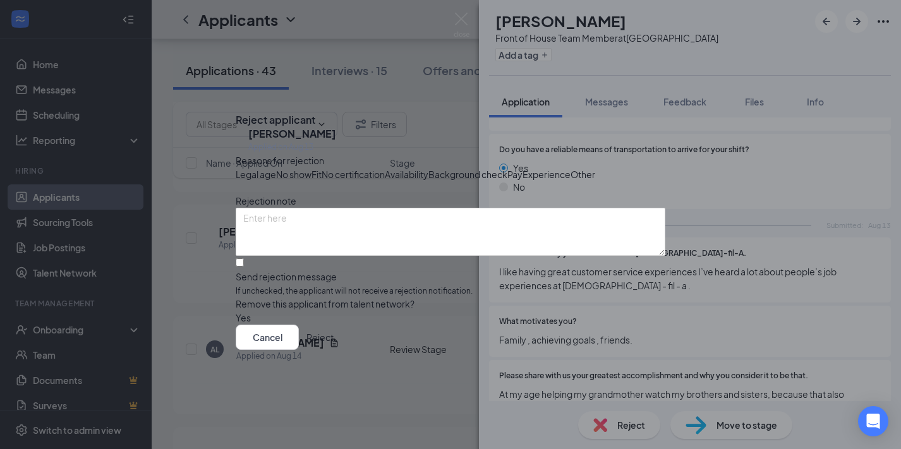
click at [276, 167] on span "Legal age" at bounding box center [256, 174] width 40 height 14
click at [334, 350] on button "Reject" at bounding box center [319, 337] width 27 height 25
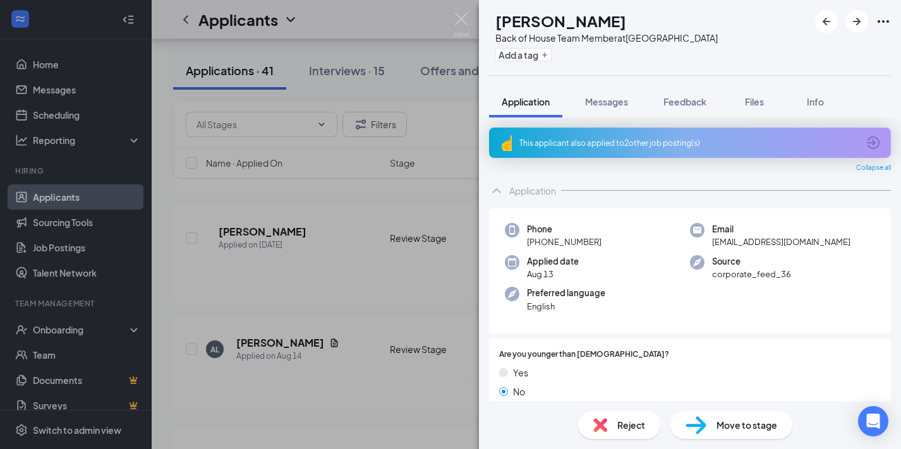
click at [649, 143] on div "This applicant also applied to 2 other job posting(s)" at bounding box center [688, 143] width 339 height 11
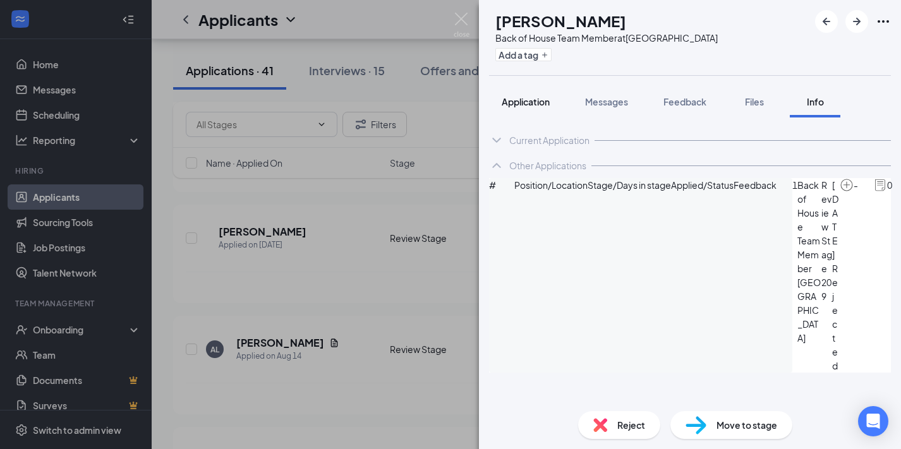
click at [513, 98] on span "Application" at bounding box center [526, 101] width 48 height 11
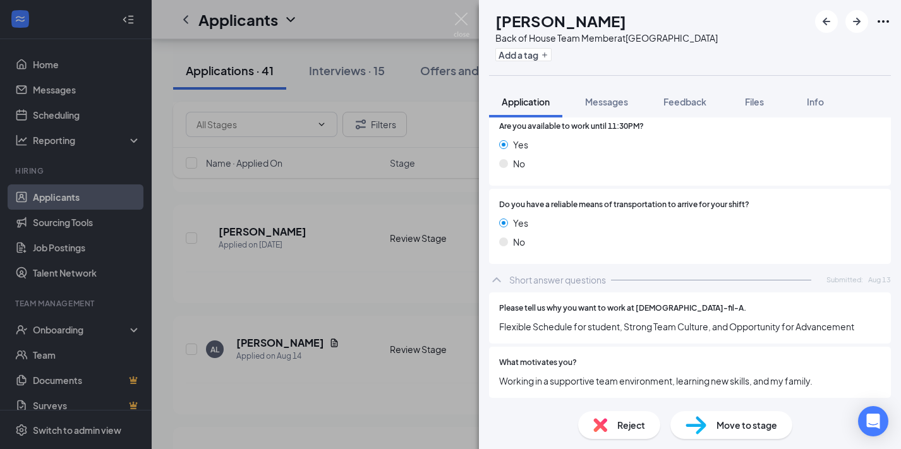
scroll to position [1296, 0]
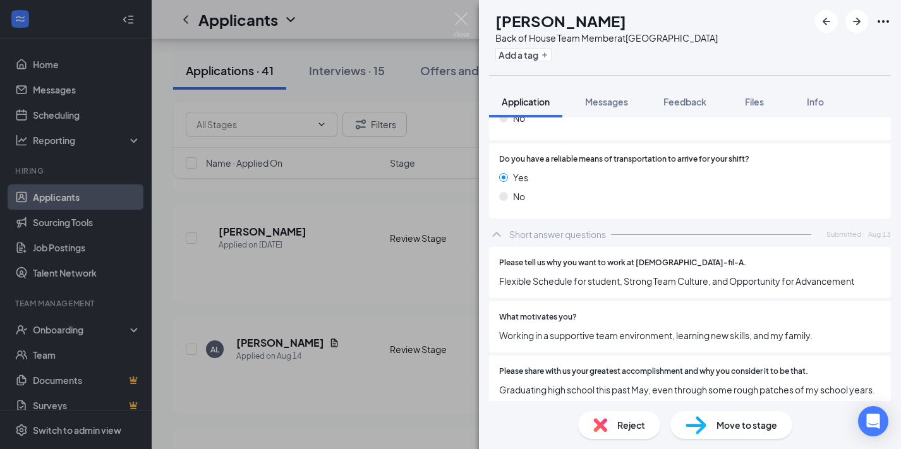
click at [625, 424] on span "Reject" at bounding box center [631, 425] width 28 height 14
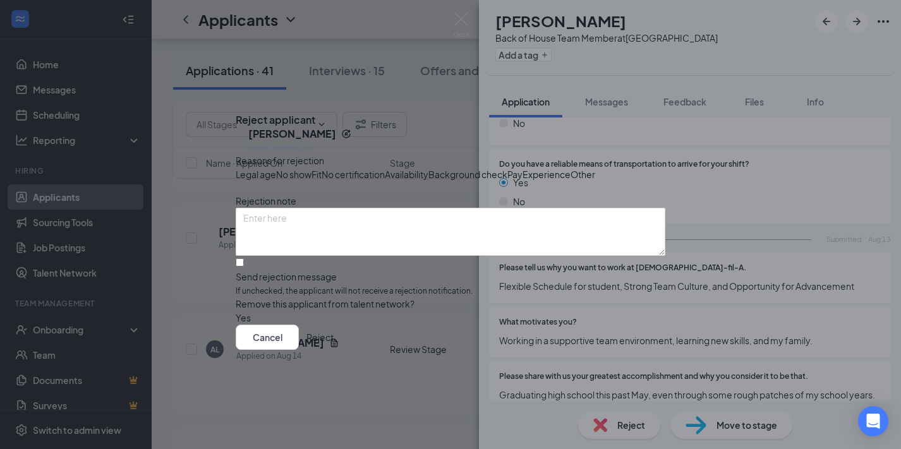
click at [334, 350] on button "Reject" at bounding box center [319, 337] width 27 height 25
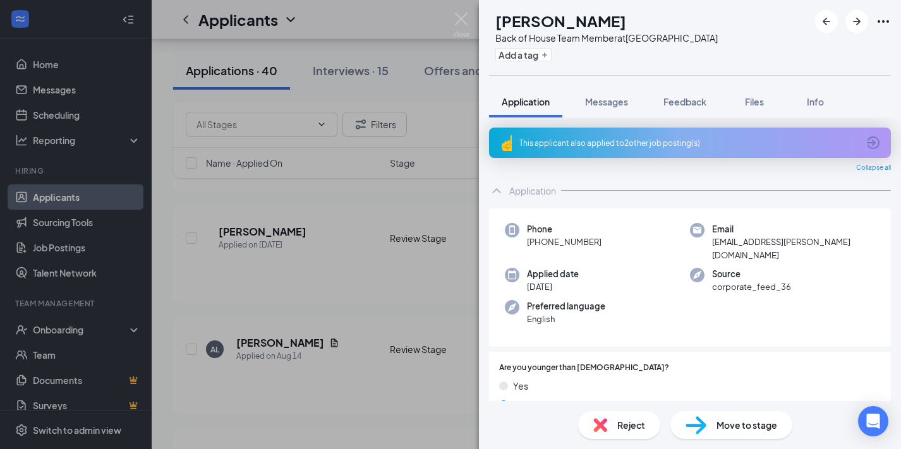
click at [641, 147] on div "This applicant also applied to 2 other job posting(s)" at bounding box center [688, 143] width 339 height 11
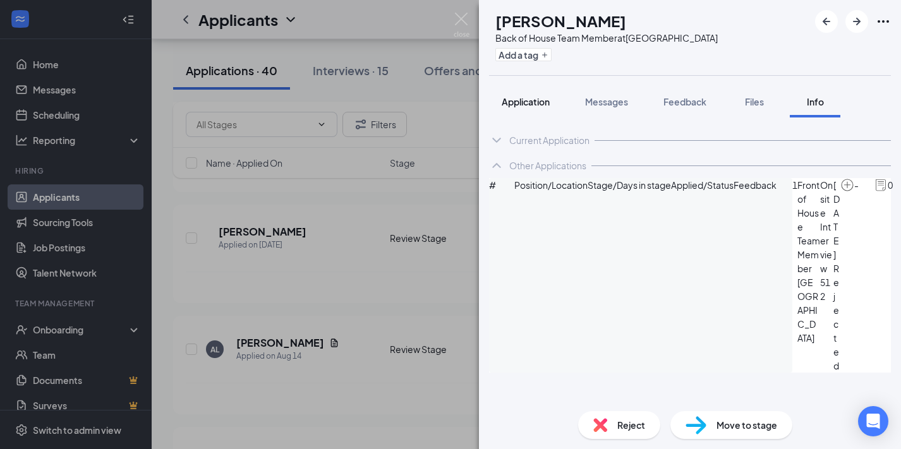
click at [541, 105] on span "Application" at bounding box center [526, 101] width 48 height 11
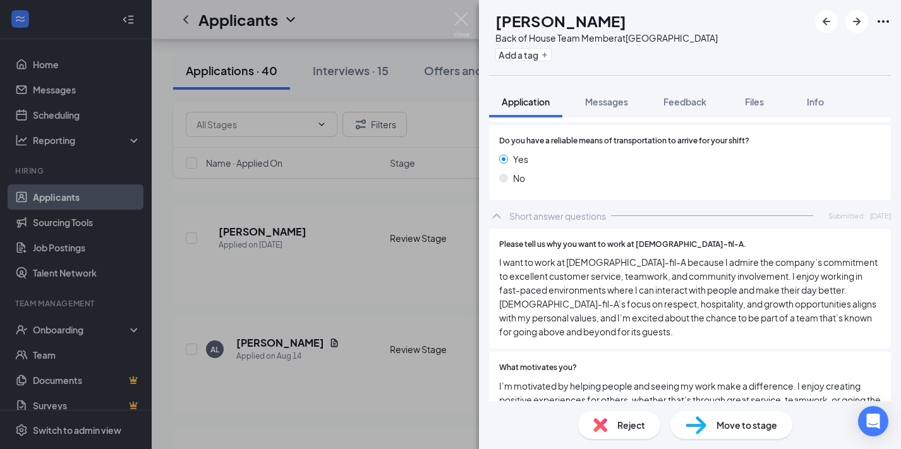
scroll to position [1284, 0]
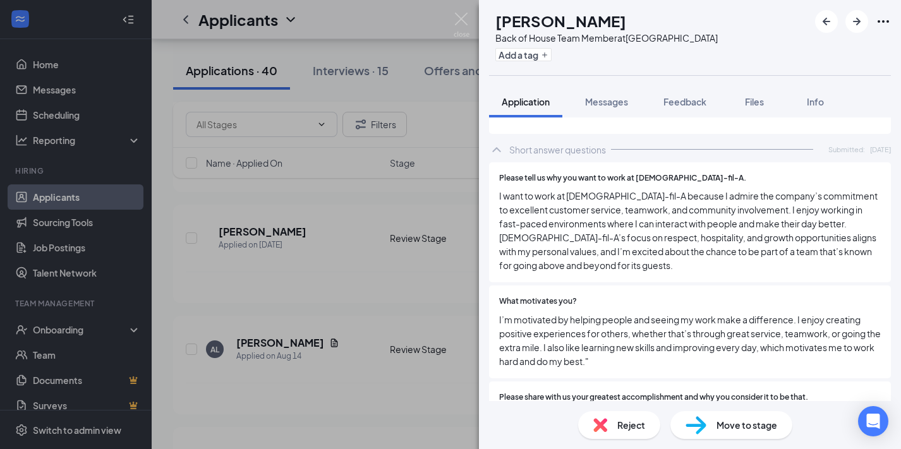
click at [627, 435] on div "Reject" at bounding box center [619, 425] width 82 height 28
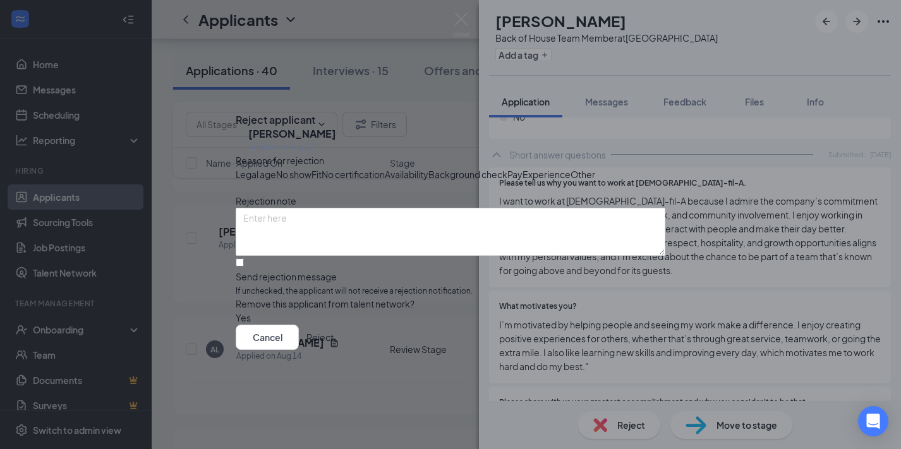
click at [334, 350] on button "Reject" at bounding box center [319, 337] width 27 height 25
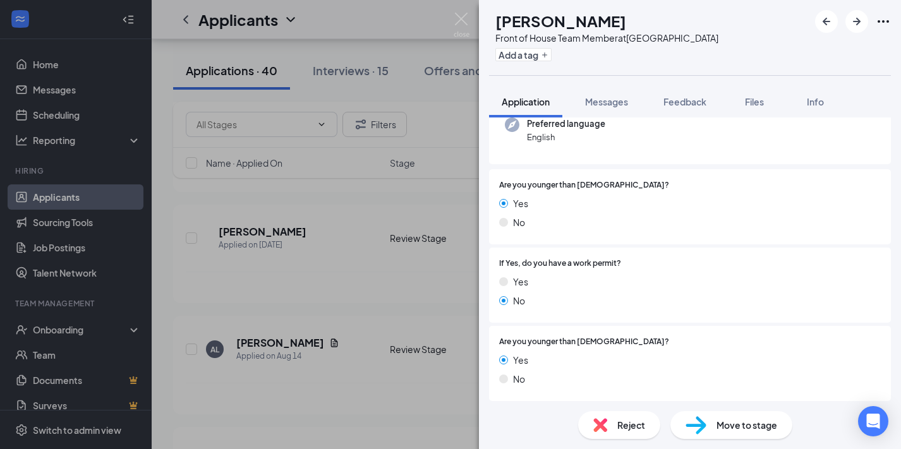
scroll to position [261, 0]
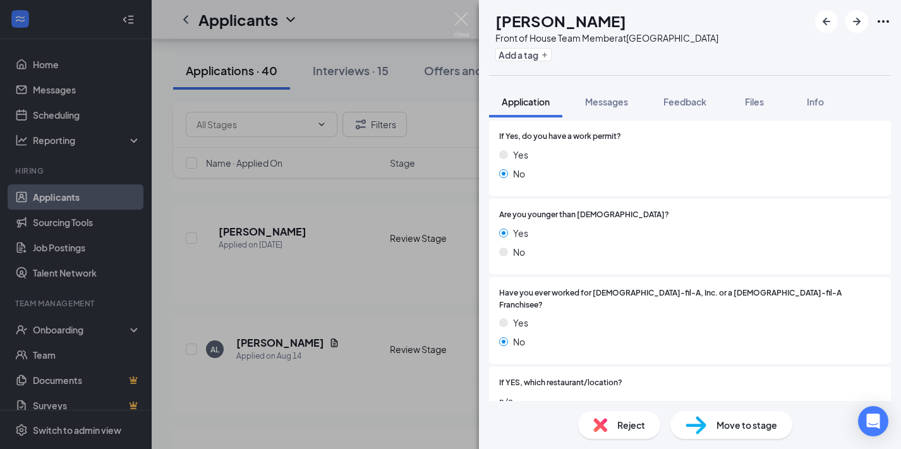
click at [632, 424] on span "Reject" at bounding box center [631, 425] width 28 height 14
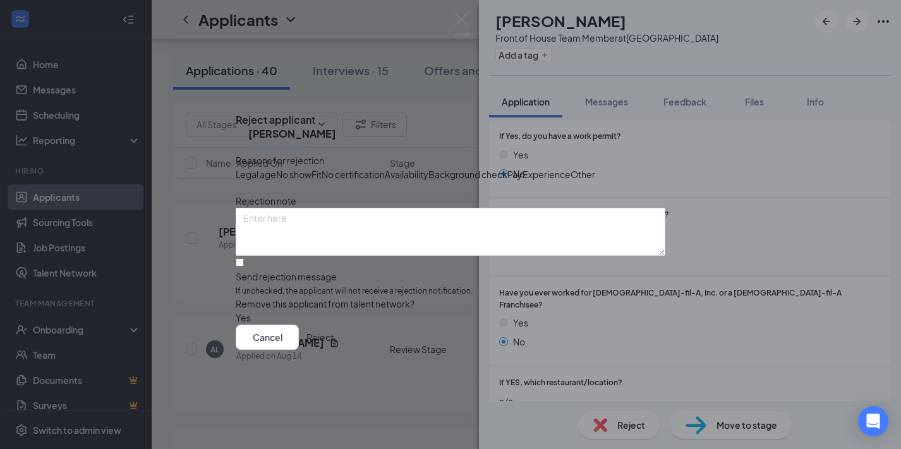
click at [276, 167] on span "Legal age" at bounding box center [256, 174] width 40 height 14
click at [334, 350] on button "Reject" at bounding box center [319, 337] width 27 height 25
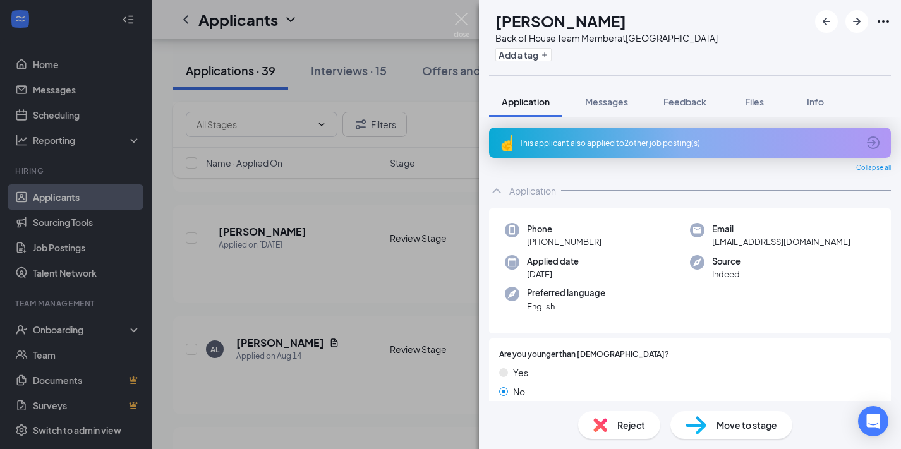
click at [662, 148] on div "This applicant also applied to 2 other job posting(s)" at bounding box center [688, 143] width 339 height 11
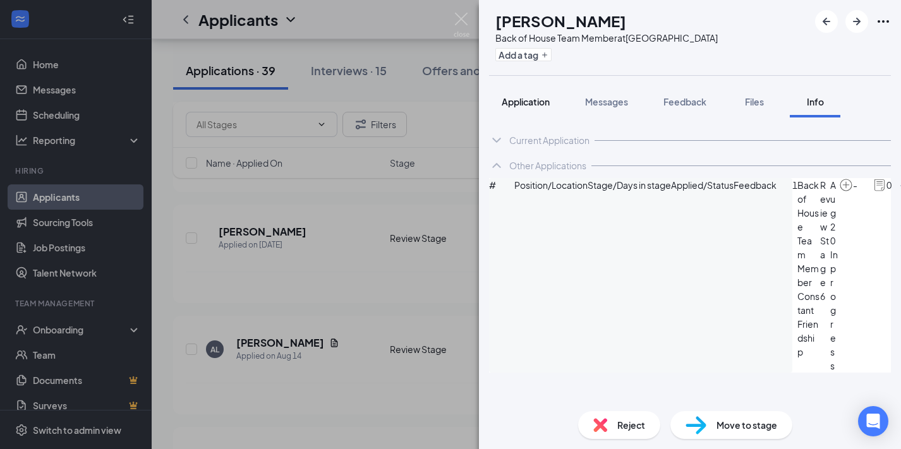
click at [519, 101] on span "Application" at bounding box center [526, 101] width 48 height 11
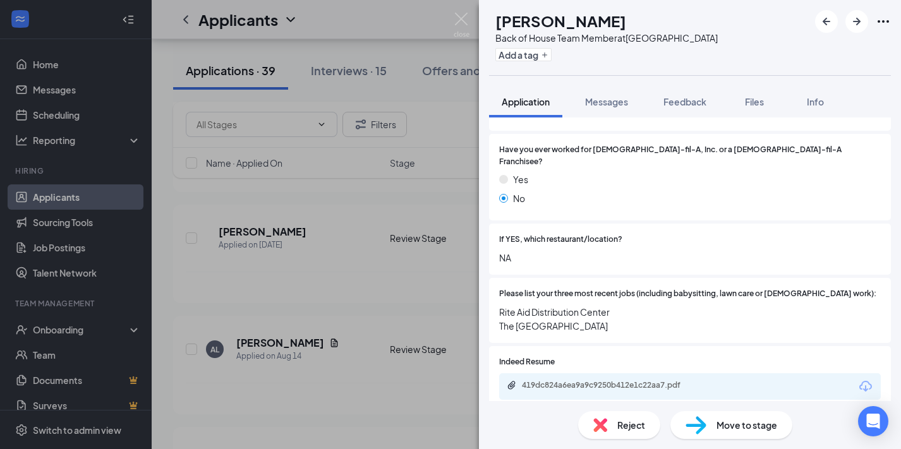
scroll to position [442, 0]
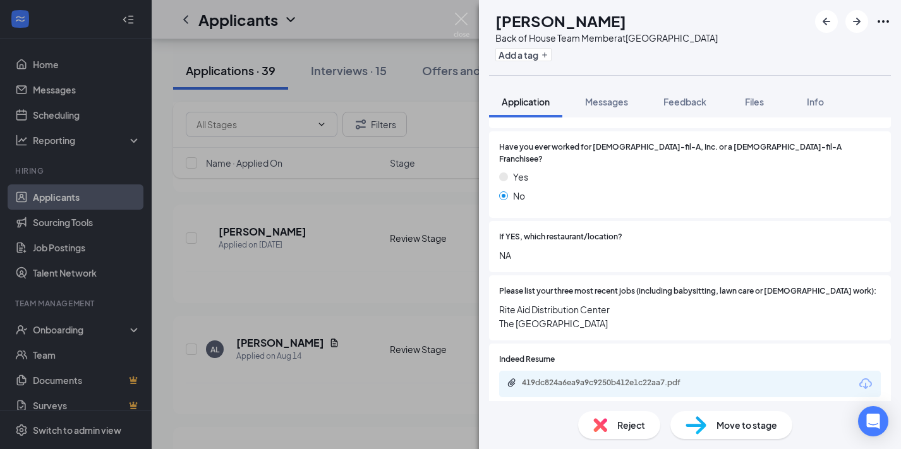
click at [618, 378] on div "419dc824a6ea9a9c9250b412e1c22aa7.pdf" at bounding box center [610, 383] width 177 height 10
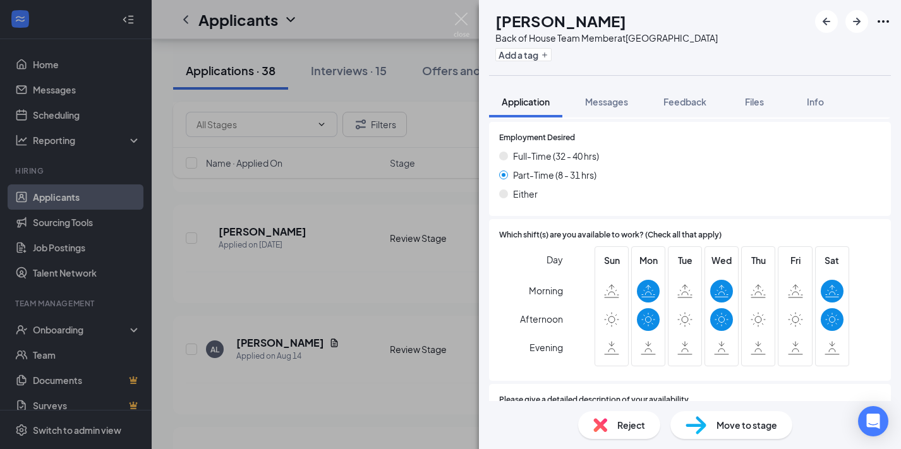
scroll to position [963, 0]
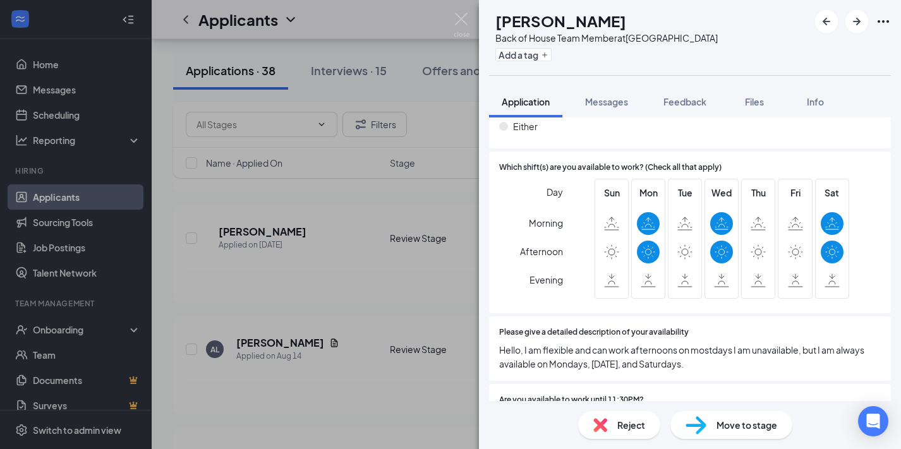
click at [616, 417] on div "Reject" at bounding box center [619, 425] width 82 height 28
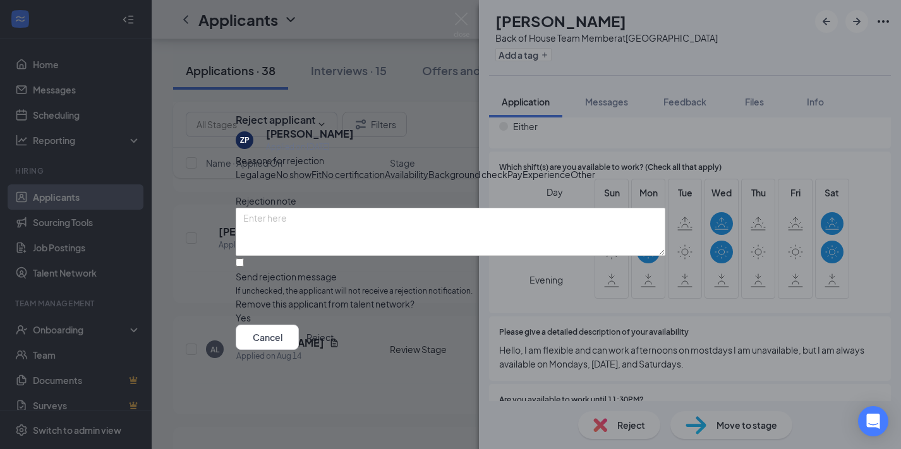
click at [428, 167] on span "Availability" at bounding box center [407, 174] width 44 height 14
click at [334, 350] on button "Reject" at bounding box center [319, 337] width 27 height 25
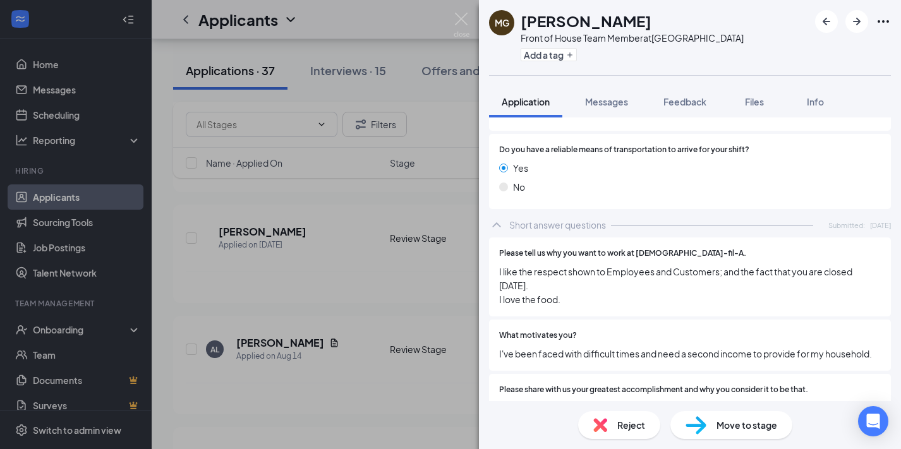
scroll to position [1234, 0]
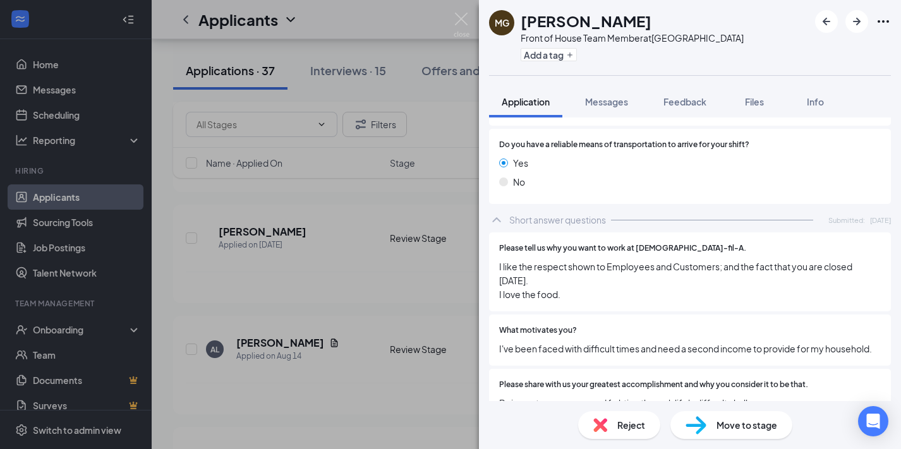
click at [641, 423] on span "Reject" at bounding box center [631, 425] width 28 height 14
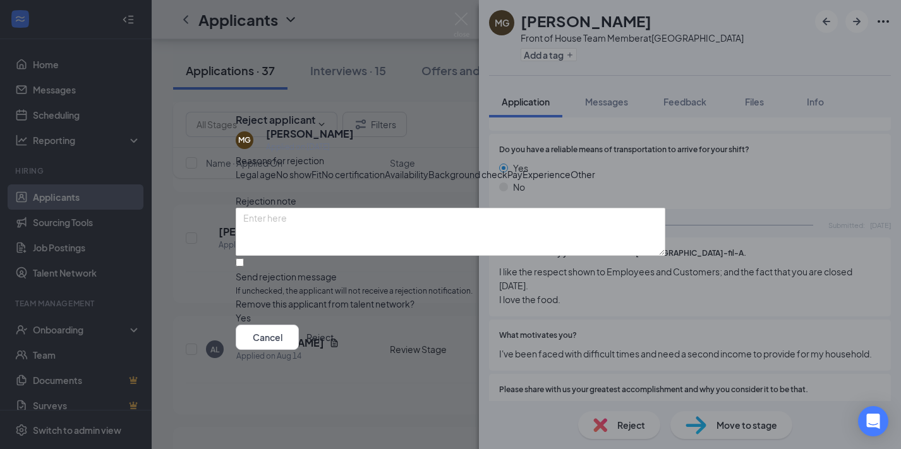
click at [334, 350] on button "Reject" at bounding box center [319, 337] width 27 height 25
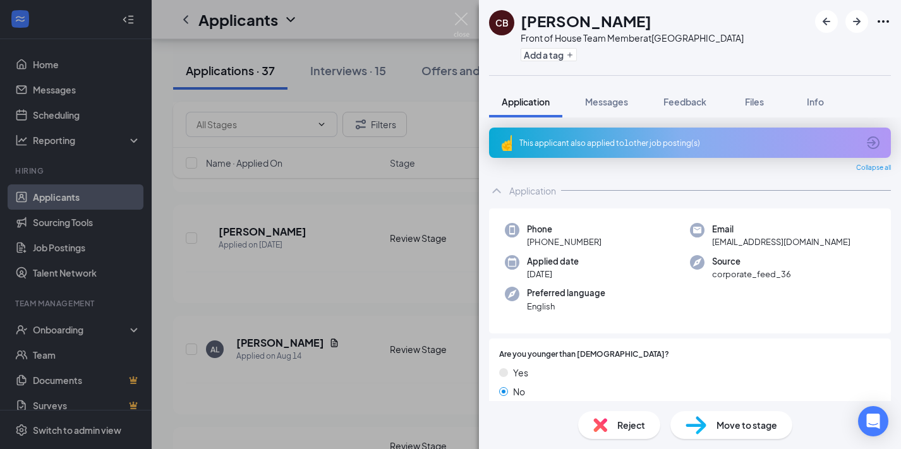
click at [602, 145] on div "This applicant also applied to 1 other job posting(s)" at bounding box center [688, 143] width 339 height 11
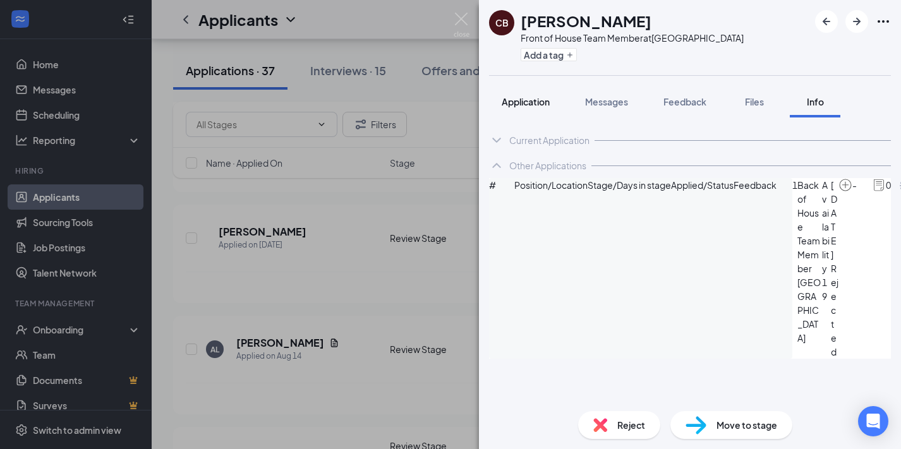
click at [533, 105] on span "Application" at bounding box center [526, 101] width 48 height 11
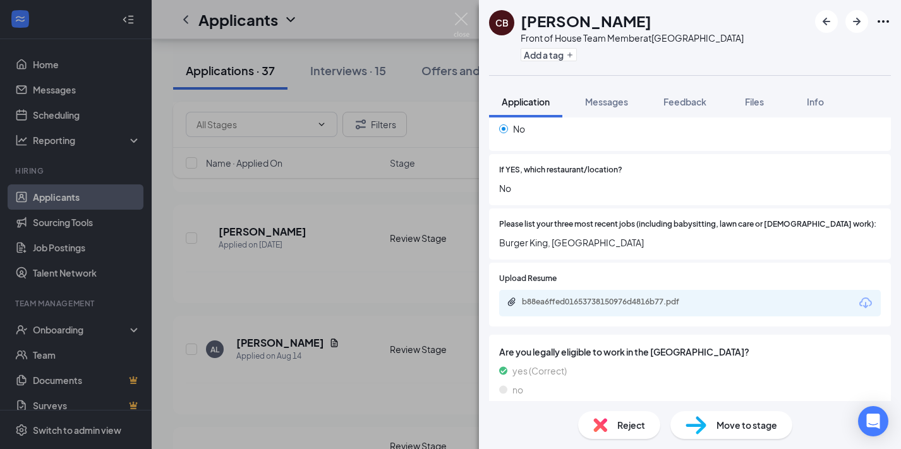
scroll to position [512, 0]
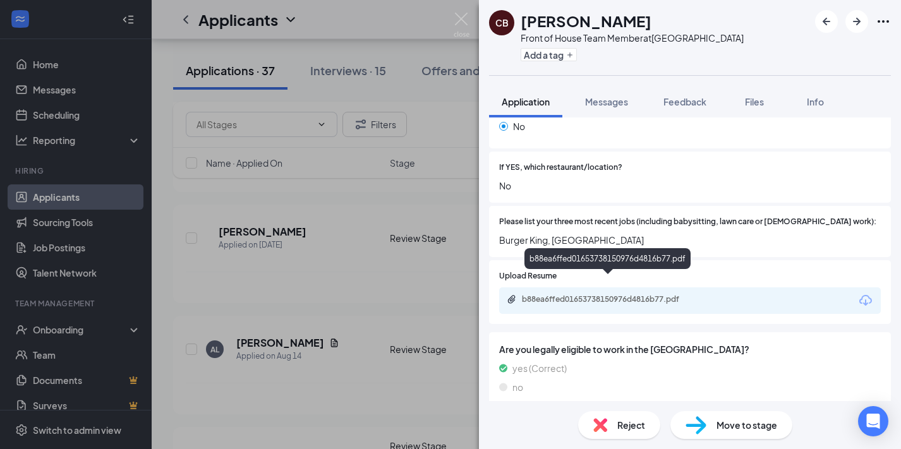
click at [621, 294] on div "b88ea6ffed01653738150976d4816b77.pdf" at bounding box center [610, 299] width 177 height 10
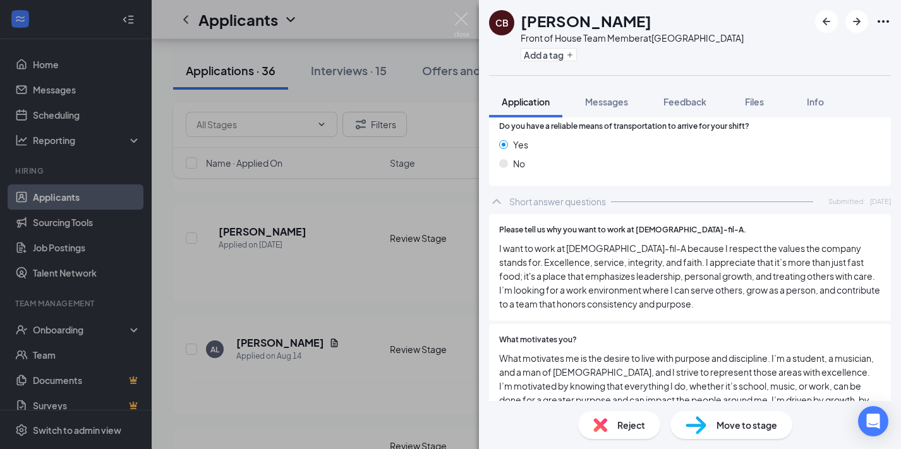
scroll to position [1699, 0]
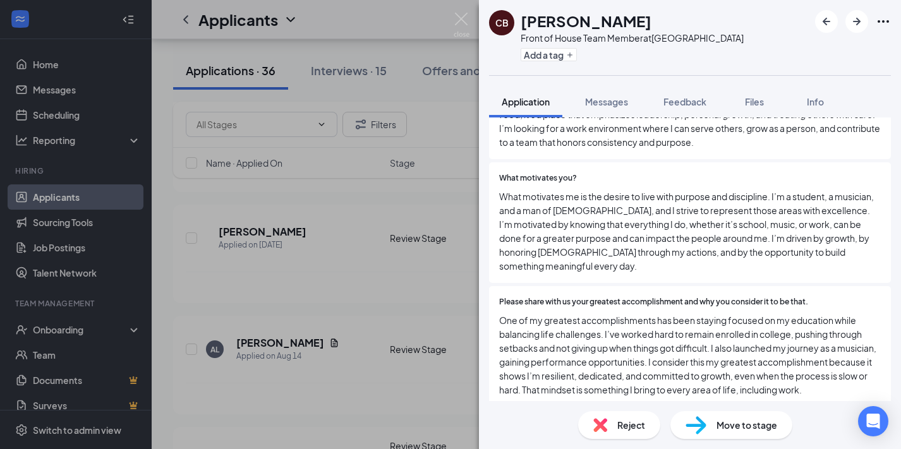
click at [610, 426] on div "Reject" at bounding box center [619, 425] width 82 height 28
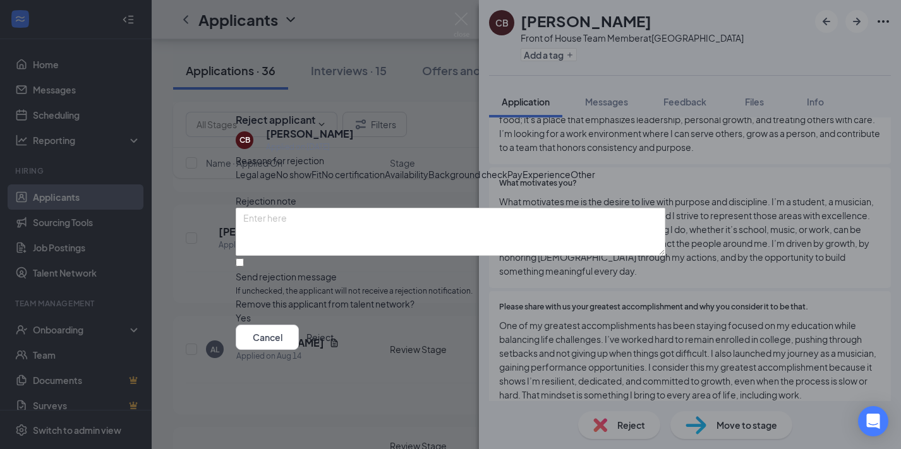
click at [334, 350] on button "Reject" at bounding box center [319, 337] width 27 height 25
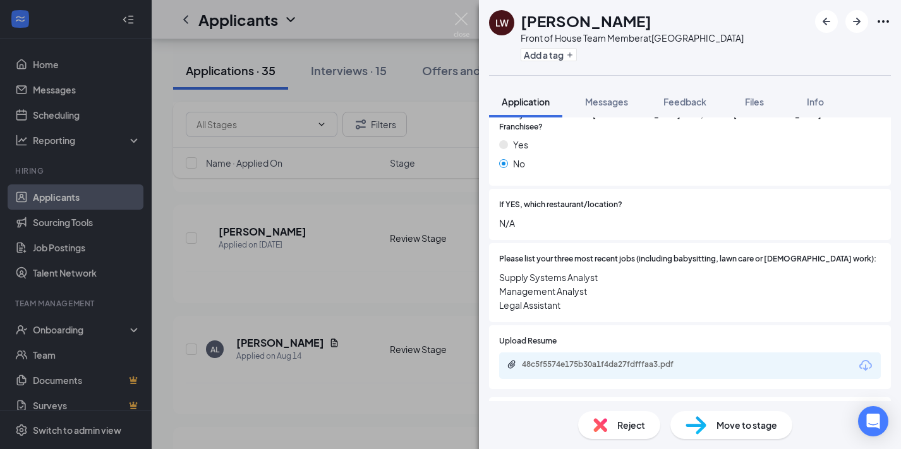
scroll to position [505, 0]
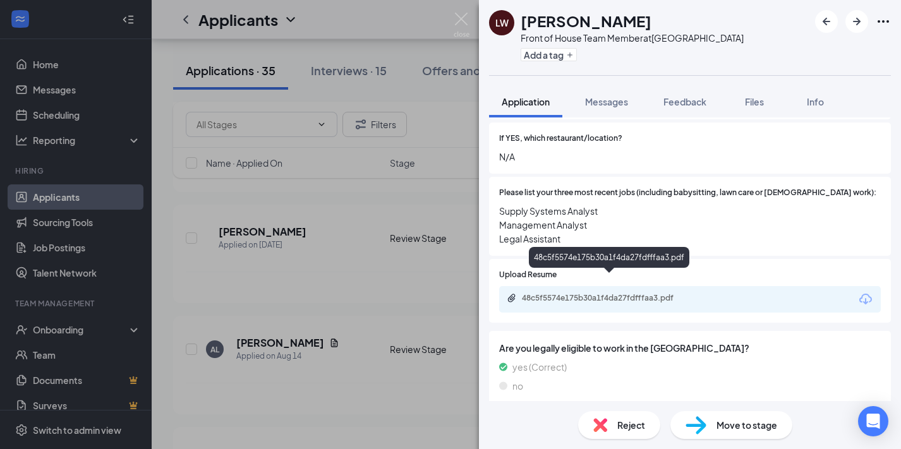
click at [602, 286] on div "48c5f5574e175b30a1f4da27fdfffaa3.pdf" at bounding box center [690, 299] width 382 height 27
click at [651, 255] on div "48c5f5574e175b30a1f4da27fdfffaa3.pdf" at bounding box center [609, 257] width 160 height 21
click at [650, 293] on div "48c5f5574e175b30a1f4da27fdfffaa3.pdf" at bounding box center [610, 298] width 177 height 10
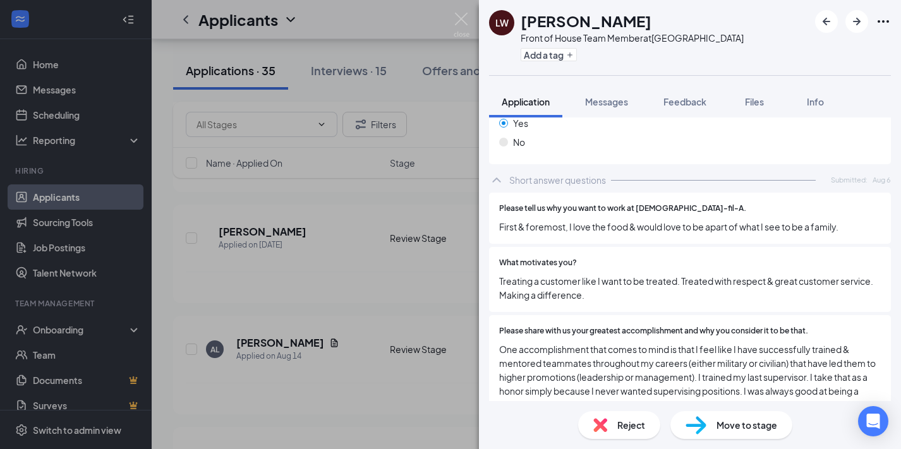
scroll to position [1344, 0]
click at [851, 20] on icon "ArrowRight" at bounding box center [856, 21] width 15 height 15
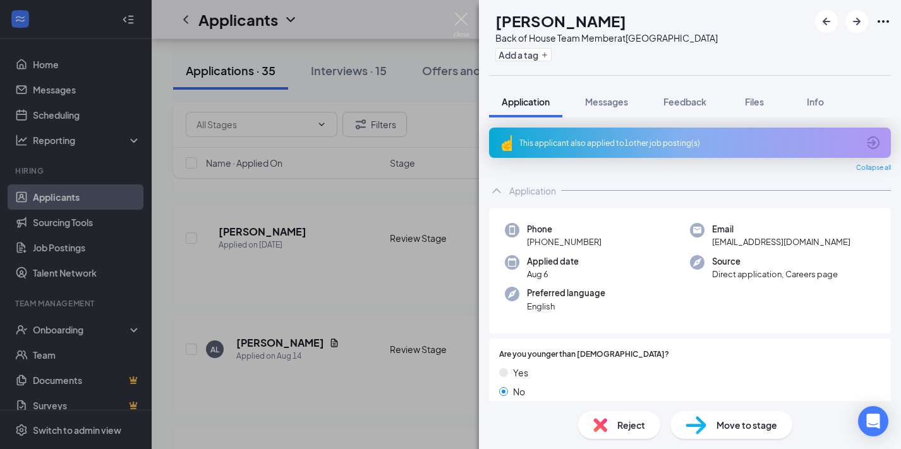
click at [600, 138] on div "This applicant also applied to 1 other job posting(s)" at bounding box center [688, 143] width 339 height 11
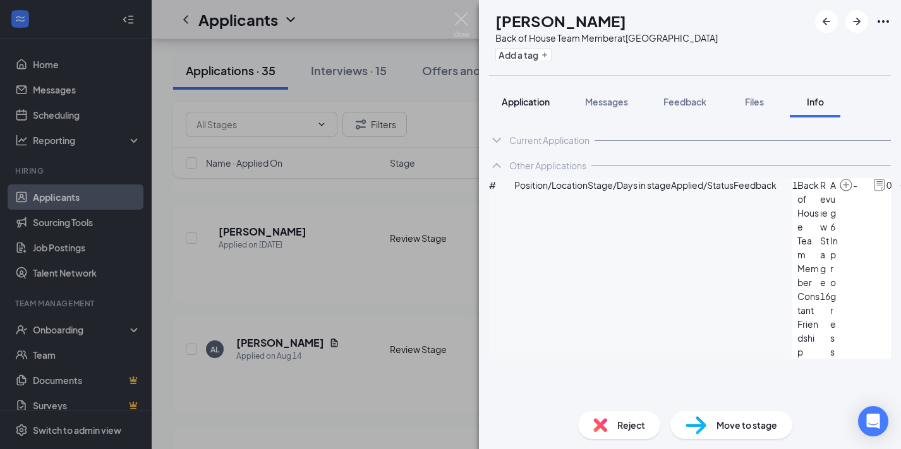
click at [539, 100] on span "Application" at bounding box center [526, 101] width 48 height 11
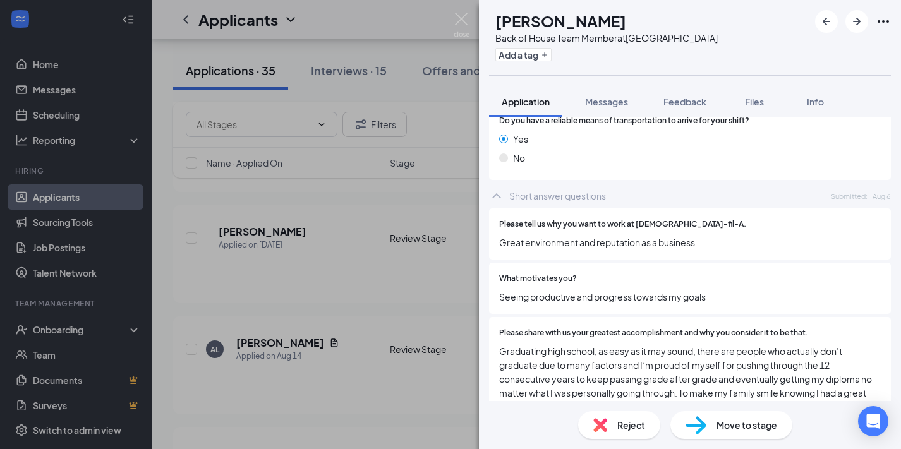
scroll to position [1256, 0]
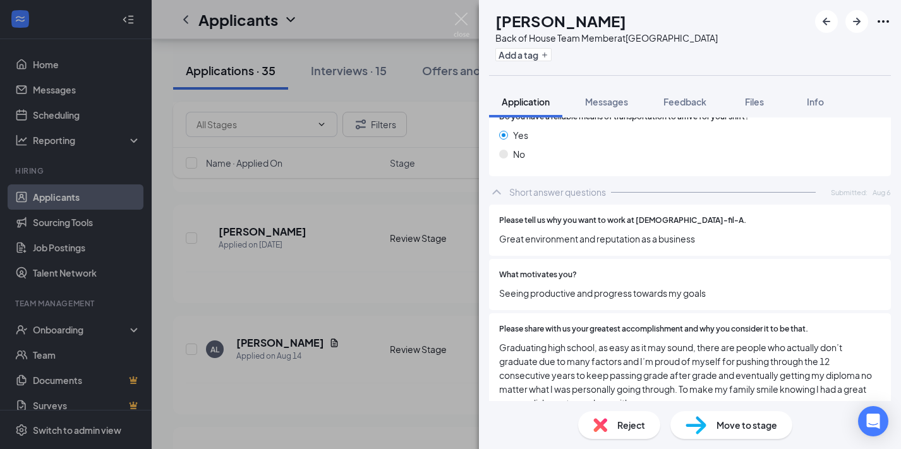
click at [626, 422] on span "Reject" at bounding box center [631, 425] width 28 height 14
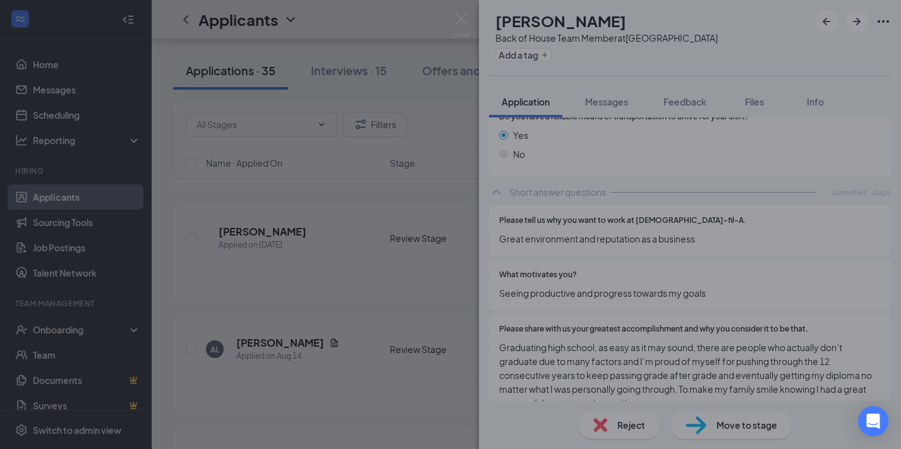
scroll to position [1251, 0]
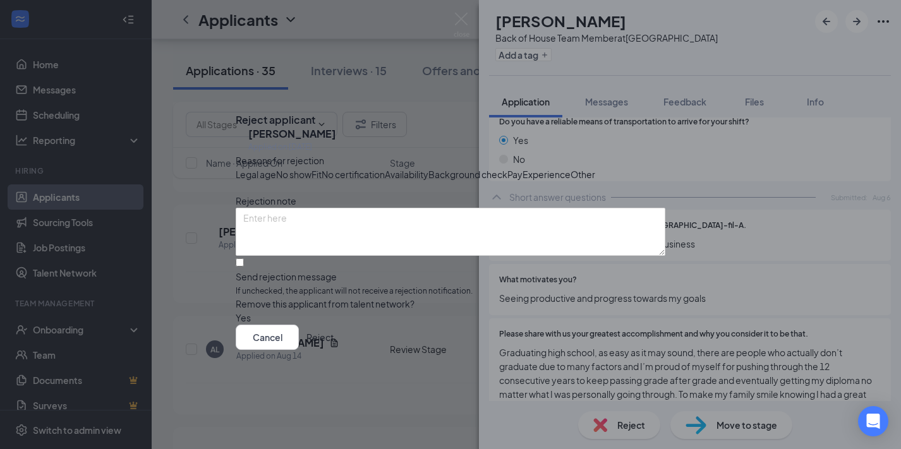
click at [334, 350] on button "Reject" at bounding box center [319, 337] width 27 height 25
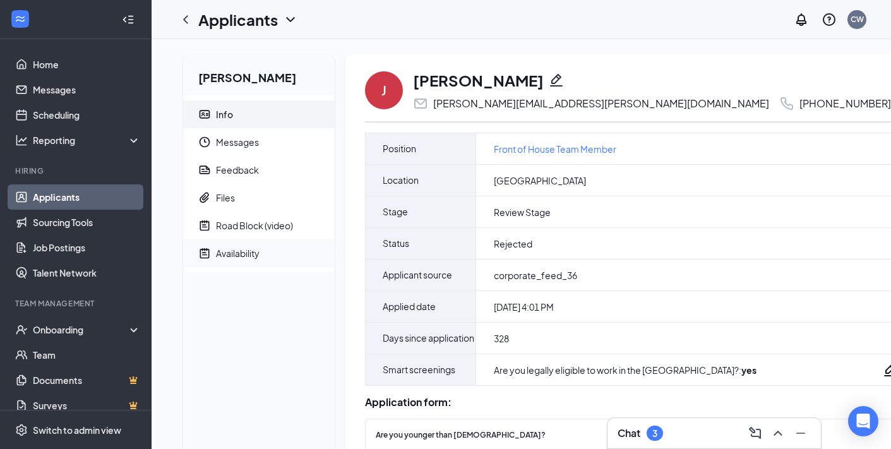
click at [243, 253] on div "Availability" at bounding box center [238, 253] width 44 height 13
